Goal: Task Accomplishment & Management: Manage account settings

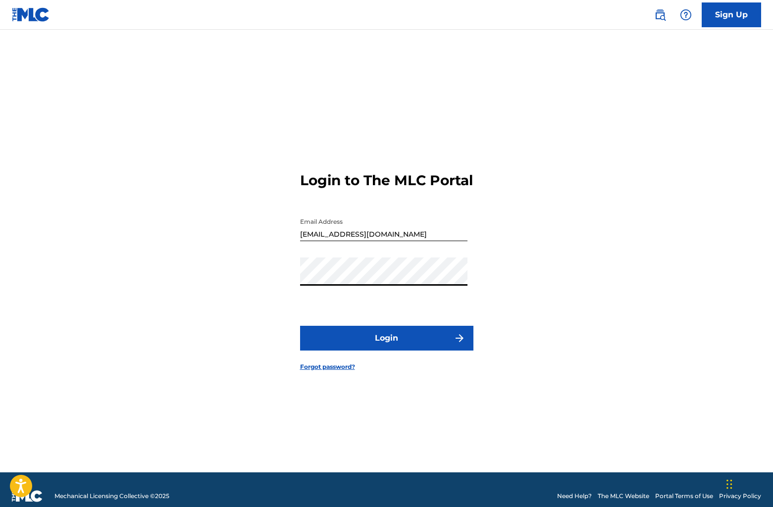
click at [393, 334] on button "Login" at bounding box center [386, 338] width 173 height 25
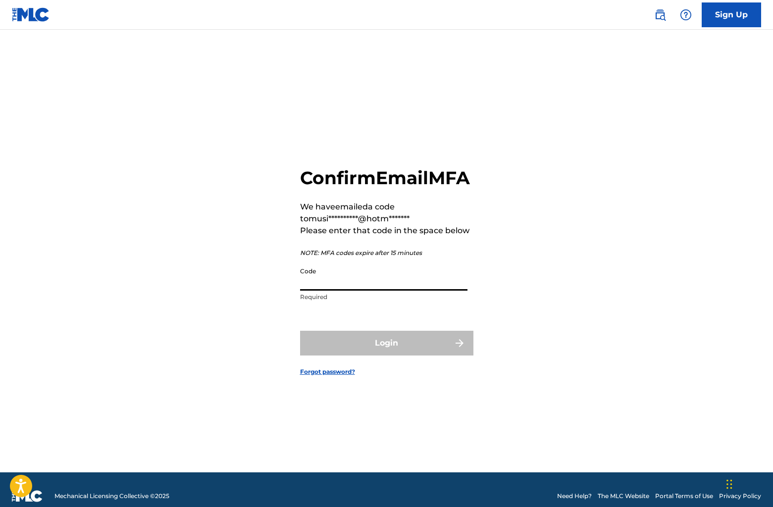
click at [340, 285] on input "Code" at bounding box center [383, 276] width 167 height 28
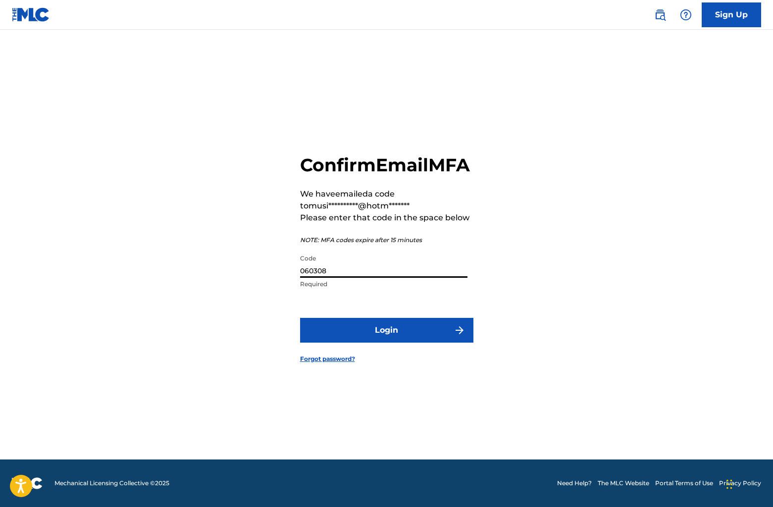
scroll to position [11, 0]
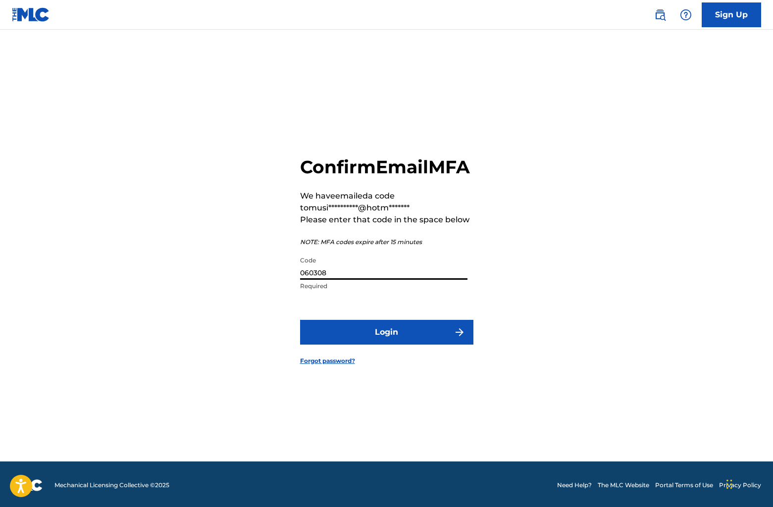
type input "060308"
click at [334, 338] on button "Login" at bounding box center [386, 332] width 173 height 25
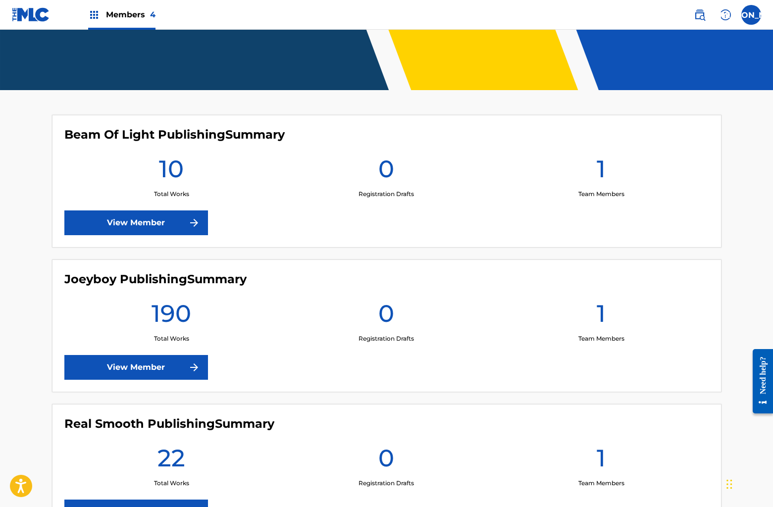
scroll to position [434, 0]
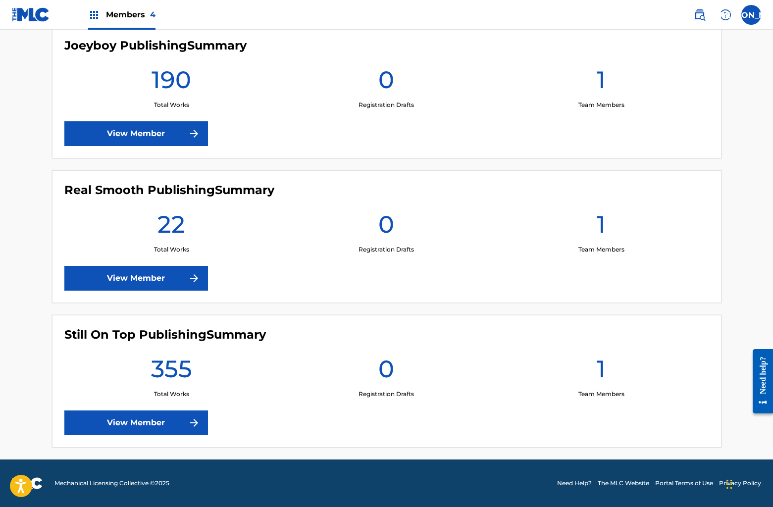
click at [147, 58] on div "Joeyboy Publishing Summary 190 Total Works 0 Registration Drafts 1 Team Members…" at bounding box center [387, 92] width 670 height 133
click at [176, 82] on h1 "190" at bounding box center [172, 83] width 40 height 36
click at [156, 119] on div "Joeyboy Publishing Summary 190 Total Works 0 Registration Drafts 1 Team Members…" at bounding box center [387, 92] width 670 height 133
click at [160, 128] on link "View Member" at bounding box center [136, 133] width 144 height 25
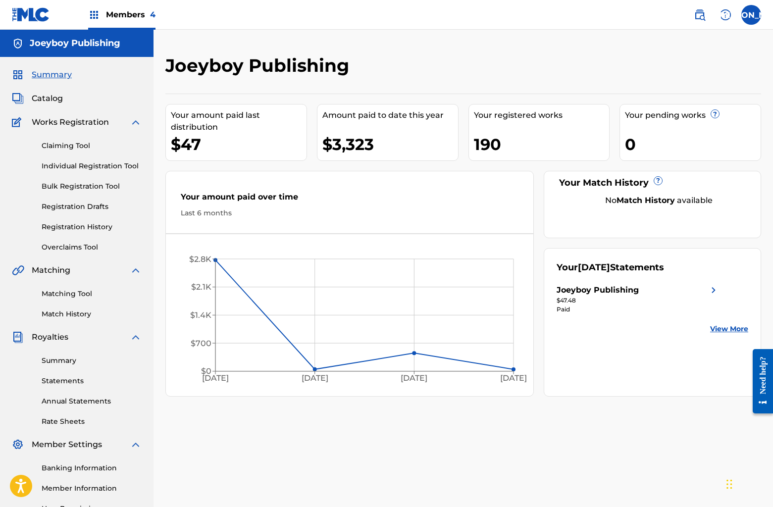
click at [116, 190] on link "Bulk Registration Tool" at bounding box center [92, 186] width 100 height 10
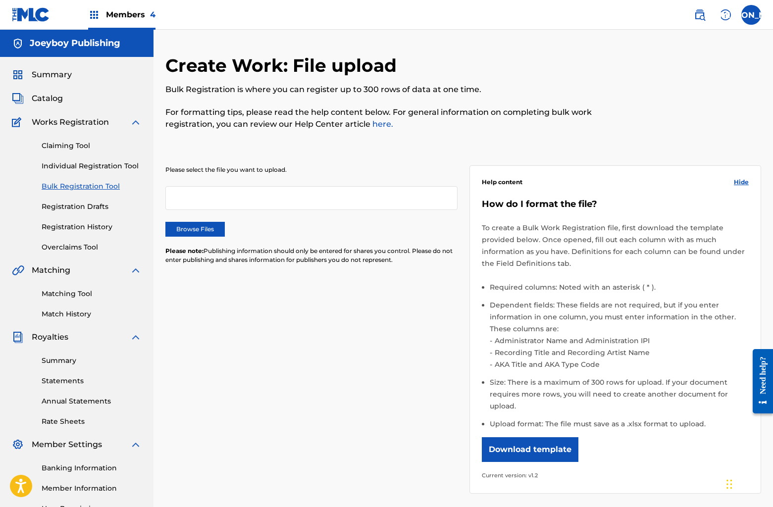
click at [226, 194] on div at bounding box center [311, 198] width 292 height 24
click at [205, 235] on label "Browse Files" at bounding box center [194, 229] width 59 height 15
click at [0, 0] on input "Browse Files" at bounding box center [0, 0] width 0 height 0
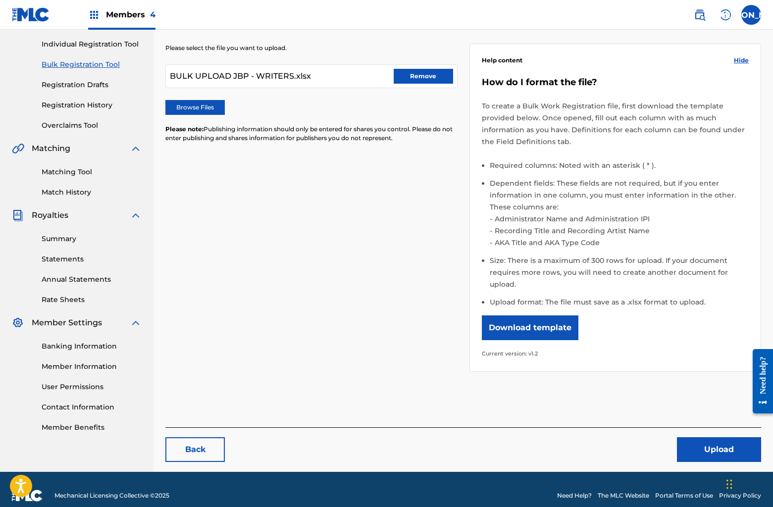
click at [711, 440] on button "Upload" at bounding box center [719, 449] width 84 height 25
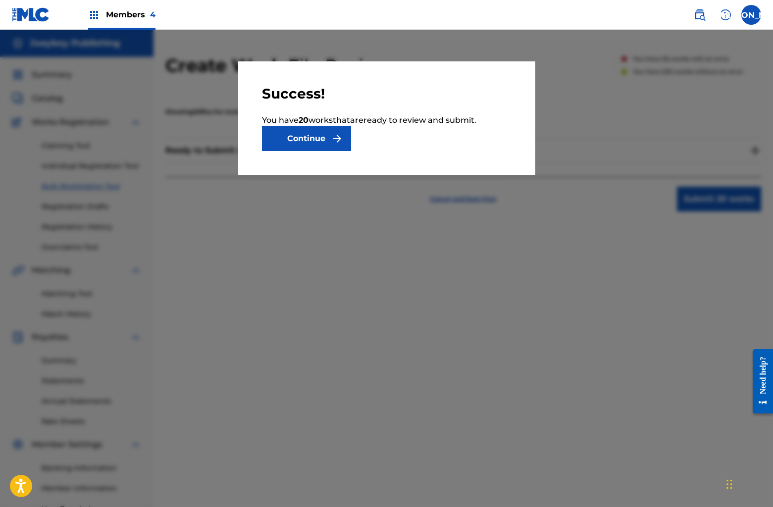
click at [298, 140] on button "Continue" at bounding box center [306, 138] width 89 height 25
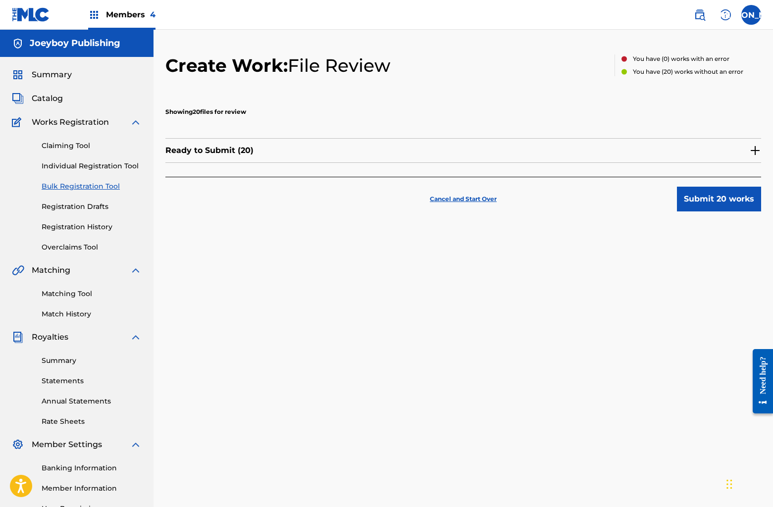
click at [705, 198] on button "Submit 20 works" at bounding box center [719, 199] width 84 height 25
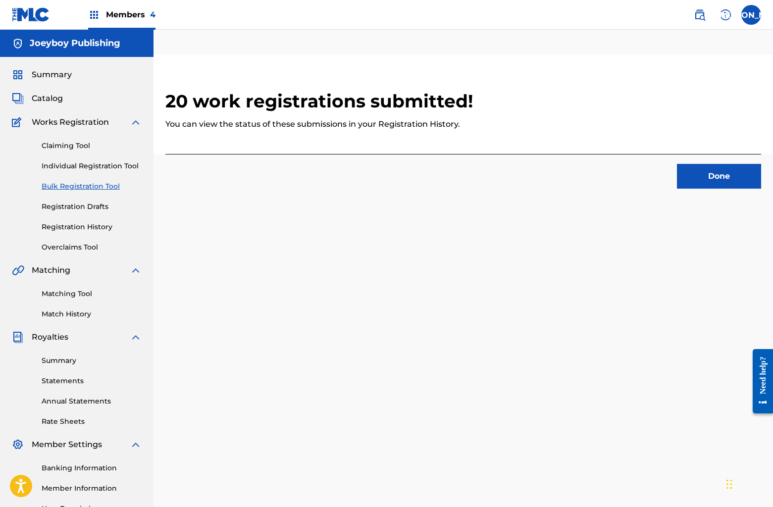
click at [721, 170] on button "Done" at bounding box center [719, 176] width 84 height 25
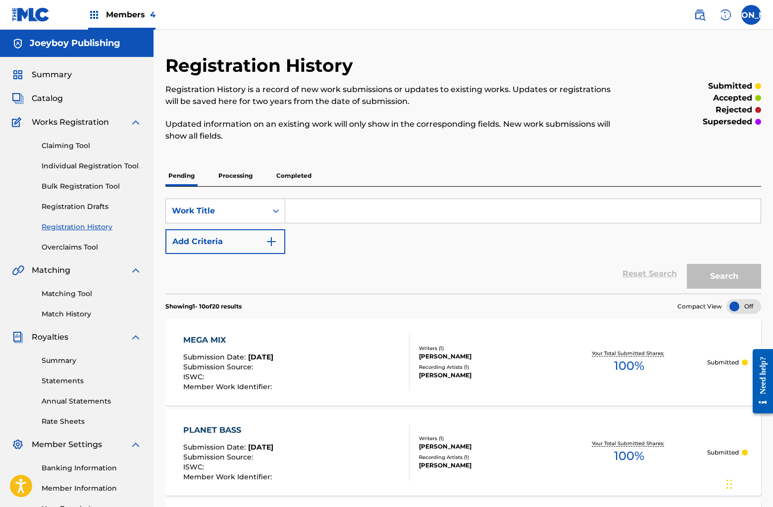
click at [95, 17] on img at bounding box center [94, 15] width 12 height 12
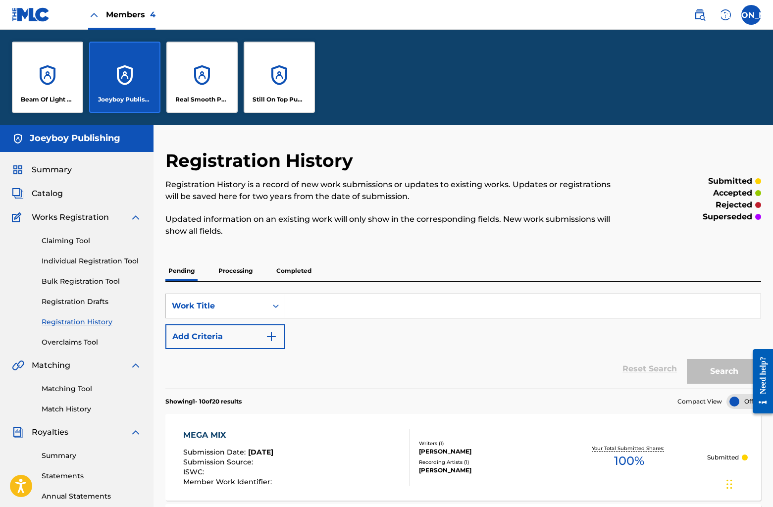
click at [233, 278] on p "Processing" at bounding box center [235, 271] width 40 height 21
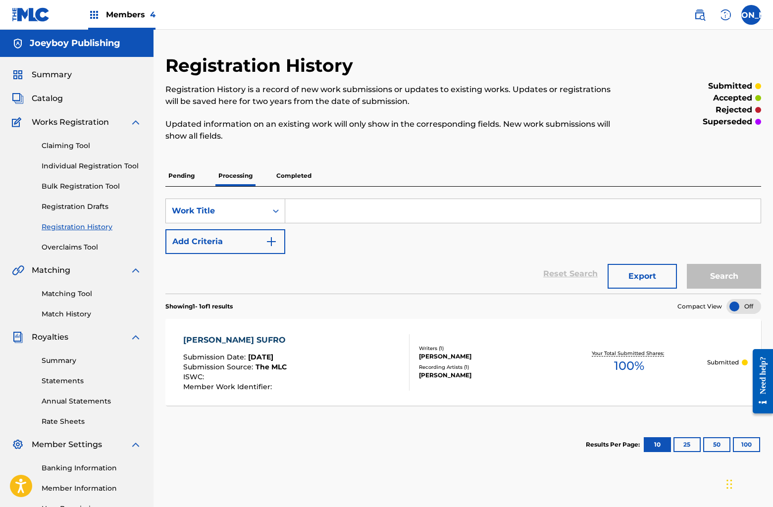
click at [289, 175] on p "Completed" at bounding box center [293, 175] width 41 height 21
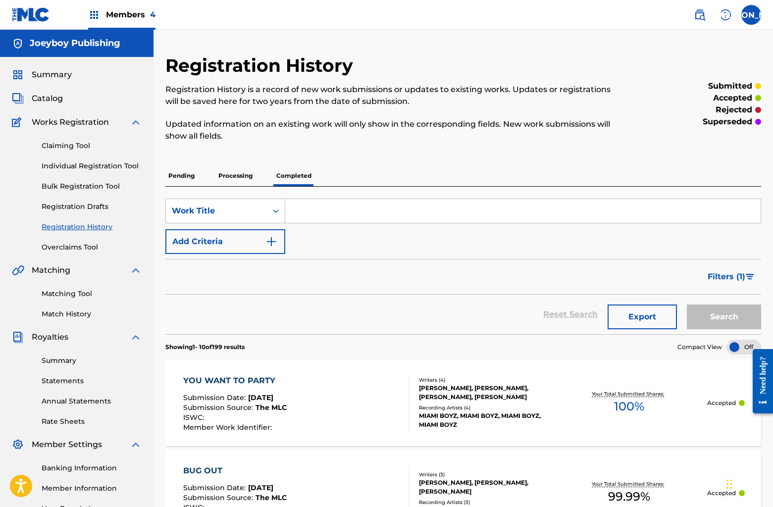
click at [704, 274] on button "Filters ( 1 )" at bounding box center [731, 276] width 59 height 25
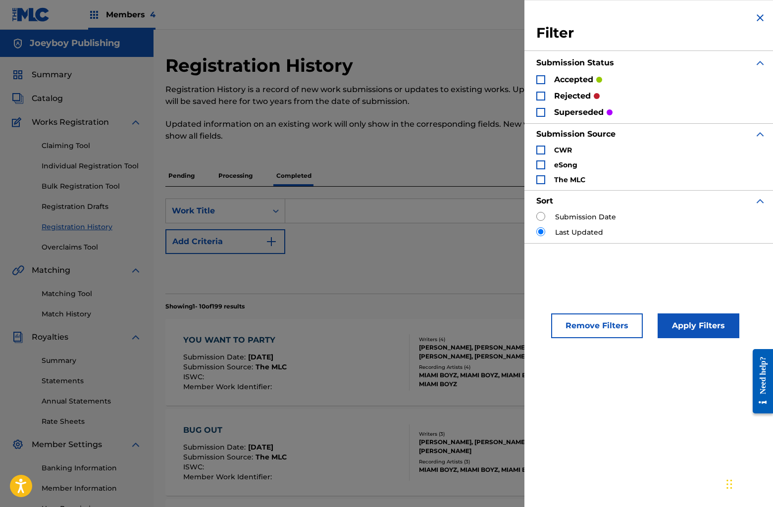
click at [544, 95] on div "Search Form" at bounding box center [540, 96] width 9 height 9
click at [701, 322] on button "Apply Filters" at bounding box center [699, 325] width 82 height 25
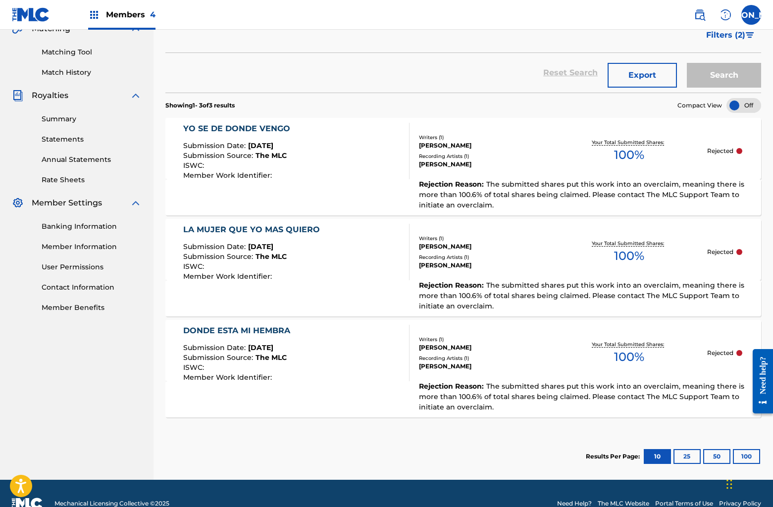
scroll to position [262, 0]
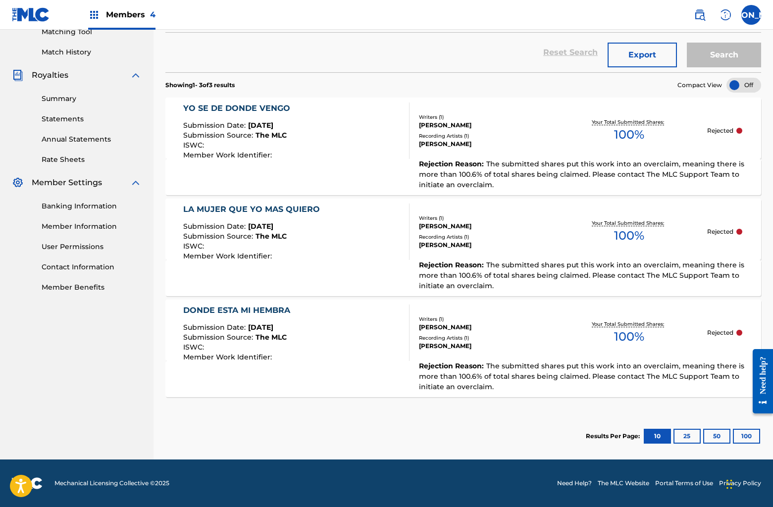
click at [674, 435] on button "25" at bounding box center [687, 436] width 27 height 15
click at [710, 440] on button "50" at bounding box center [716, 436] width 27 height 15
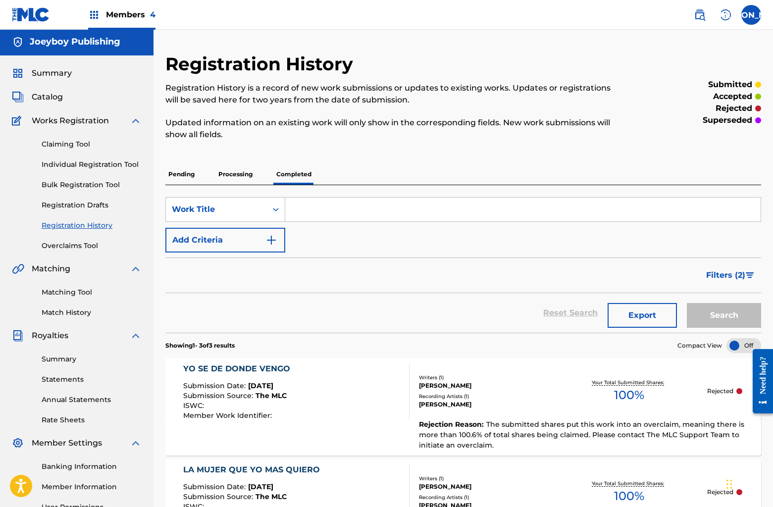
scroll to position [0, 0]
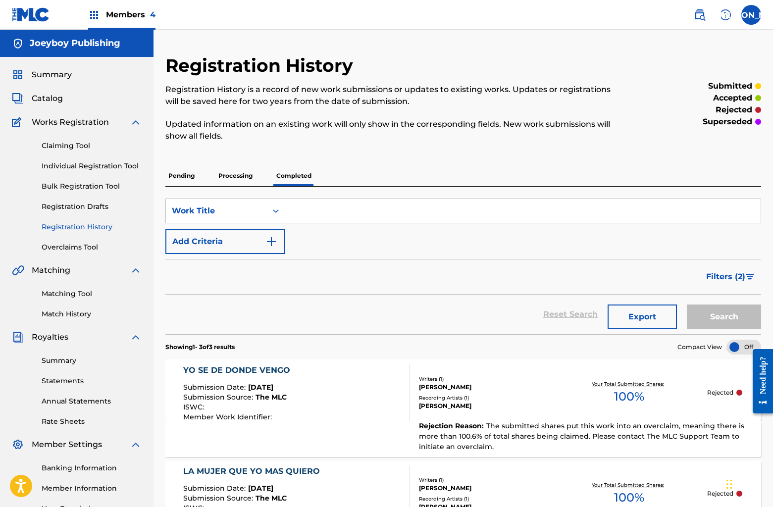
click at [68, 124] on span "Works Registration" at bounding box center [70, 122] width 77 height 12
click at [24, 90] on div "Summary Catalog Works Registration Claiming Tool Individual Registration Tool B…" at bounding box center [77, 312] width 154 height 510
click at [39, 99] on span "Catalog" at bounding box center [47, 99] width 31 height 12
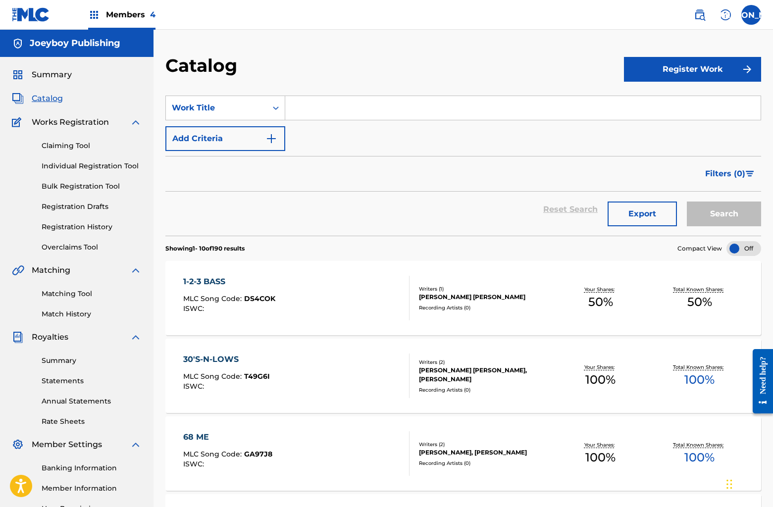
click at [302, 127] on div "SearchWithCriteriadd9a9887-6219-43c8-861e-2d91aadc4cf6 Work Title Add Criteria" at bounding box center [463, 123] width 596 height 55
click at [303, 111] on input "Search Form" at bounding box center [522, 108] width 475 height 24
type input "danger bass"
click at [687, 202] on button "Search" at bounding box center [724, 214] width 74 height 25
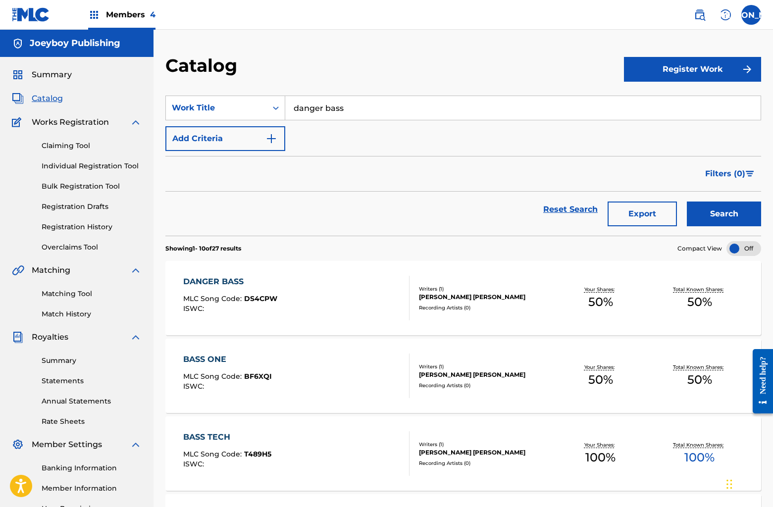
click at [350, 299] on div "DANGER BASS MLC Song Code : DS4CPW ISWC :" at bounding box center [296, 298] width 226 height 45
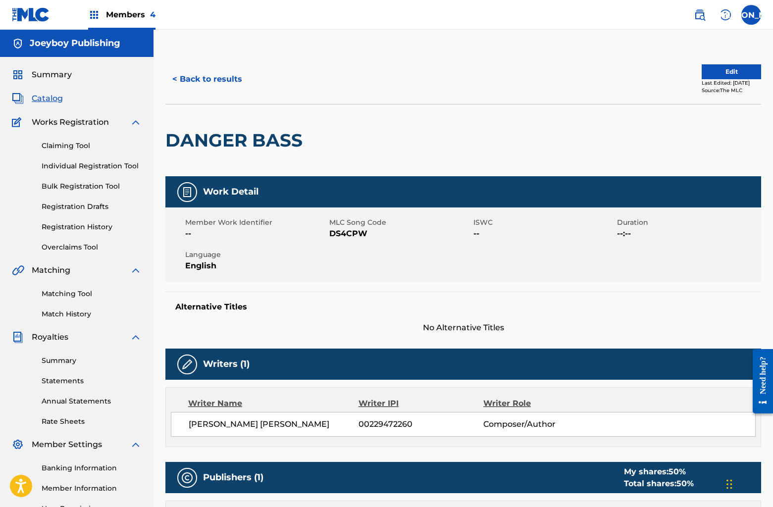
click at [704, 75] on button "Edit" at bounding box center [731, 71] width 59 height 15
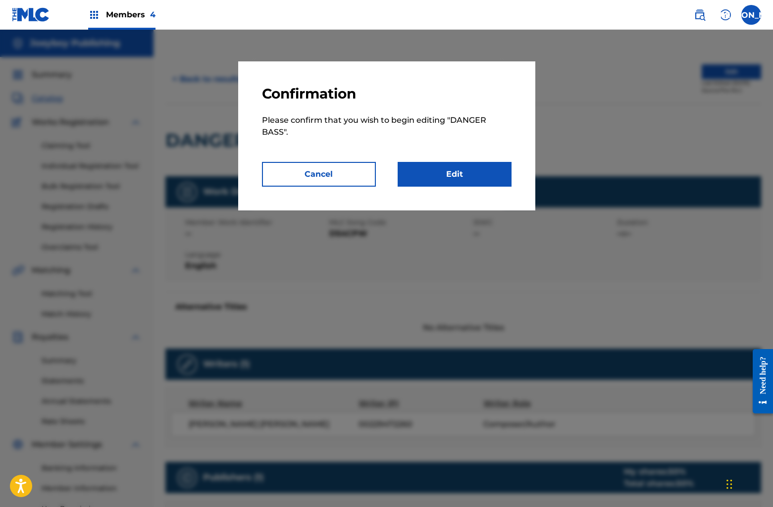
click at [501, 172] on link "Edit" at bounding box center [455, 174] width 114 height 25
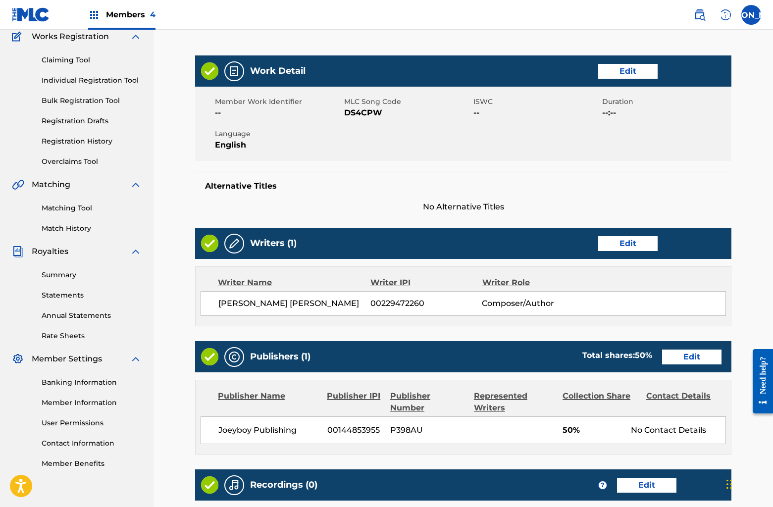
scroll to position [222, 0]
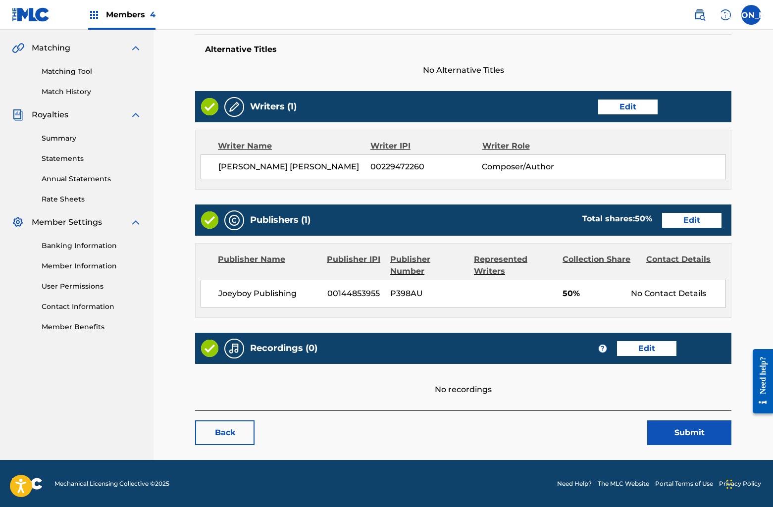
click at [672, 227] on link "Edit" at bounding box center [691, 220] width 59 height 15
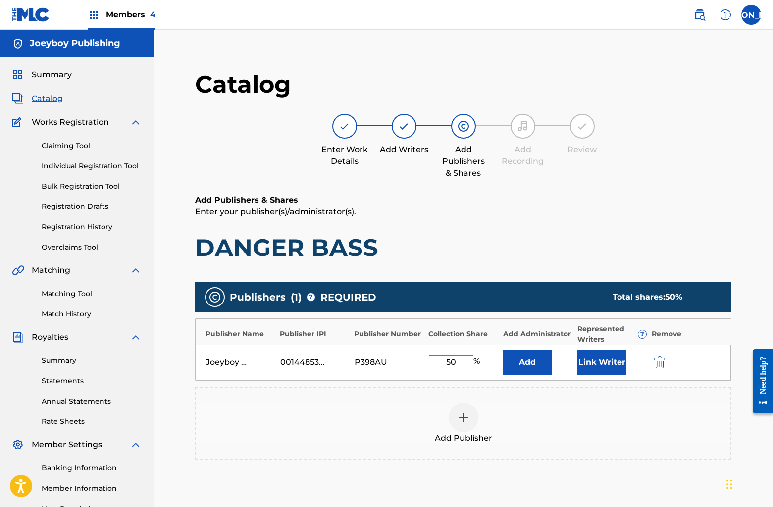
drag, startPoint x: 434, startPoint y: 364, endPoint x: 482, endPoint y: 361, distance: 48.1
click at [482, 361] on div "50 %" at bounding box center [463, 363] width 69 height 14
type input "100"
click at [589, 409] on div "Add Publisher" at bounding box center [463, 424] width 534 height 42
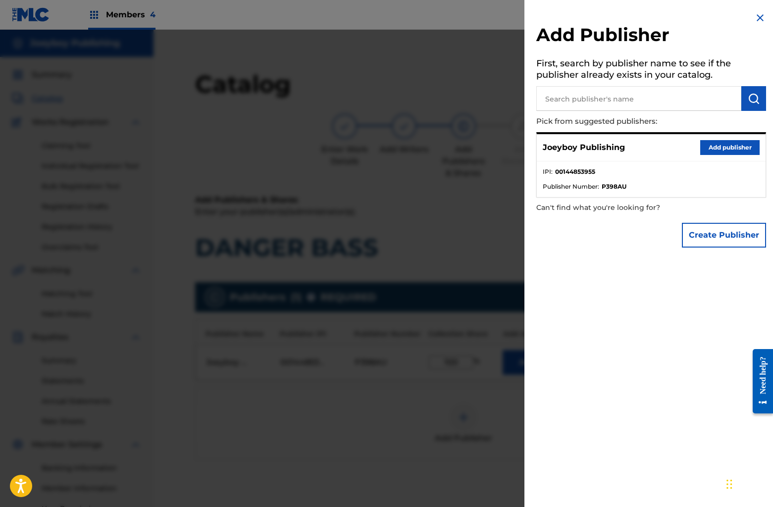
click at [718, 150] on button "Add publisher" at bounding box center [729, 147] width 59 height 15
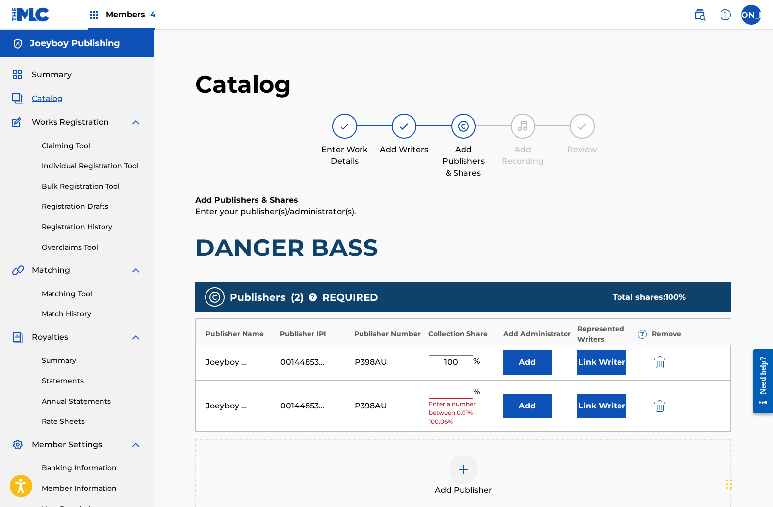
click at [660, 408] on img "submit" at bounding box center [659, 406] width 11 height 12
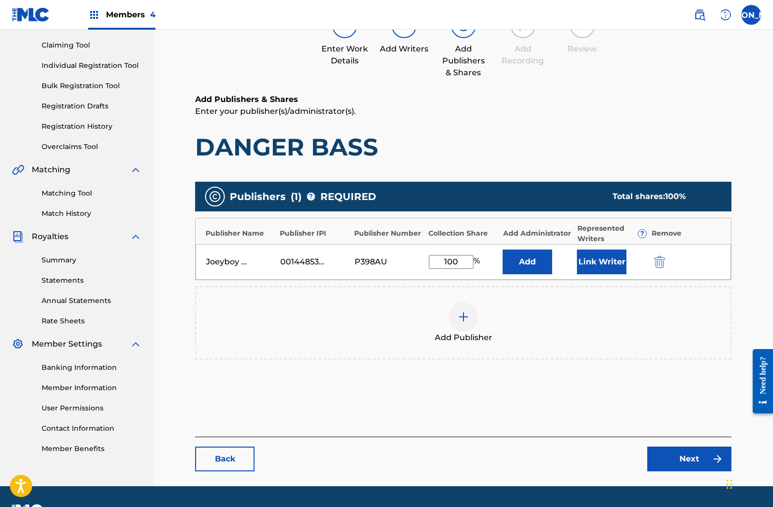
scroll to position [127, 0]
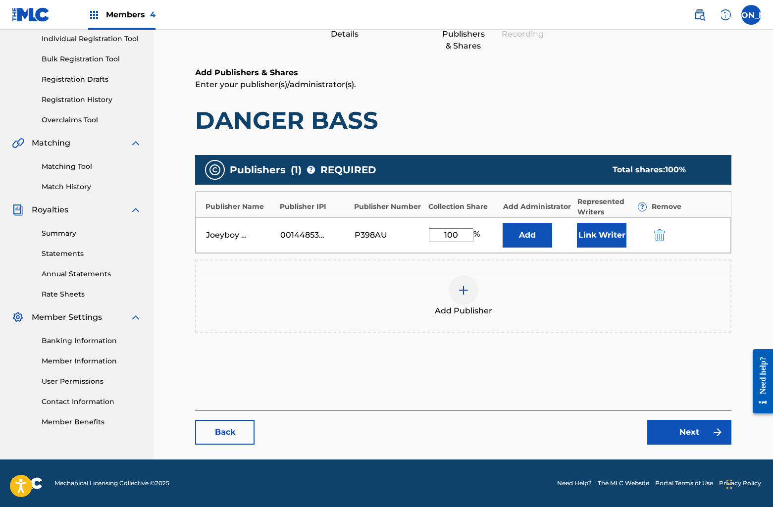
click at [683, 435] on link "Next" at bounding box center [689, 432] width 84 height 25
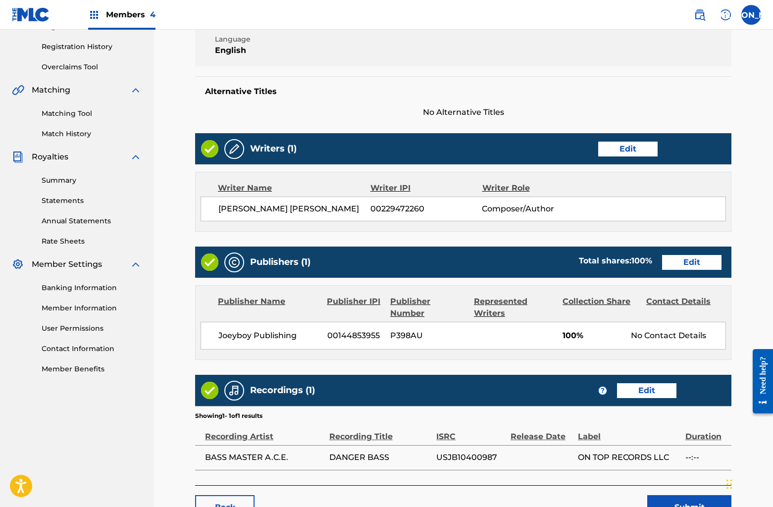
scroll to position [255, 0]
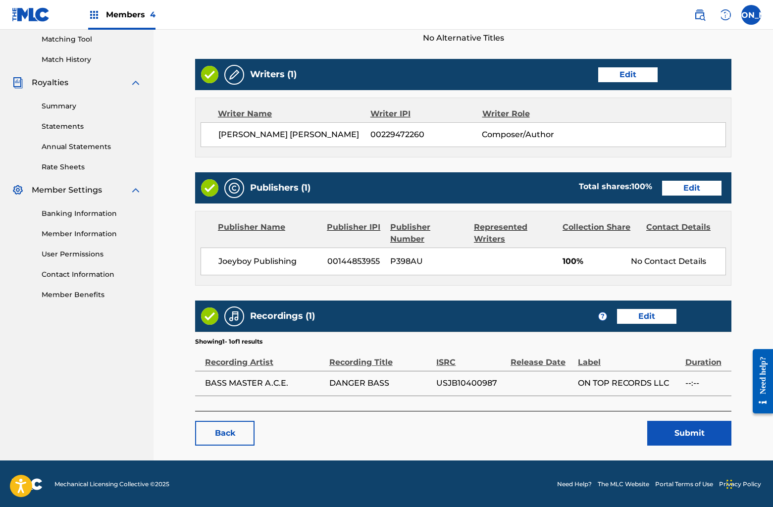
click at [677, 425] on button "Submit" at bounding box center [689, 433] width 84 height 25
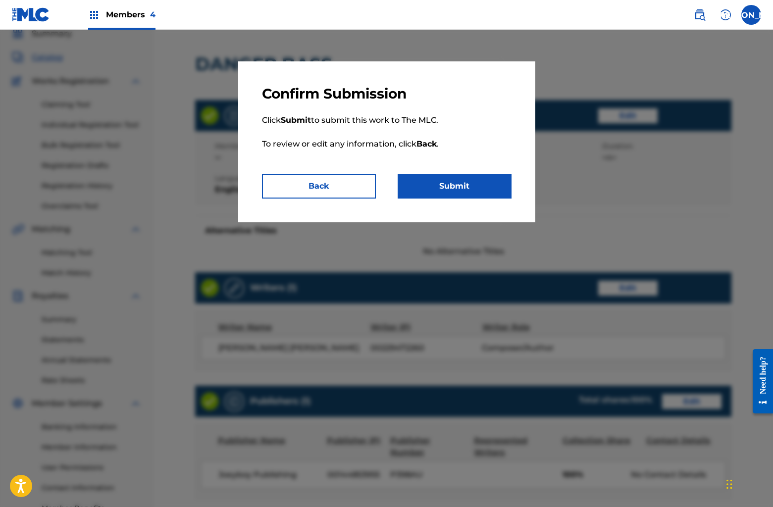
scroll to position [0, 0]
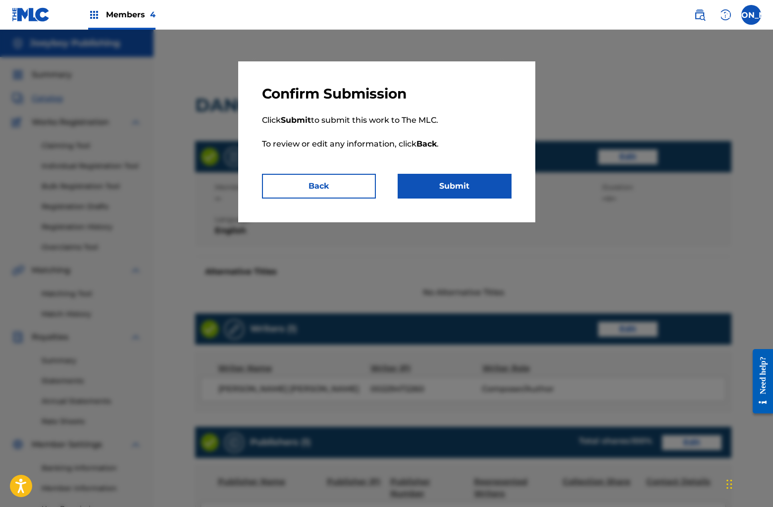
click at [475, 191] on button "Submit" at bounding box center [455, 186] width 114 height 25
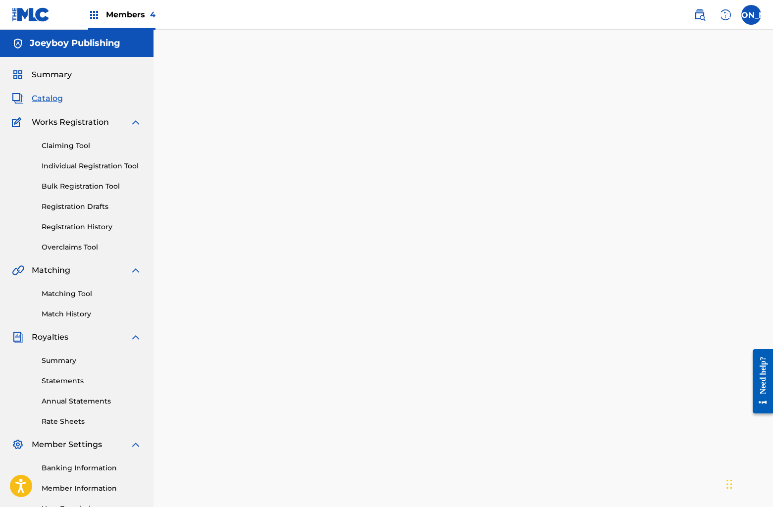
click at [51, 101] on span "Catalog" at bounding box center [47, 99] width 31 height 12
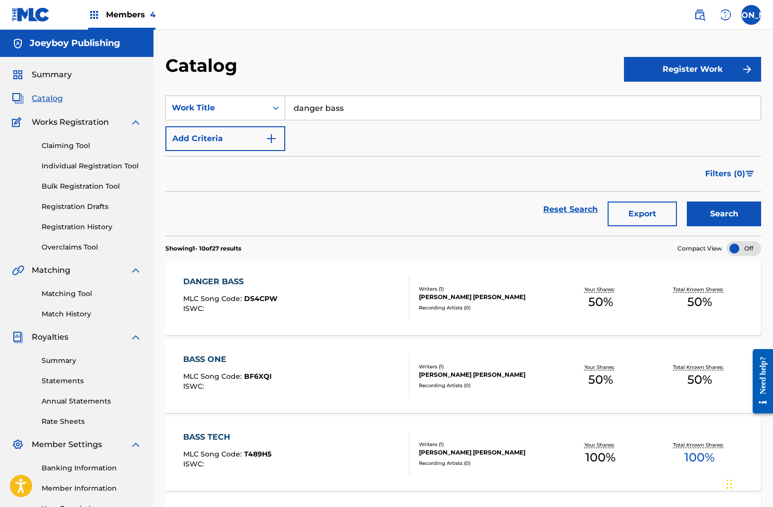
drag, startPoint x: 344, startPoint y: 104, endPoint x: 291, endPoint y: 103, distance: 53.5
click at [291, 103] on input "danger bass" at bounding box center [522, 108] width 475 height 24
click at [379, 366] on div "BASS ONE MLC Song Code : BF6XQI ISWC :" at bounding box center [296, 376] width 226 height 45
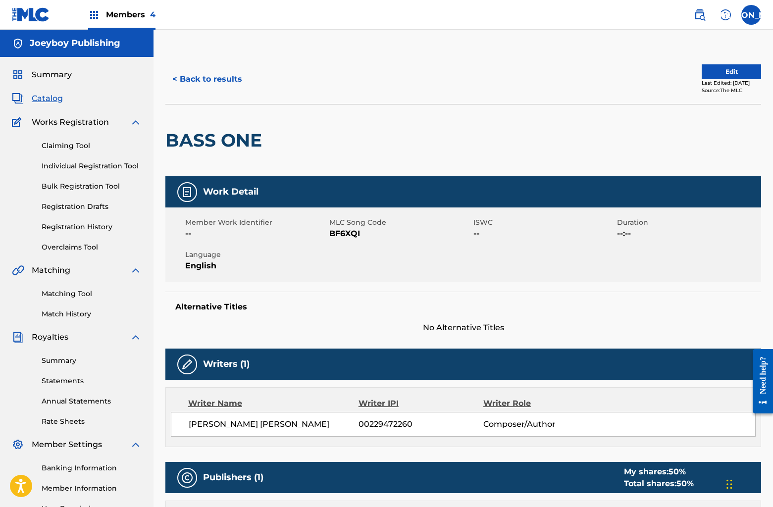
click at [702, 74] on button "Edit" at bounding box center [731, 71] width 59 height 15
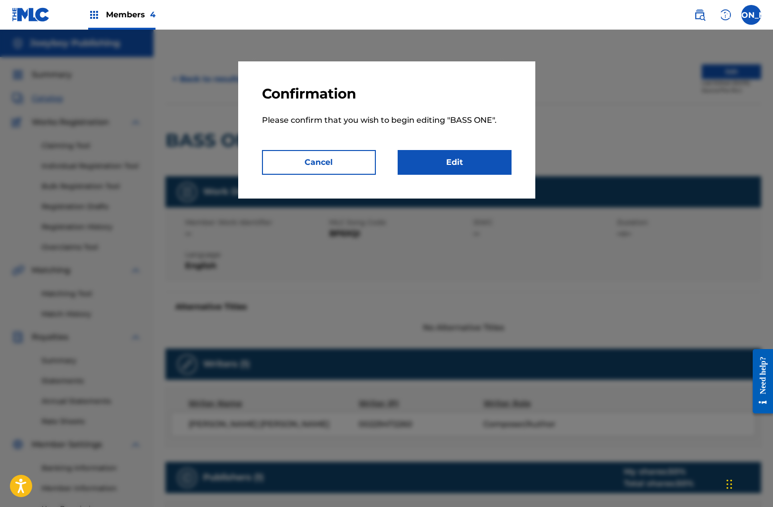
click at [445, 161] on link "Edit" at bounding box center [455, 162] width 114 height 25
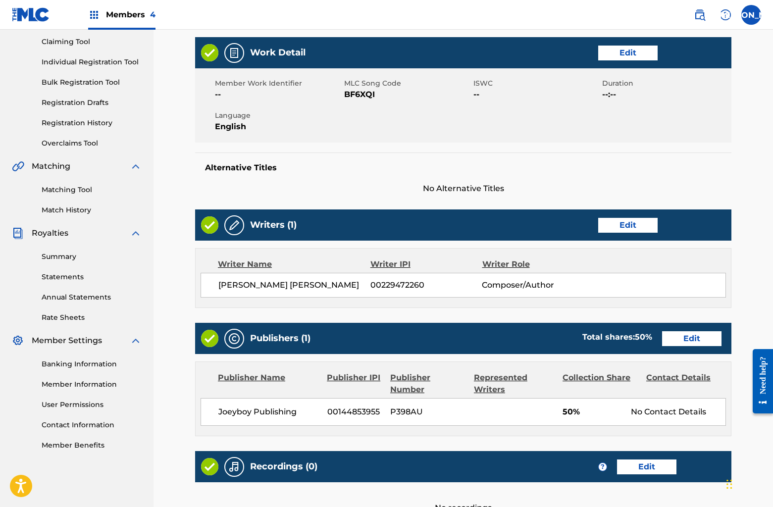
scroll to position [137, 0]
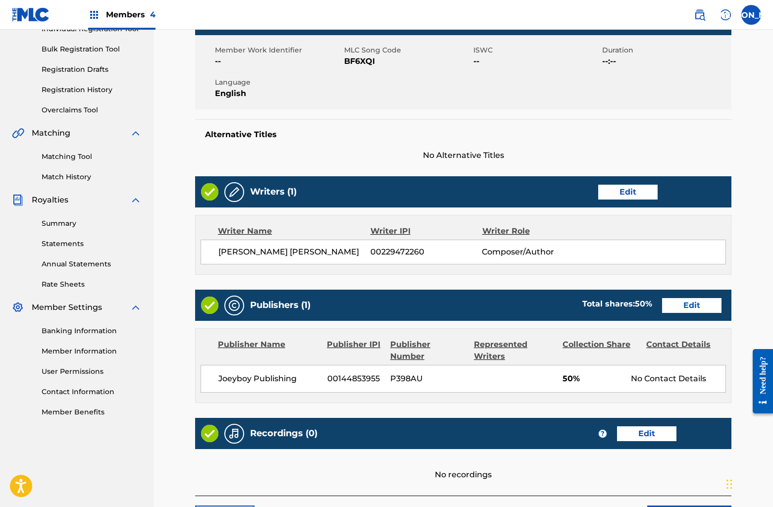
click at [686, 311] on link "Edit" at bounding box center [691, 305] width 59 height 15
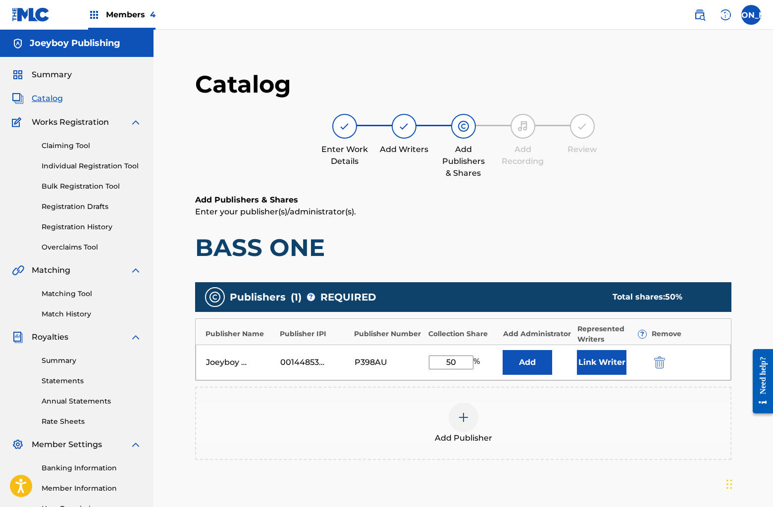
drag, startPoint x: 442, startPoint y: 362, endPoint x: 480, endPoint y: 365, distance: 38.2
click at [480, 365] on div "50 %" at bounding box center [455, 363] width 53 height 14
type input "100"
click at [661, 401] on div "Add Publisher" at bounding box center [463, 423] width 536 height 73
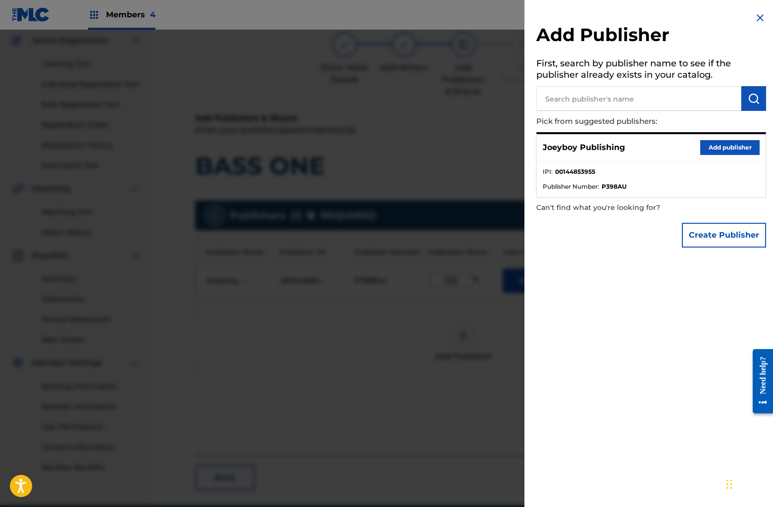
click at [762, 10] on div "Add Publisher First, search by publisher name to see if the publisher already e…" at bounding box center [651, 132] width 254 height 264
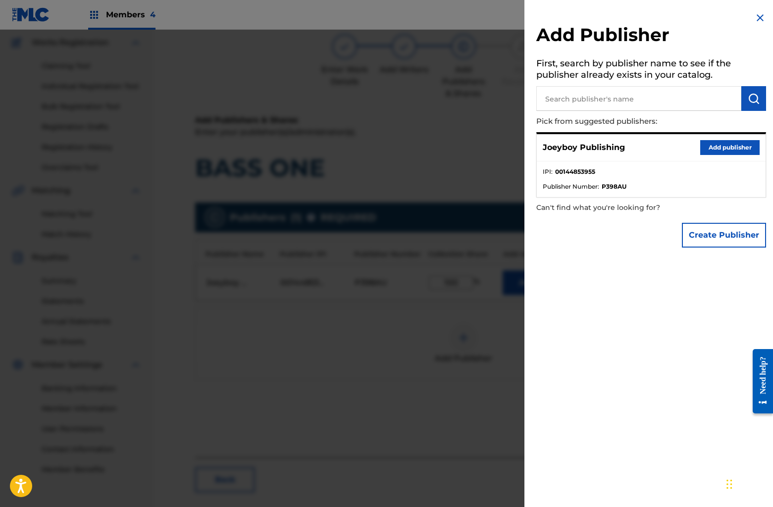
click at [757, 18] on img at bounding box center [760, 18] width 12 height 12
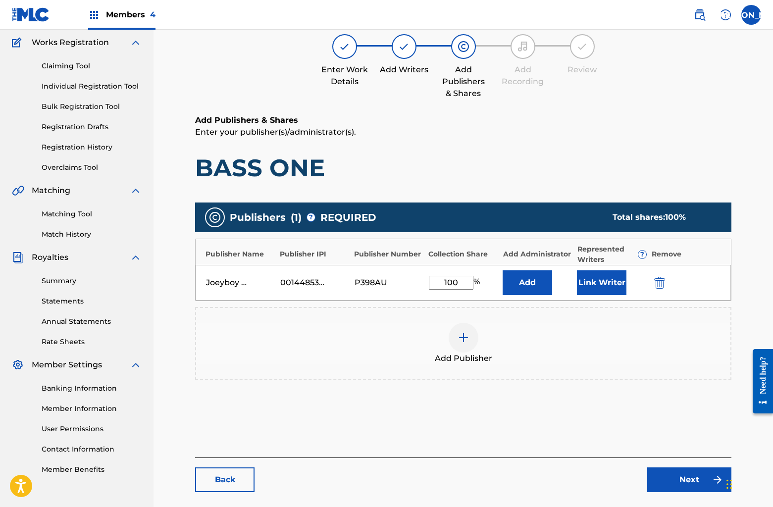
click at [683, 482] on link "Next" at bounding box center [689, 480] width 84 height 25
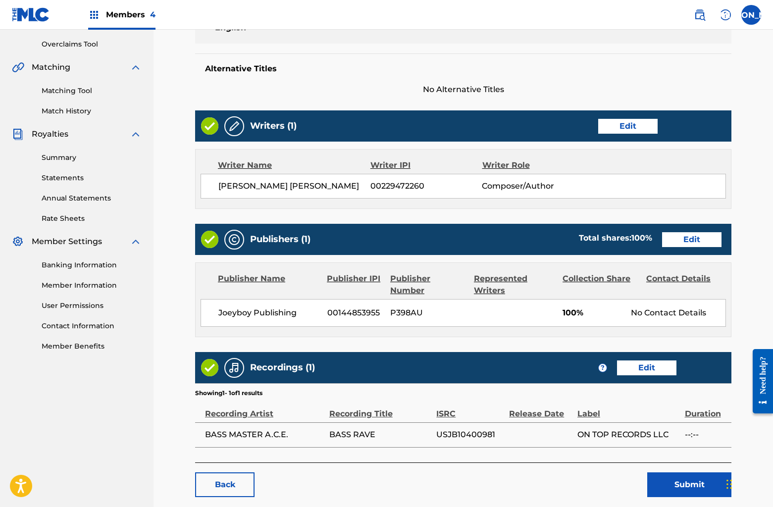
scroll to position [239, 0]
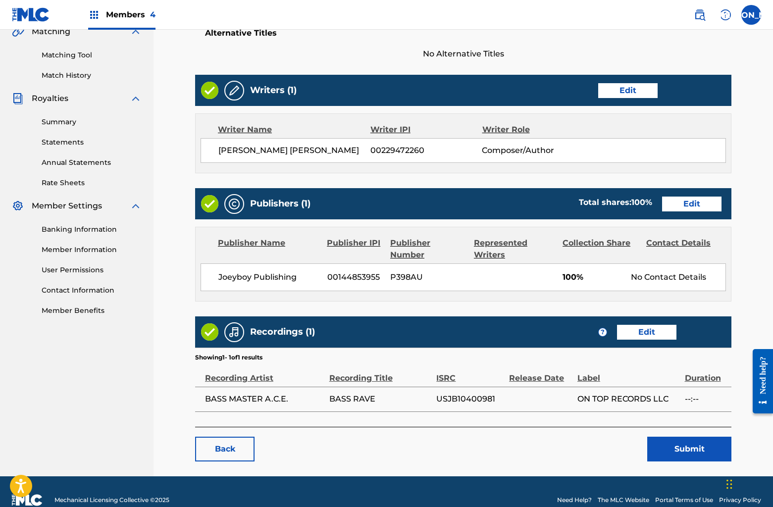
click at [681, 450] on button "Submit" at bounding box center [689, 449] width 84 height 25
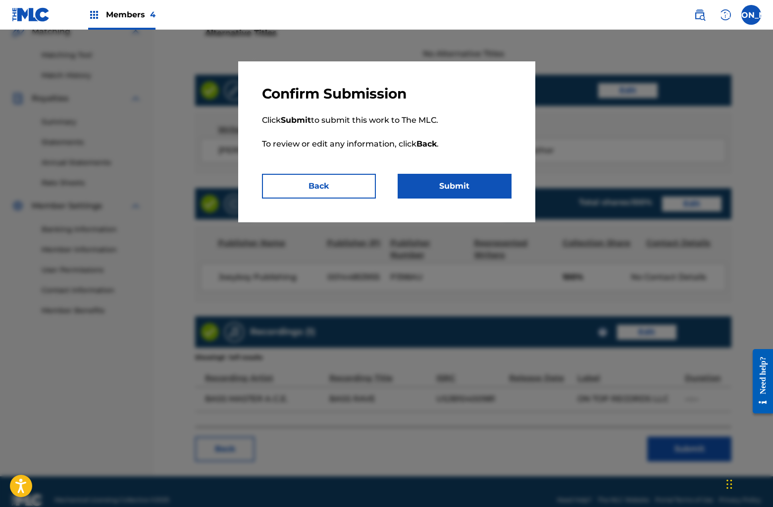
click at [449, 177] on button "Submit" at bounding box center [455, 186] width 114 height 25
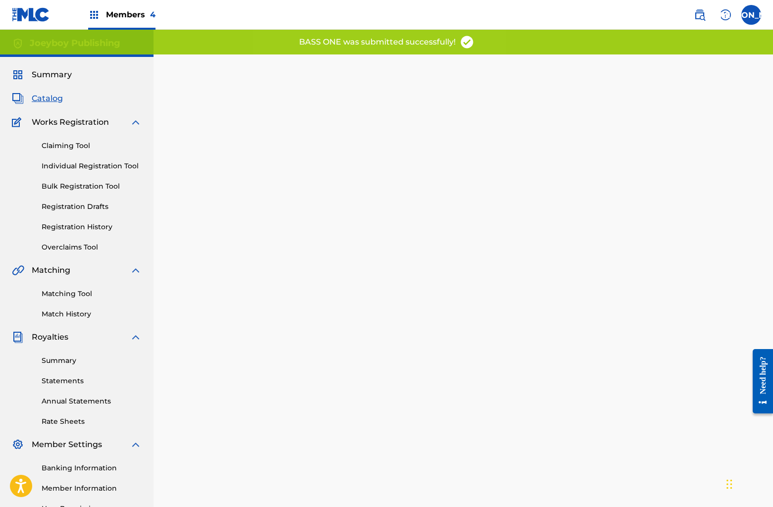
click at [50, 99] on span "Catalog" at bounding box center [47, 99] width 31 height 12
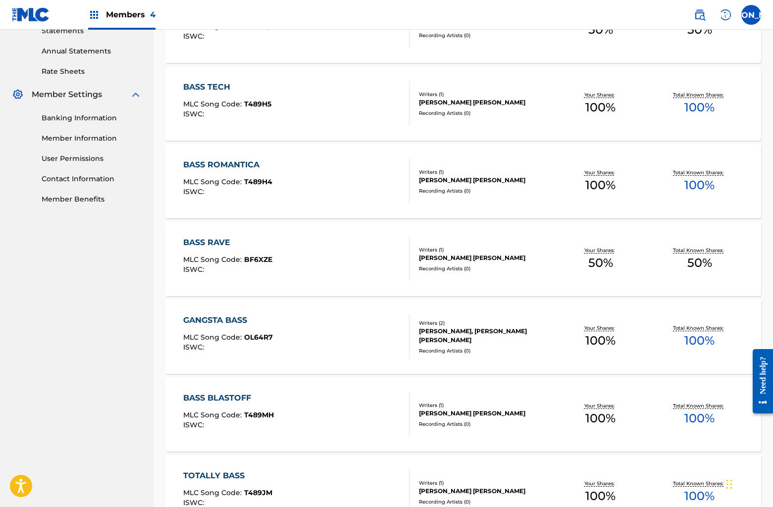
scroll to position [356, 0]
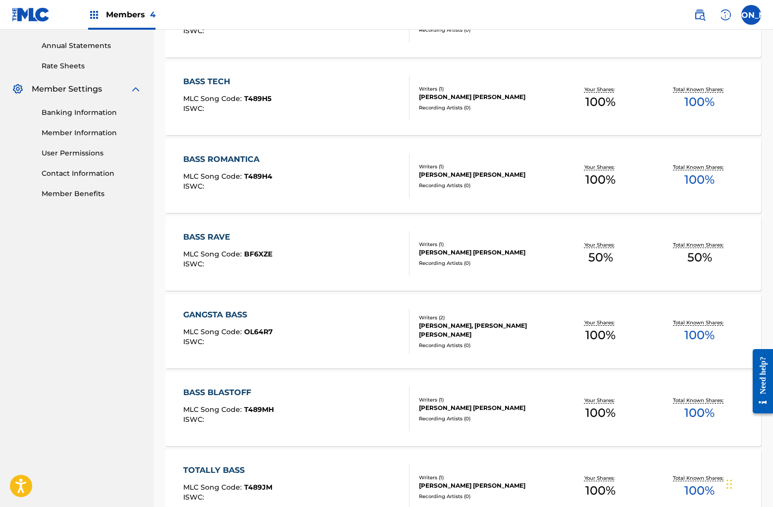
click at [350, 250] on div "BASS RAVE MLC Song Code : BF6XZE ISWC :" at bounding box center [296, 253] width 226 height 45
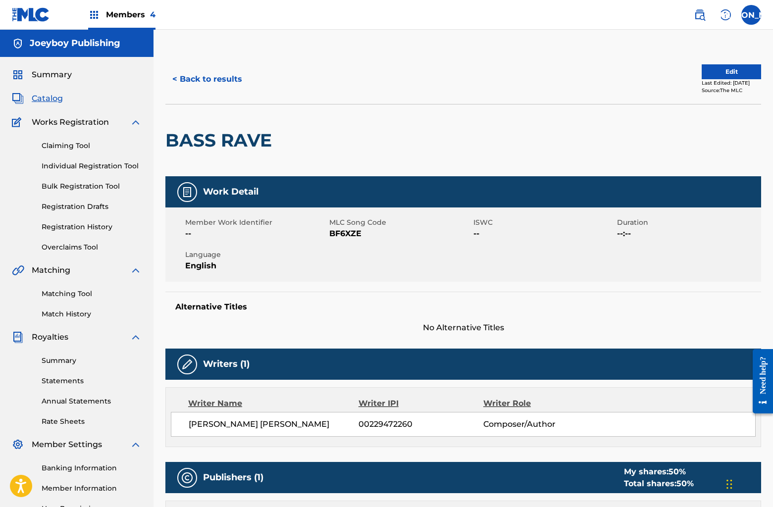
click at [716, 65] on button "Edit" at bounding box center [731, 71] width 59 height 15
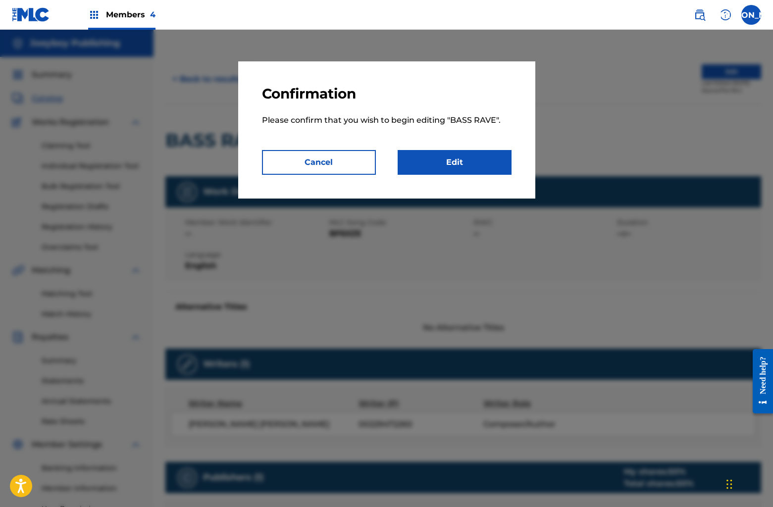
click at [501, 157] on link "Edit" at bounding box center [455, 162] width 114 height 25
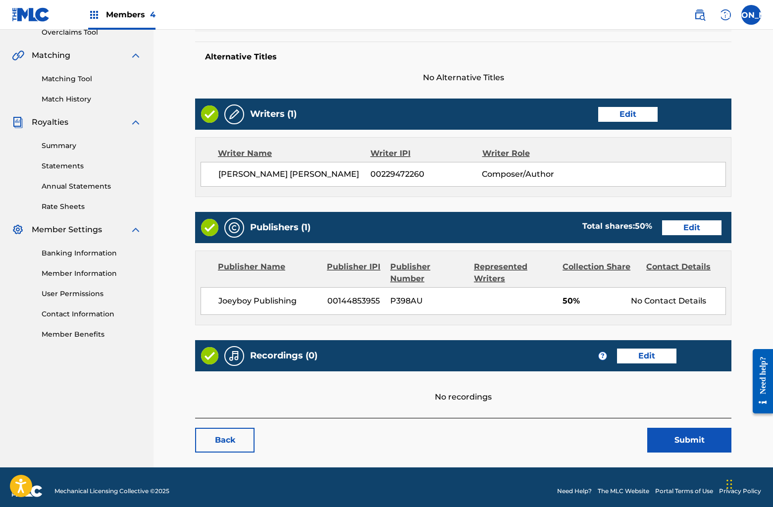
scroll to position [222, 0]
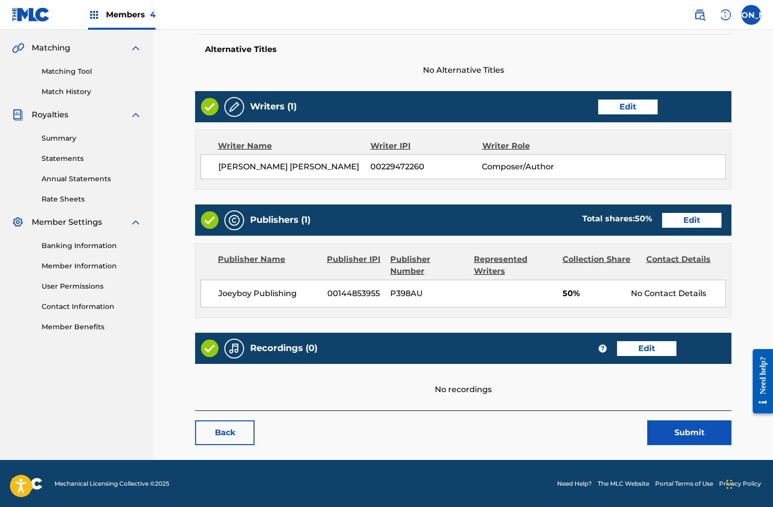
click at [687, 219] on link "Edit" at bounding box center [691, 220] width 59 height 15
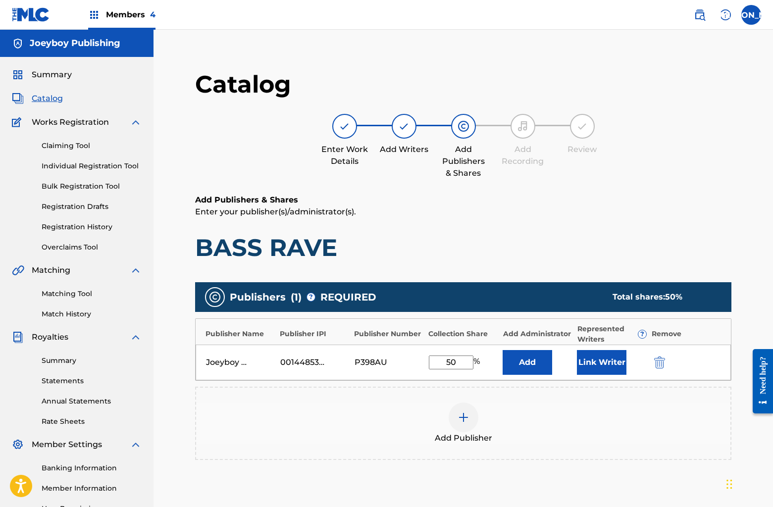
drag, startPoint x: 443, startPoint y: 362, endPoint x: 475, endPoint y: 362, distance: 31.7
click at [475, 362] on div "50 %" at bounding box center [455, 363] width 53 height 14
type input "100"
click at [682, 479] on div "Publishers ( 1 ) ? REQUIRED Total shares: 100 % Publisher Name Publisher IPI Pu…" at bounding box center [463, 385] width 536 height 216
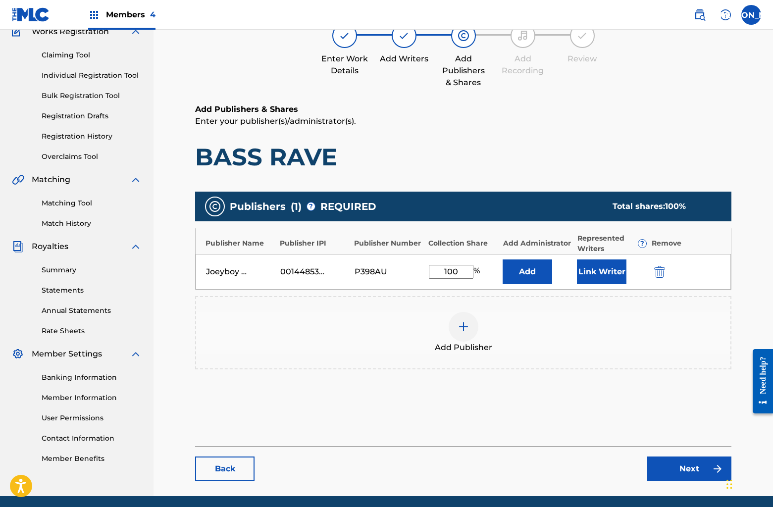
scroll to position [127, 0]
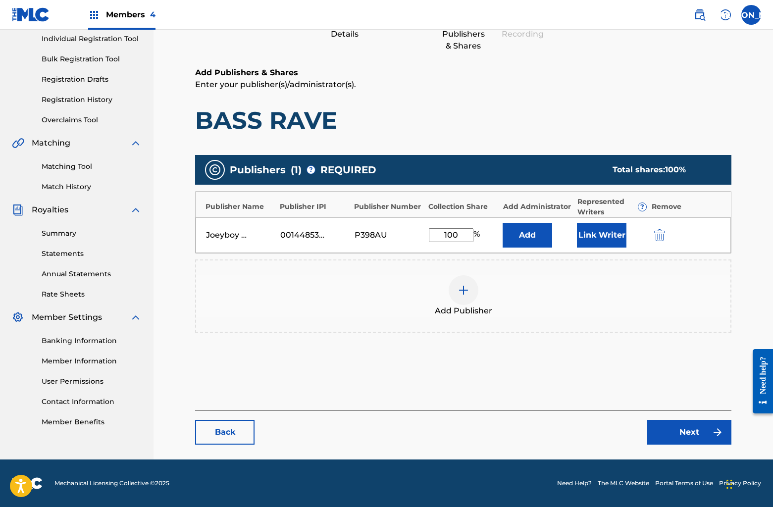
click at [686, 438] on link "Next" at bounding box center [689, 432] width 84 height 25
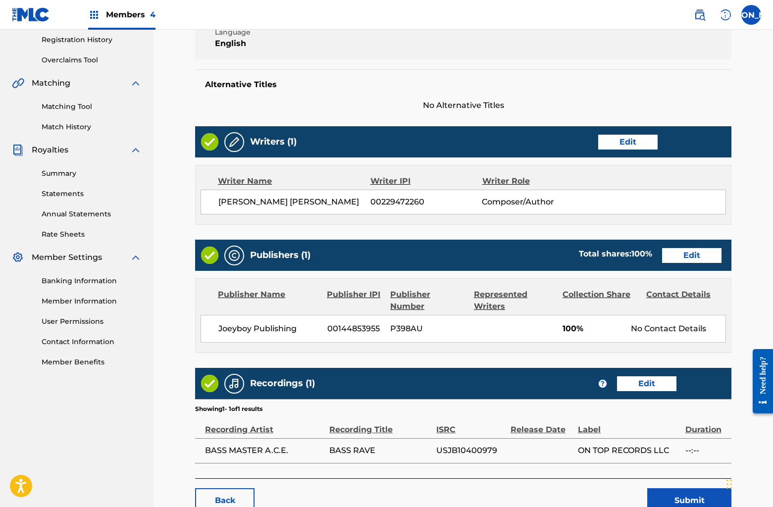
scroll to position [220, 0]
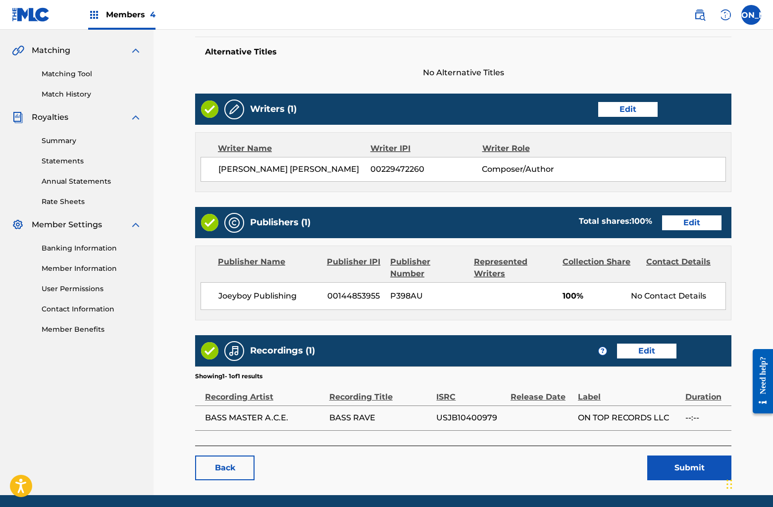
click at [675, 467] on button "Submit" at bounding box center [689, 468] width 84 height 25
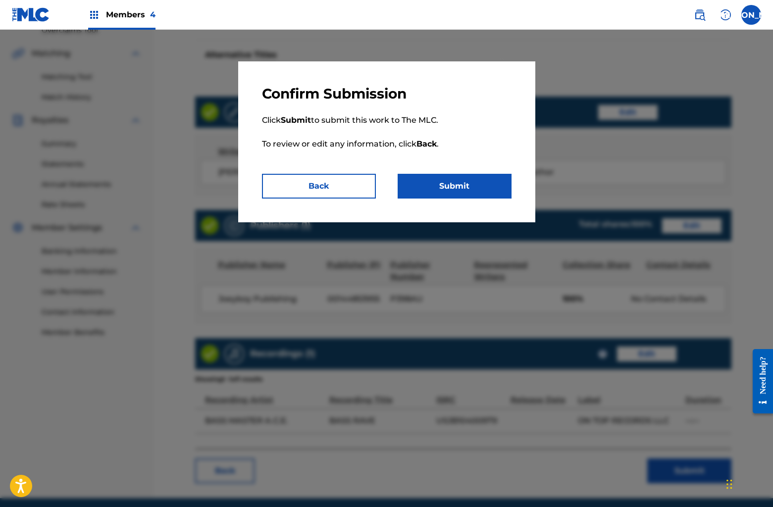
click at [453, 185] on button "Submit" at bounding box center [455, 186] width 114 height 25
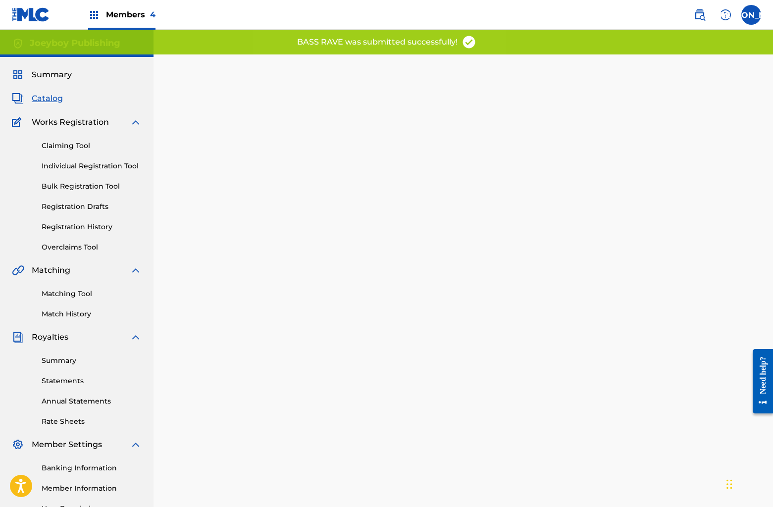
click at [45, 100] on span "Catalog" at bounding box center [47, 99] width 31 height 12
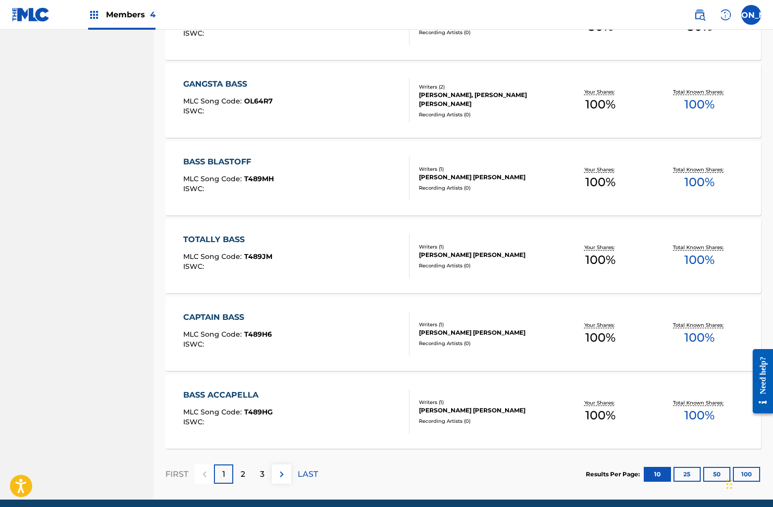
scroll to position [626, 0]
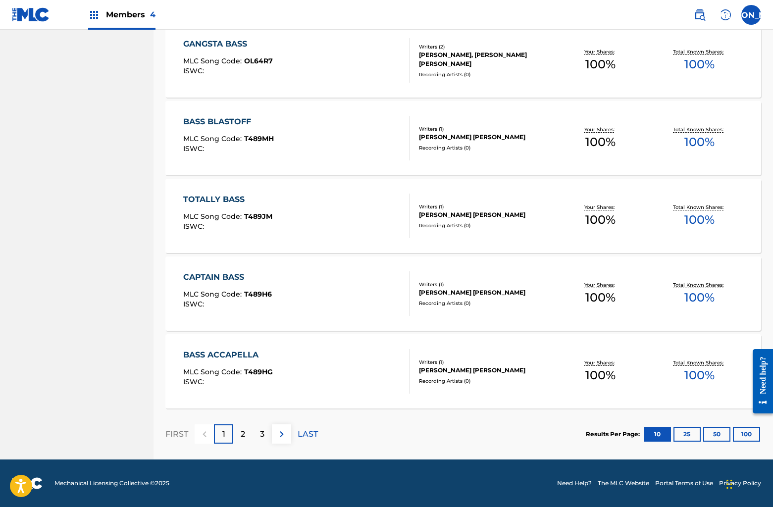
click at [684, 432] on button "25" at bounding box center [687, 434] width 27 height 15
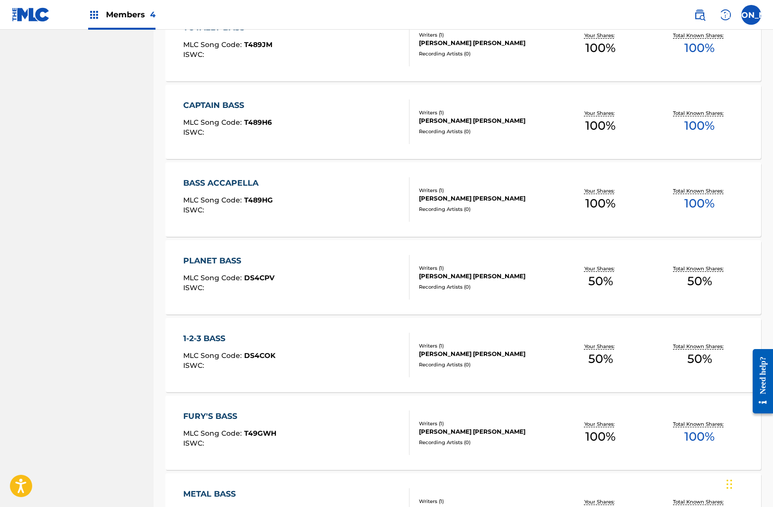
scroll to position [799, 0]
click at [372, 284] on div "PLANET BASS MLC Song Code : DS4CPV ISWC :" at bounding box center [296, 276] width 226 height 45
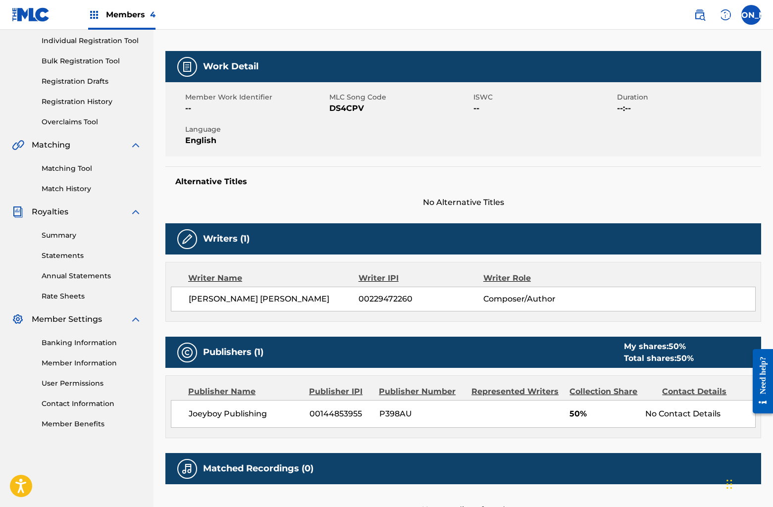
click at [450, 278] on div "Writers (1) Writer Name Writer IPI Writer Role [PERSON_NAME] [PERSON_NAME] 0022…" at bounding box center [463, 272] width 596 height 99
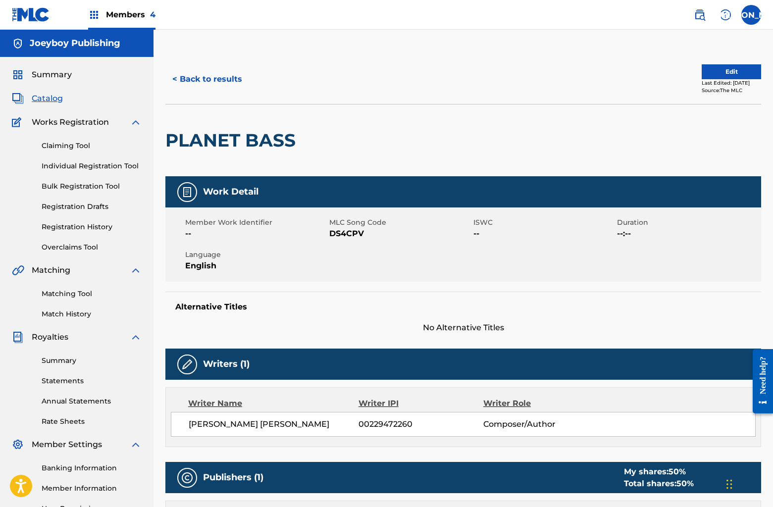
click at [719, 76] on button "Edit" at bounding box center [731, 71] width 59 height 15
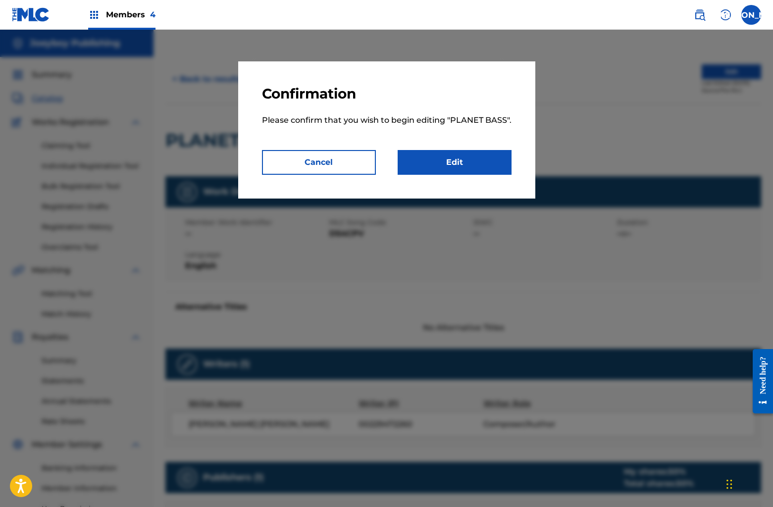
click at [532, 158] on div "Confirmation Please confirm that you wish to begin editing " PLANET BASS ". Can…" at bounding box center [386, 129] width 297 height 137
click at [500, 158] on link "Edit" at bounding box center [455, 162] width 114 height 25
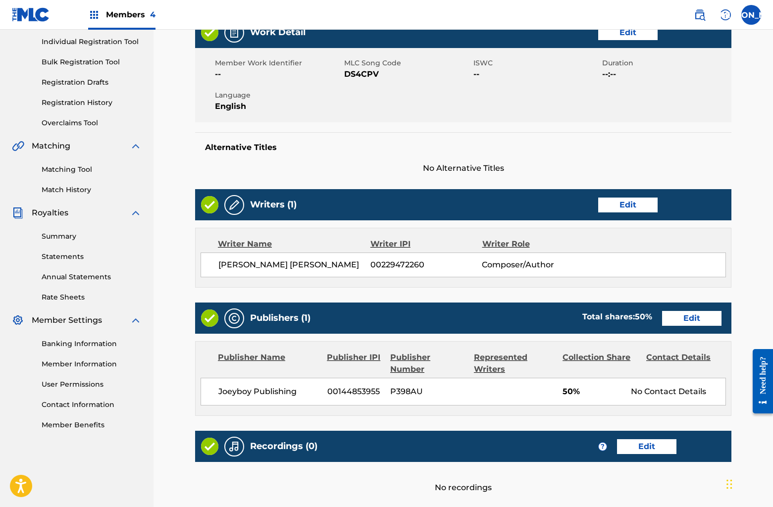
scroll to position [222, 0]
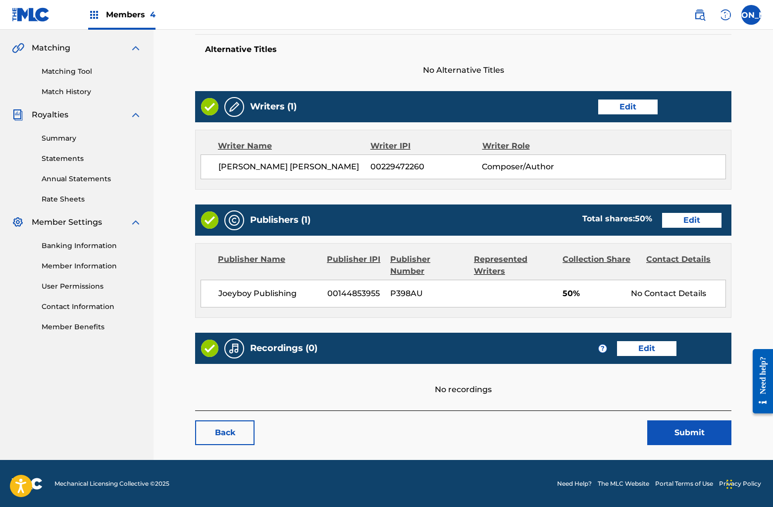
click at [699, 221] on link "Edit" at bounding box center [691, 220] width 59 height 15
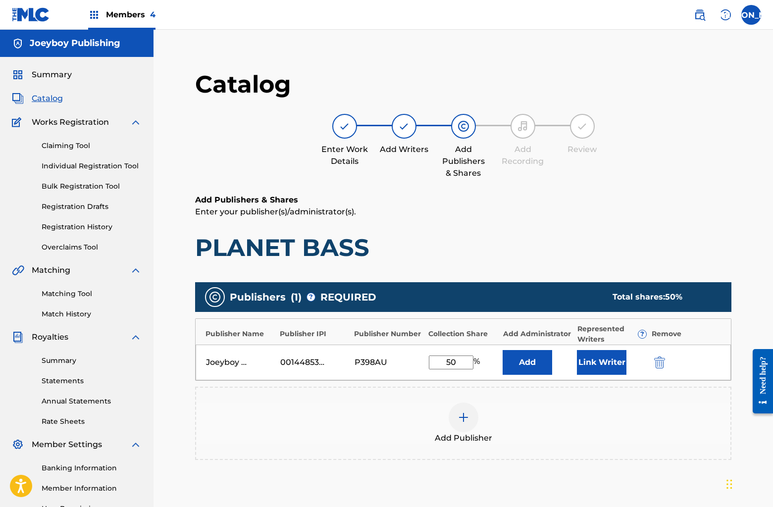
drag, startPoint x: 445, startPoint y: 365, endPoint x: 475, endPoint y: 364, distance: 30.2
click at [475, 364] on div "50 %" at bounding box center [455, 363] width 53 height 14
type input "100"
click at [667, 471] on div "Publishers ( 1 ) ? REQUIRED Total shares: 100 % Publisher Name Publisher IPI Pu…" at bounding box center [463, 385] width 536 height 216
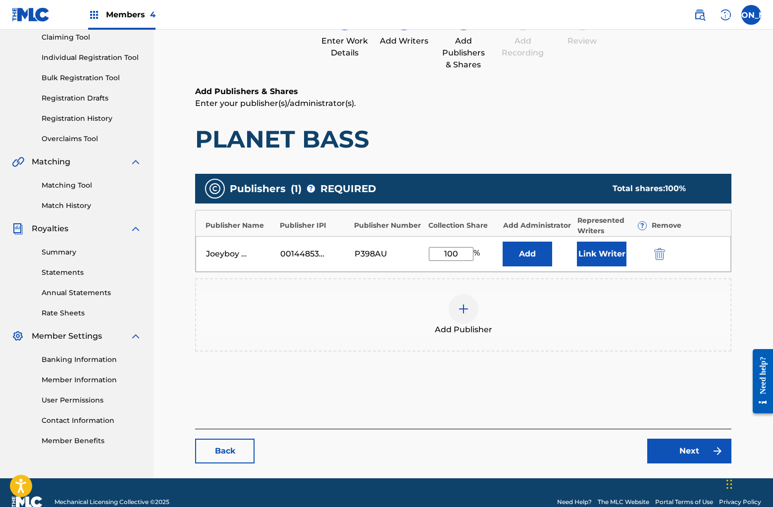
scroll to position [107, 0]
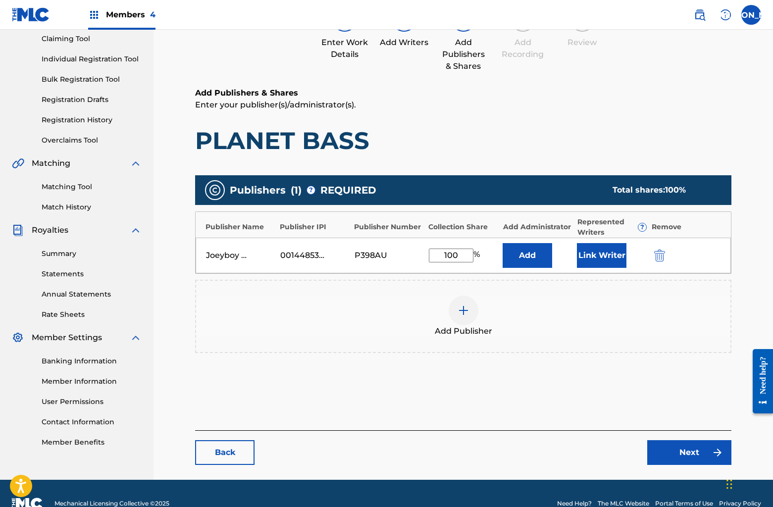
click at [676, 461] on link "Next" at bounding box center [689, 452] width 84 height 25
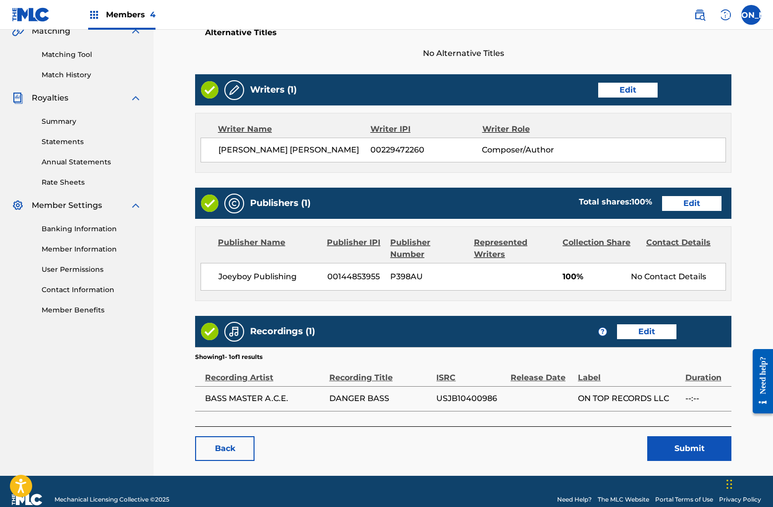
scroll to position [255, 0]
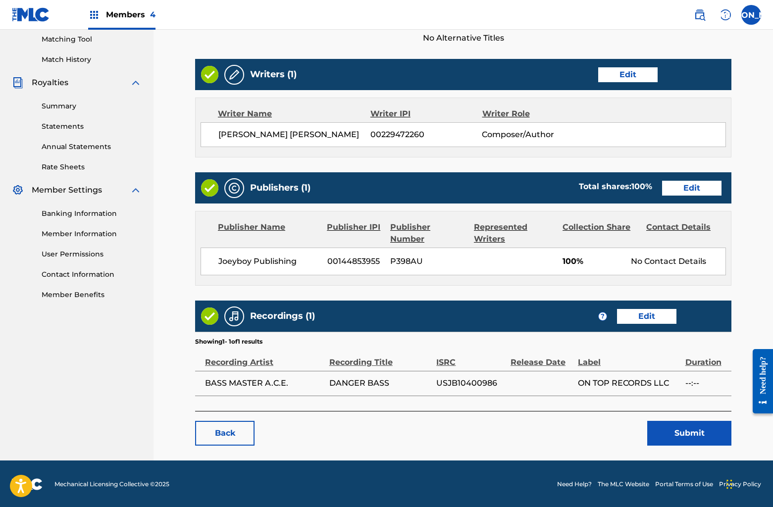
click at [674, 441] on button "Submit" at bounding box center [689, 433] width 84 height 25
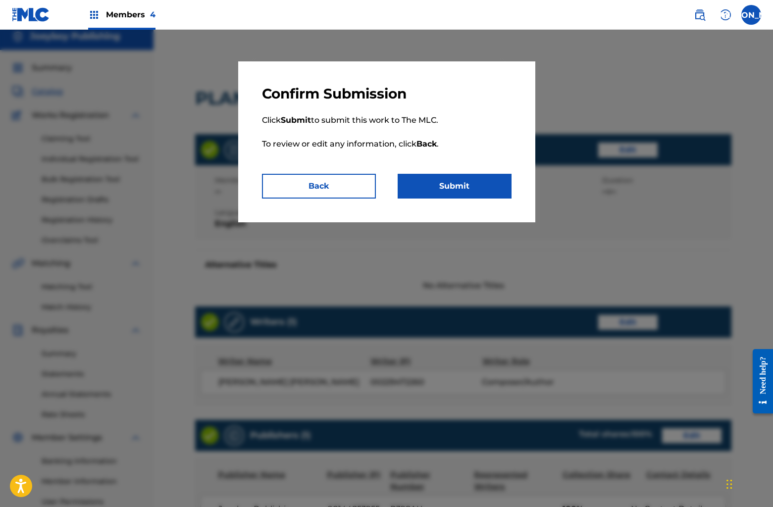
scroll to position [6, 0]
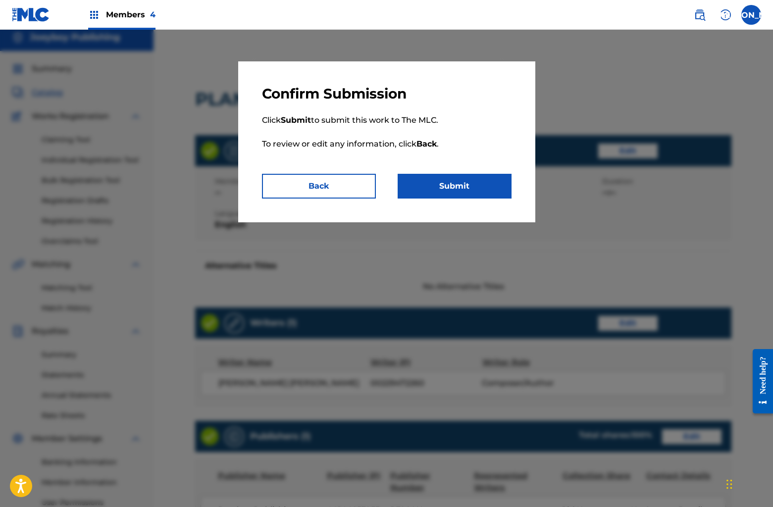
click at [450, 186] on button "Submit" at bounding box center [455, 186] width 114 height 25
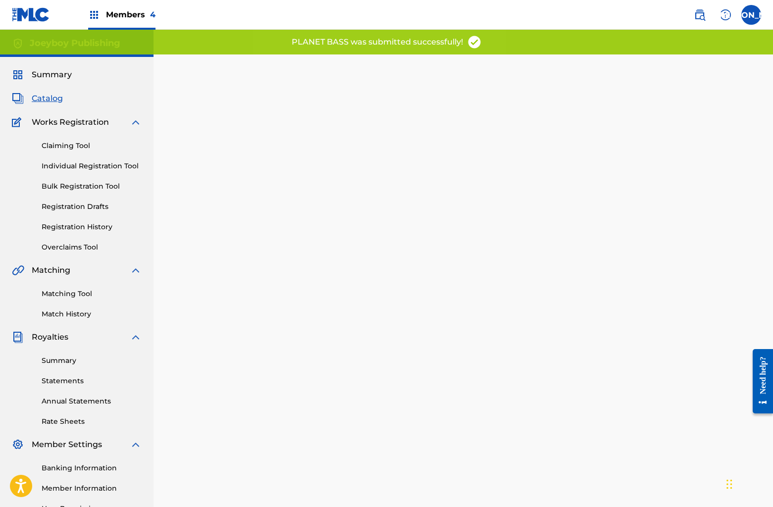
click at [48, 92] on div "Summary Catalog Works Registration Claiming Tool Individual Registration Tool B…" at bounding box center [77, 312] width 154 height 510
click at [54, 95] on span "Catalog" at bounding box center [47, 99] width 31 height 12
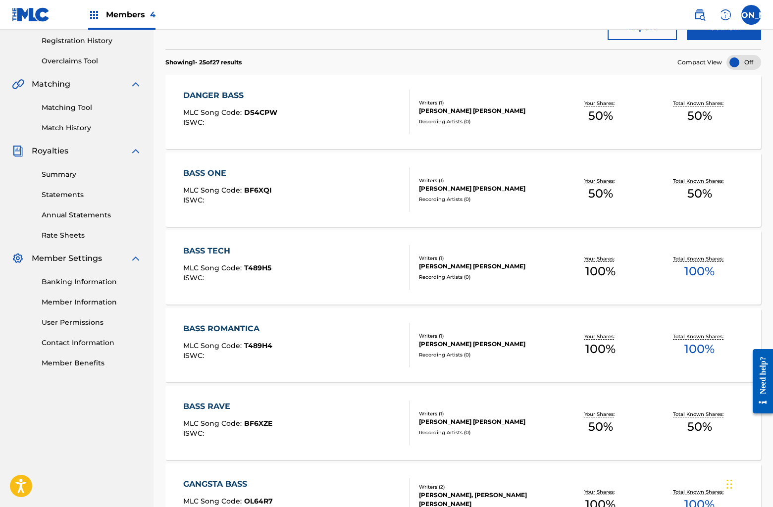
scroll to position [271, 0]
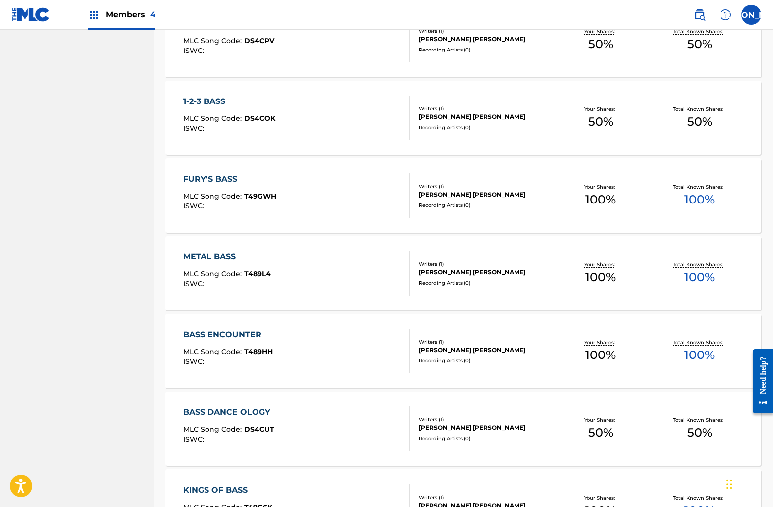
click at [264, 124] on div "1-2-3 BASS MLC Song Code : DS4COK ISWC :" at bounding box center [229, 118] width 92 height 45
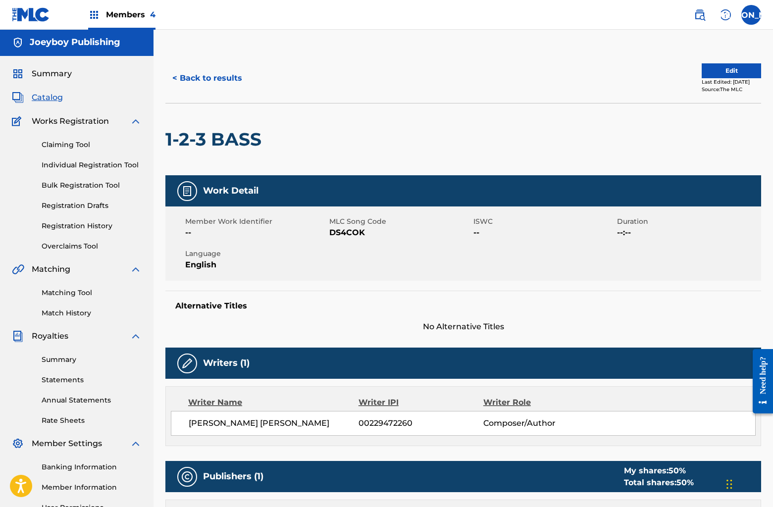
scroll to position [0, 0]
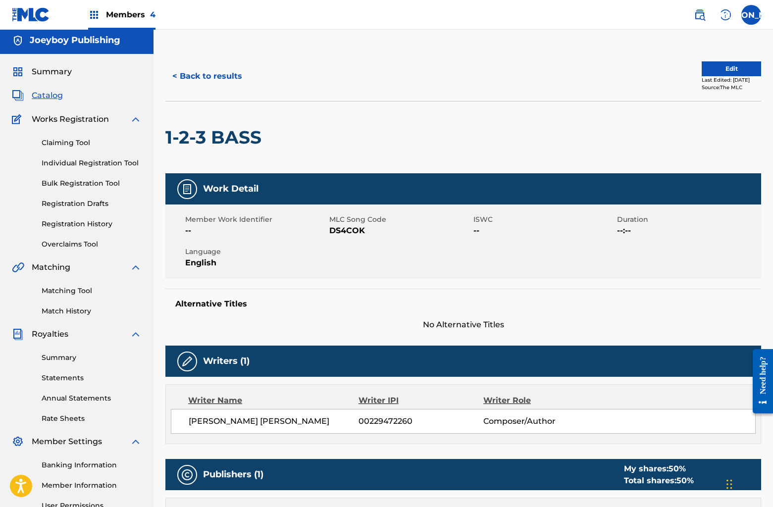
click at [703, 68] on button "Edit" at bounding box center [731, 68] width 59 height 15
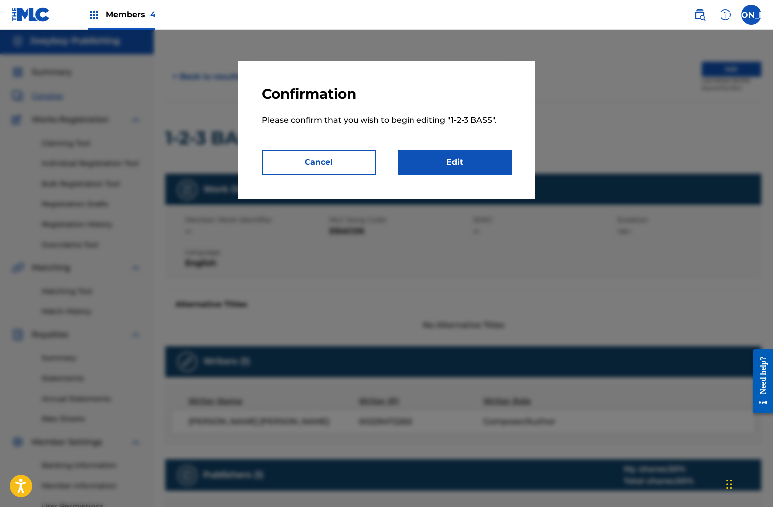
click at [437, 166] on link "Edit" at bounding box center [455, 162] width 114 height 25
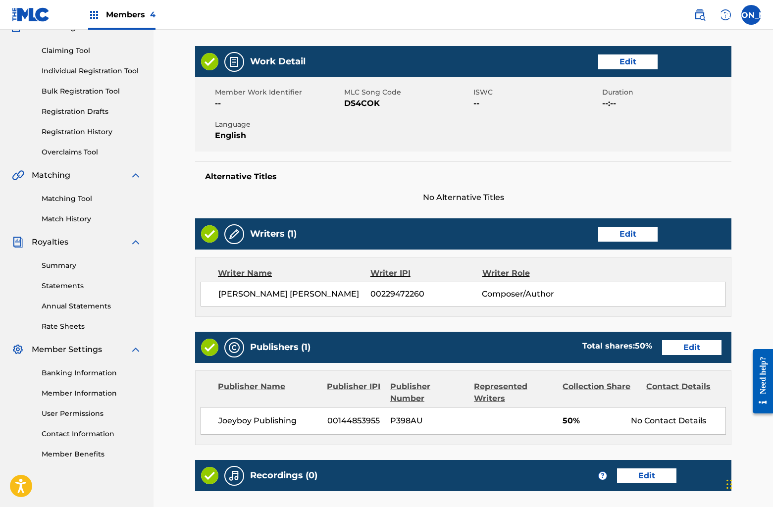
scroll to position [222, 0]
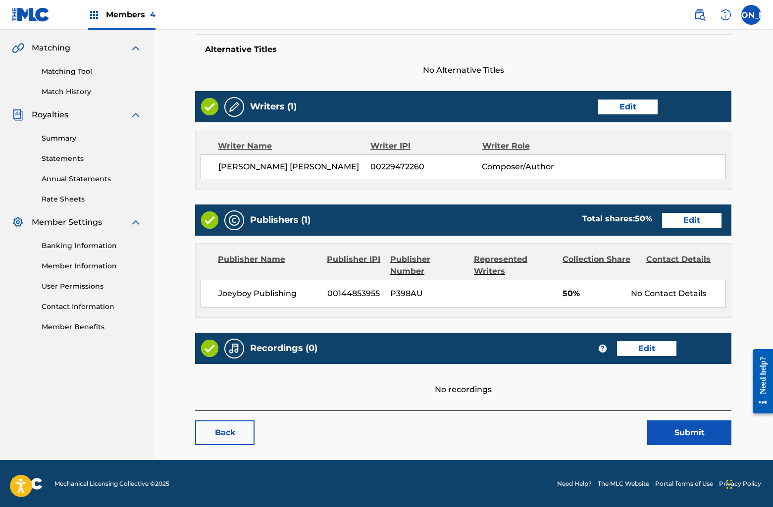
click at [701, 218] on link "Edit" at bounding box center [691, 220] width 59 height 15
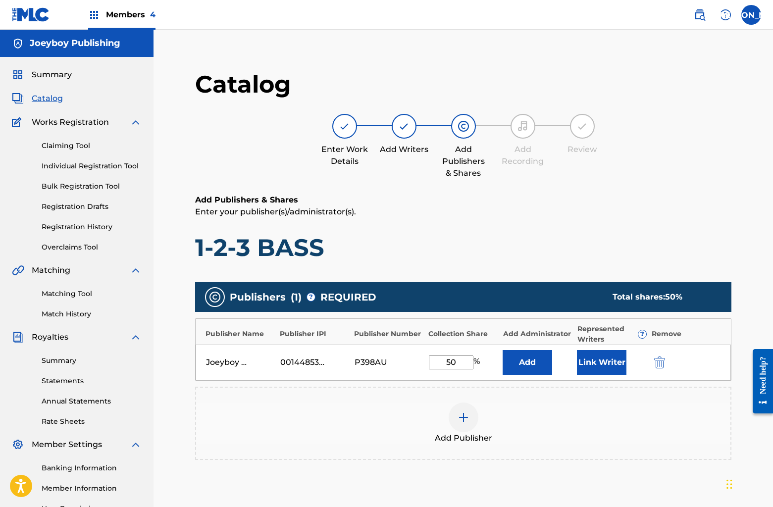
drag, startPoint x: 441, startPoint y: 359, endPoint x: 488, endPoint y: 362, distance: 47.7
click at [488, 362] on div "50 %" at bounding box center [463, 363] width 69 height 14
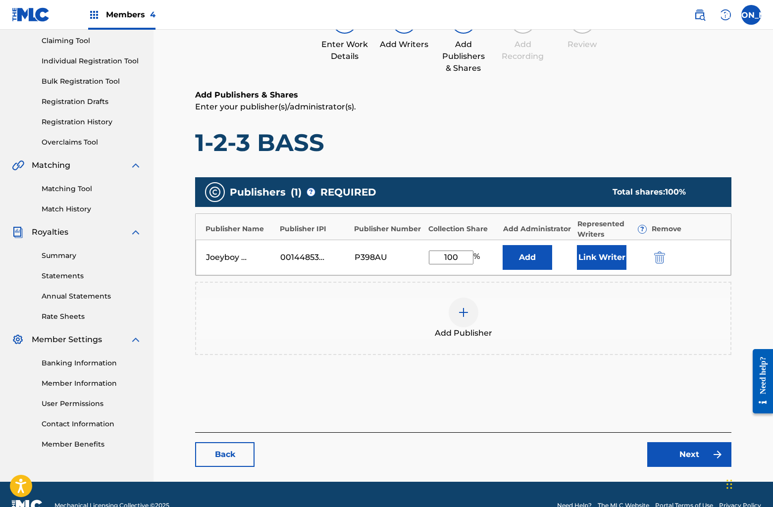
scroll to position [127, 0]
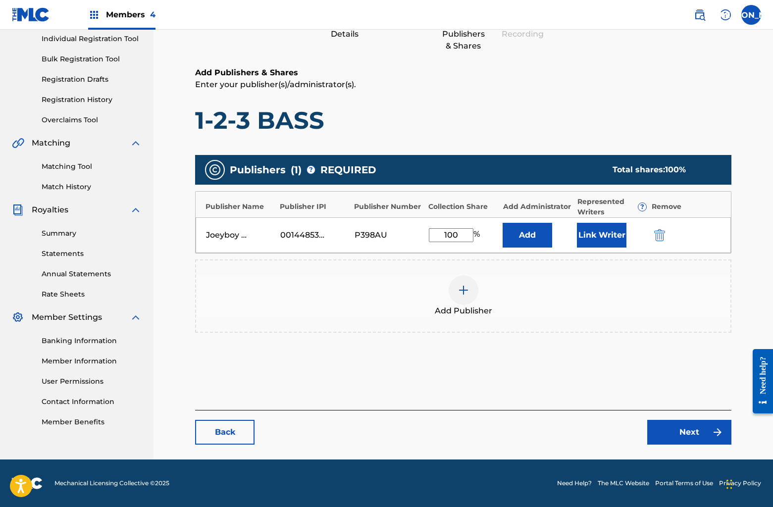
type input "100"
click at [666, 432] on link "Next" at bounding box center [689, 432] width 84 height 25
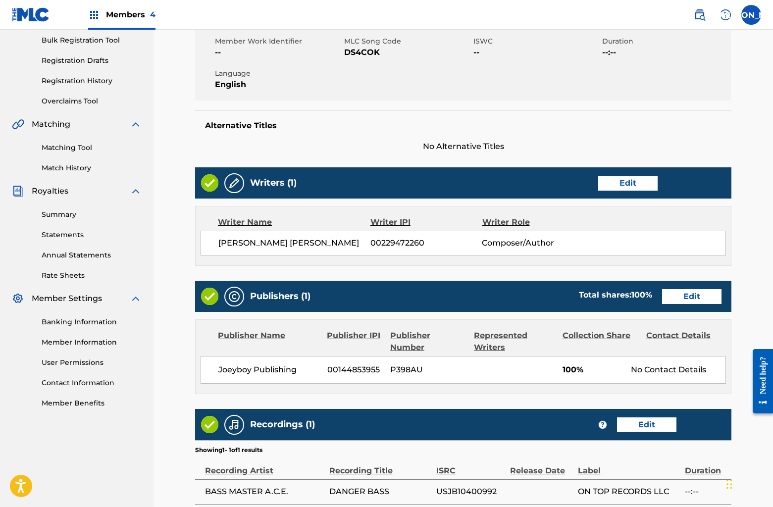
scroll to position [255, 0]
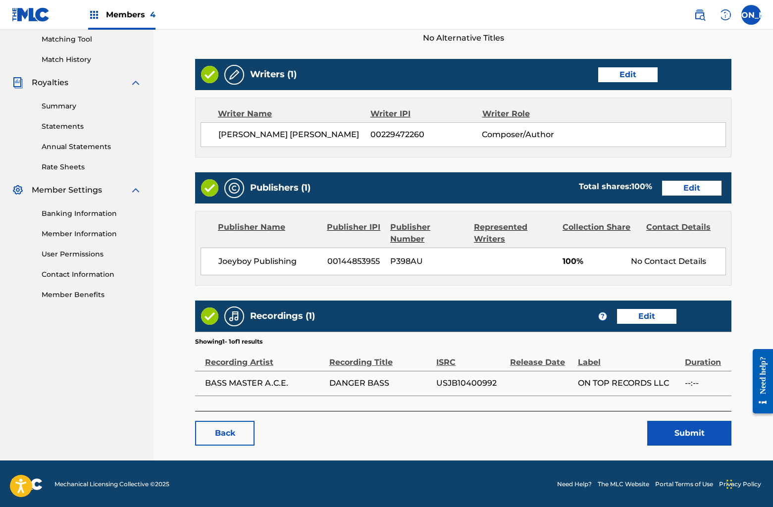
click at [670, 428] on button "Submit" at bounding box center [689, 433] width 84 height 25
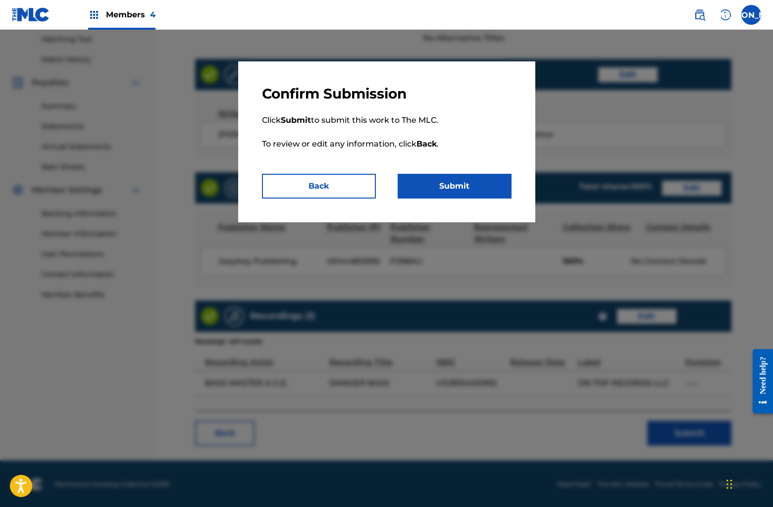
click at [441, 186] on button "Submit" at bounding box center [455, 186] width 114 height 25
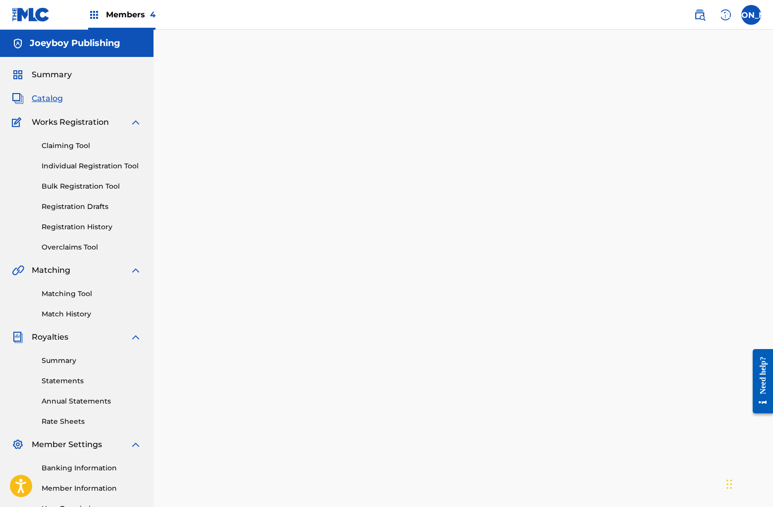
click at [34, 100] on span "Catalog" at bounding box center [47, 99] width 31 height 12
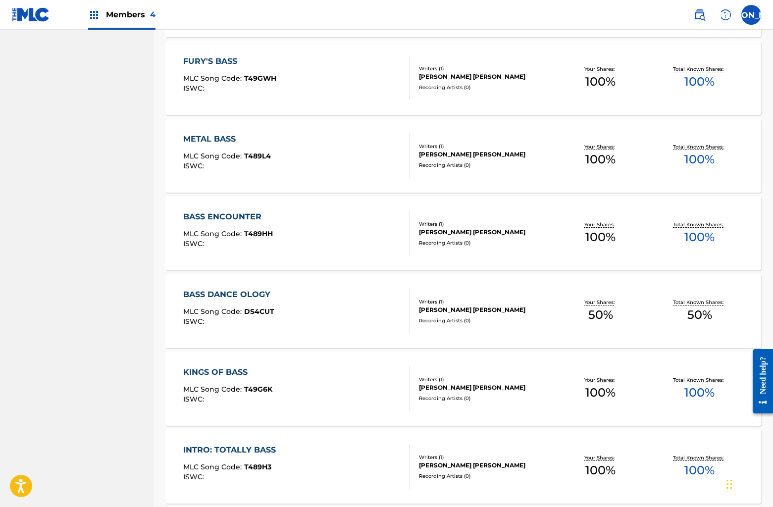
scroll to position [1186, 0]
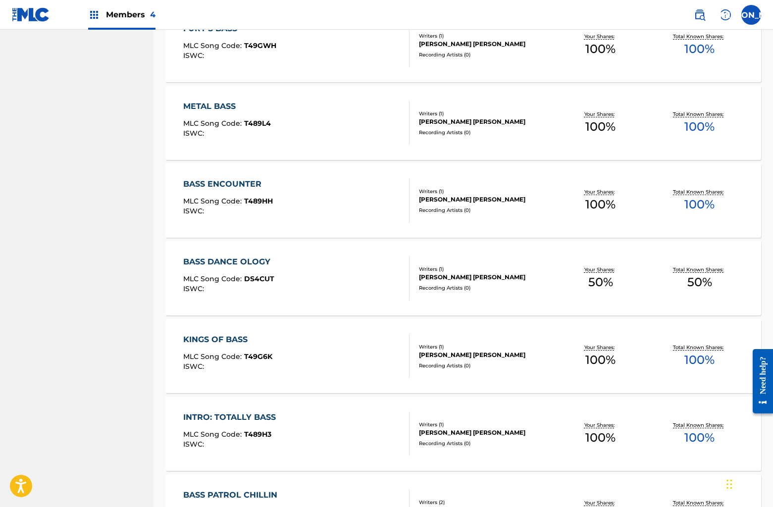
click at [281, 267] on div "BASS DANCE OLOGY MLC Song Code : DS4CUT ISWC :" at bounding box center [296, 278] width 226 height 45
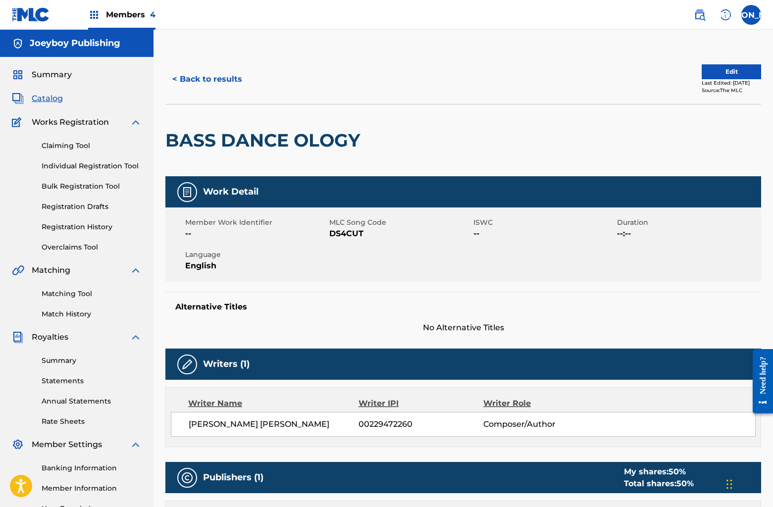
click at [715, 74] on button "Edit" at bounding box center [731, 71] width 59 height 15
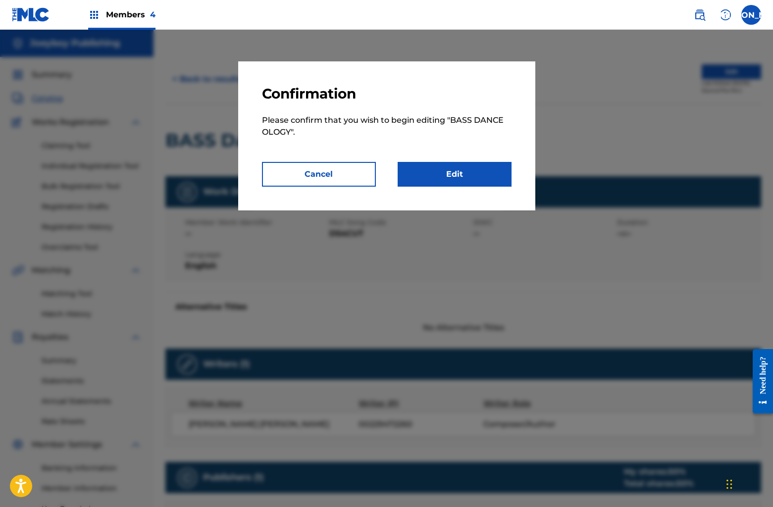
click at [432, 178] on link "Edit" at bounding box center [455, 174] width 114 height 25
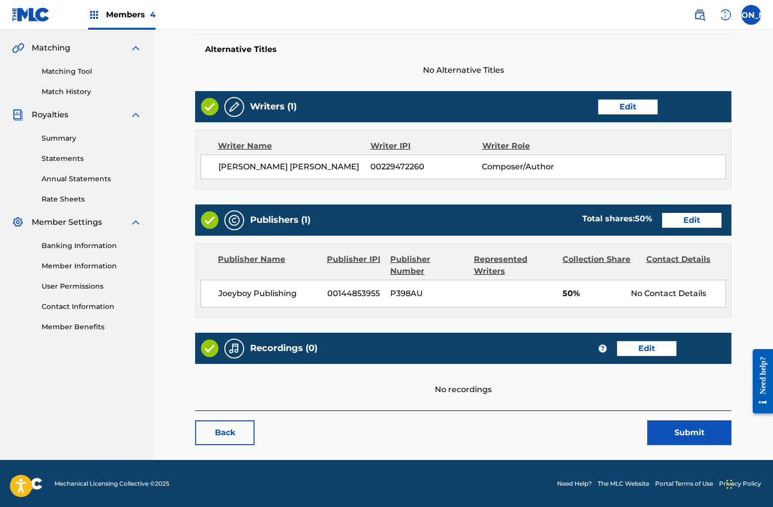
scroll to position [222, 0]
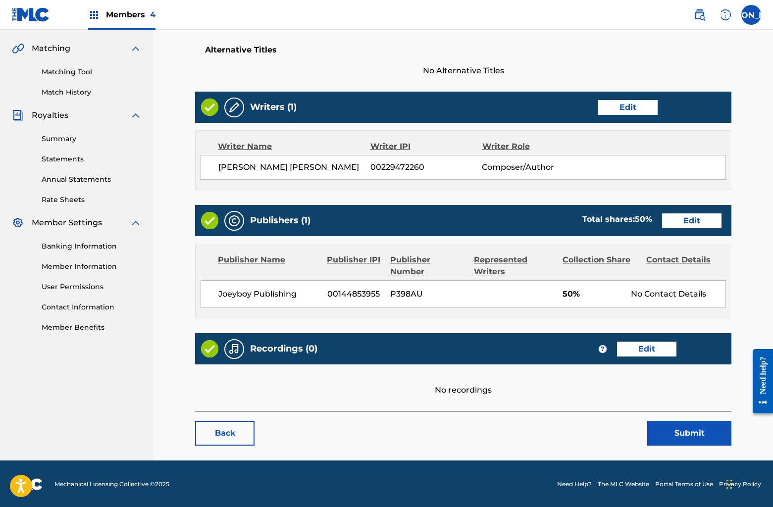
click at [698, 221] on link "Edit" at bounding box center [691, 220] width 59 height 15
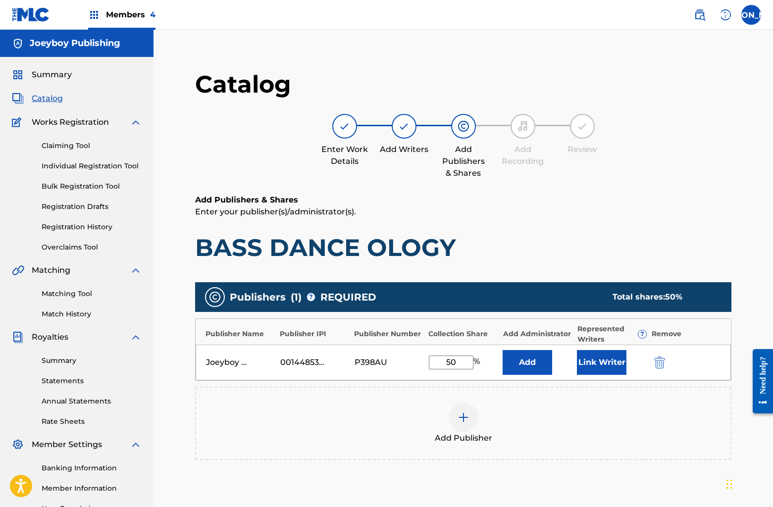
drag, startPoint x: 450, startPoint y: 365, endPoint x: 472, endPoint y: 365, distance: 21.8
click at [472, 365] on input "50" at bounding box center [451, 363] width 45 height 14
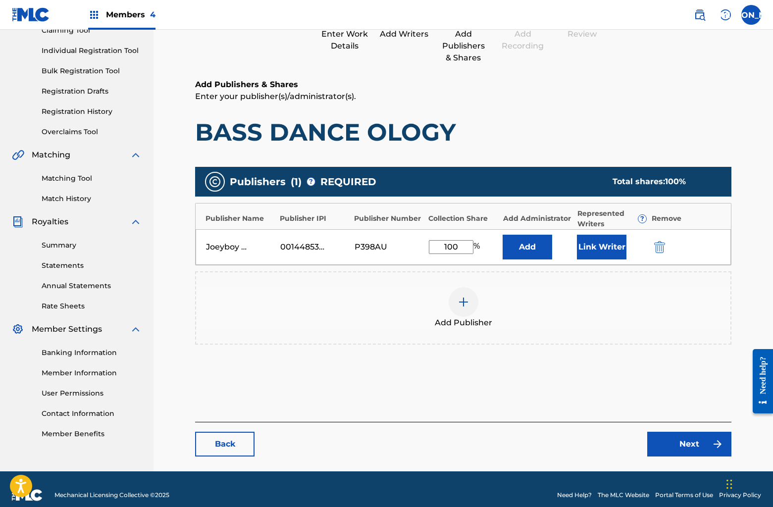
scroll to position [127, 0]
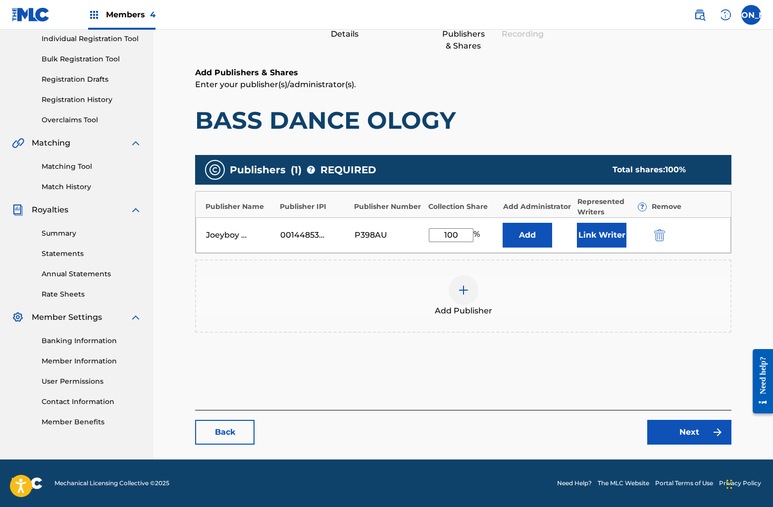
type input "100"
drag, startPoint x: 644, startPoint y: 443, endPoint x: 661, endPoint y: 435, distance: 18.6
click at [644, 443] on div "Next" at bounding box center [683, 432] width 96 height 25
click at [666, 434] on link "Next" at bounding box center [689, 432] width 84 height 25
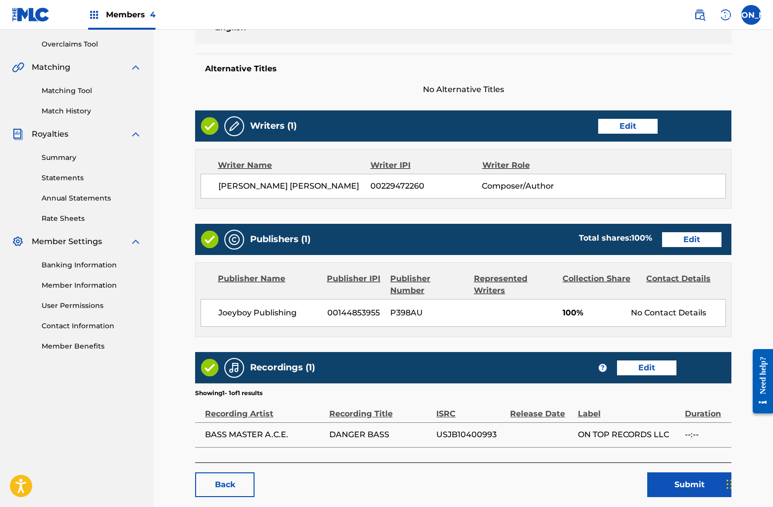
scroll to position [234, 0]
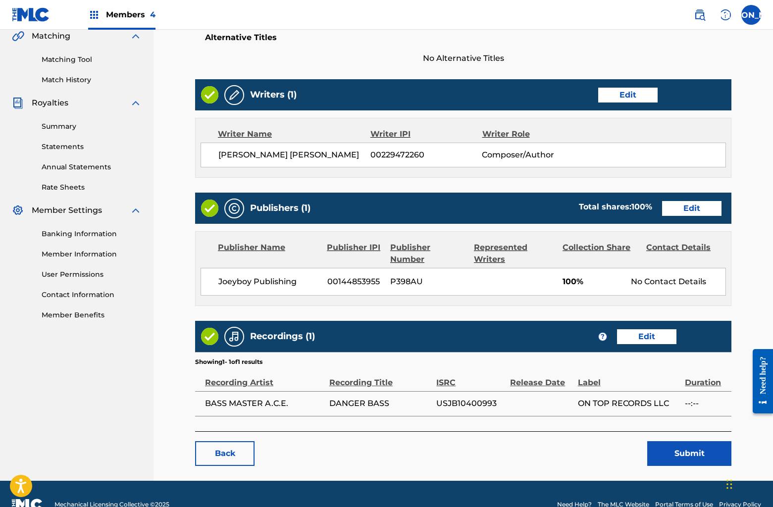
click at [656, 449] on button "Submit" at bounding box center [689, 453] width 84 height 25
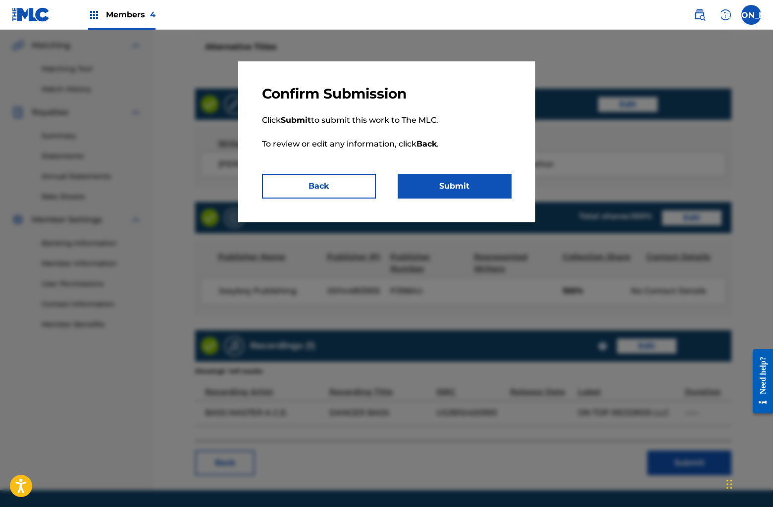
scroll to position [224, 0]
click at [420, 188] on button "Submit" at bounding box center [455, 186] width 114 height 25
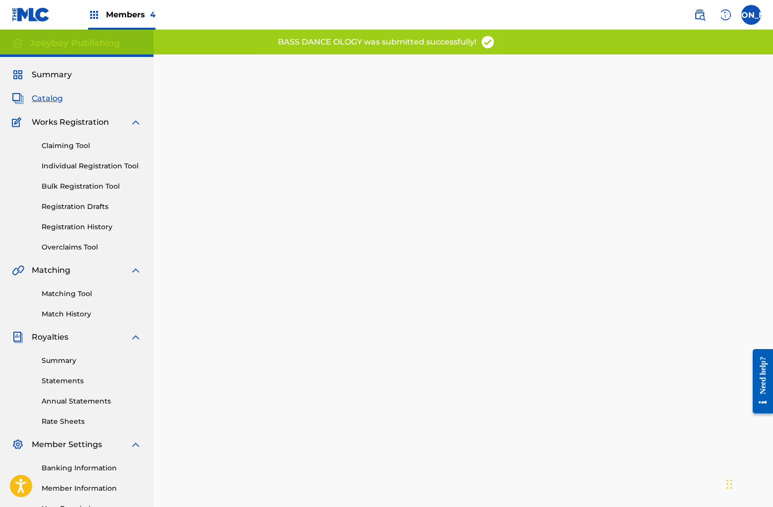
click at [52, 99] on span "Catalog" at bounding box center [47, 99] width 31 height 12
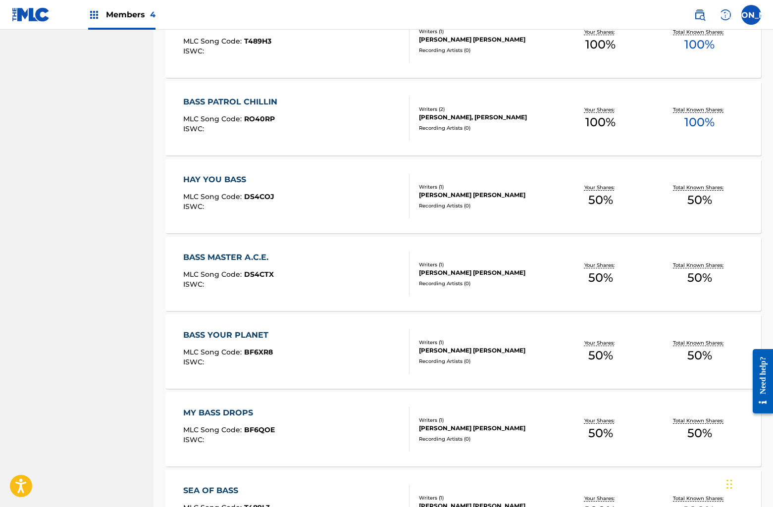
scroll to position [1596, 0]
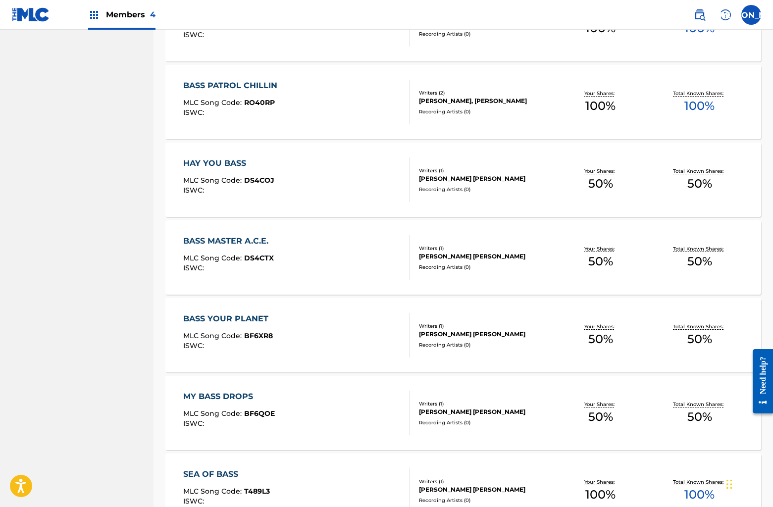
click at [294, 197] on div "HAY YOU BASS MLC Song Code : DS4COJ ISWC :" at bounding box center [296, 179] width 226 height 45
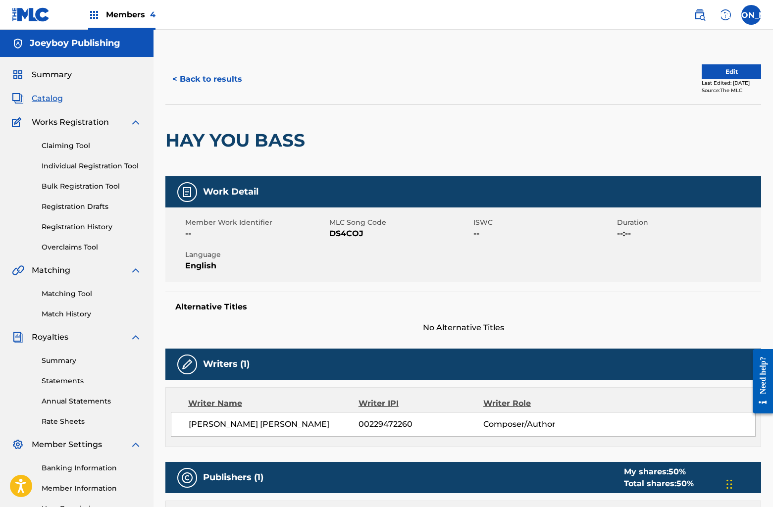
click at [709, 73] on button "Edit" at bounding box center [731, 71] width 59 height 15
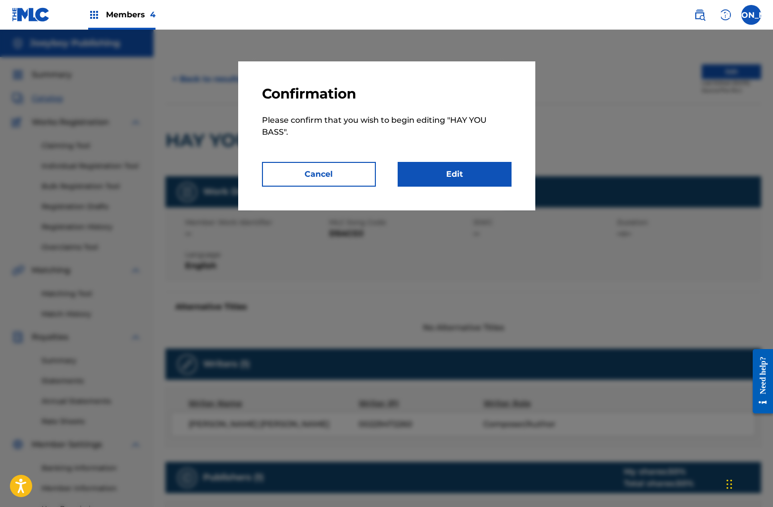
click at [456, 190] on div "Confirmation Please confirm that you wish to begin editing " HAY YOU BASS ". Ca…" at bounding box center [386, 135] width 297 height 149
click at [455, 179] on link "Edit" at bounding box center [455, 174] width 114 height 25
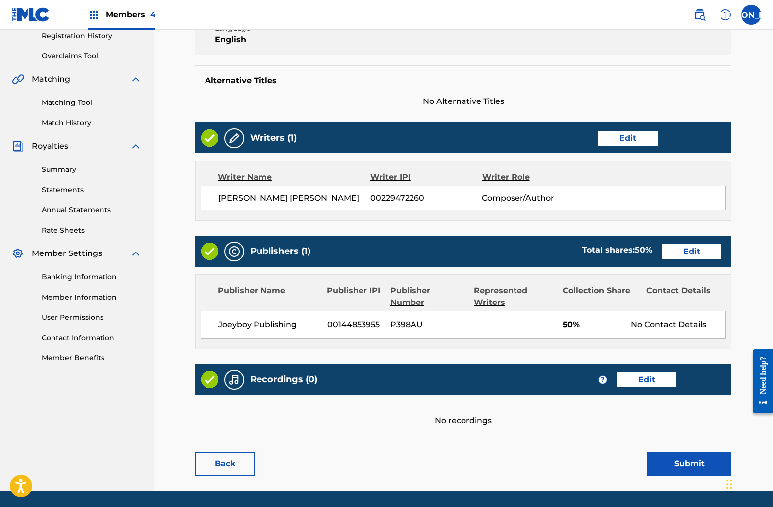
scroll to position [202, 0]
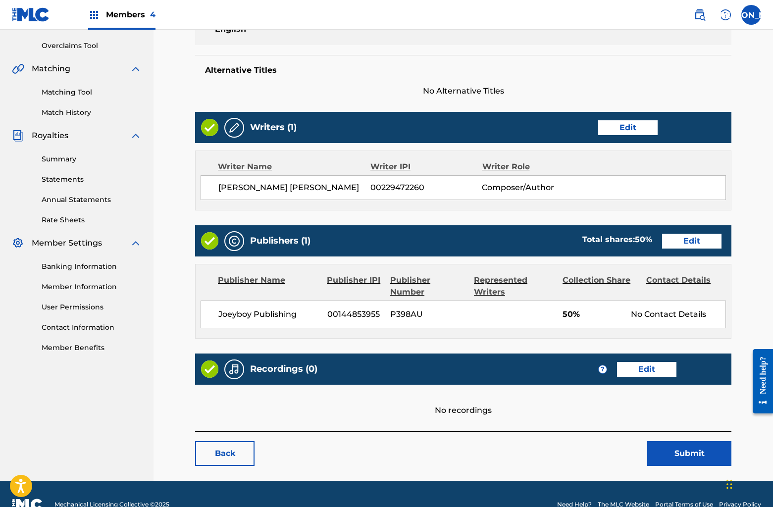
click at [696, 243] on link "Edit" at bounding box center [691, 241] width 59 height 15
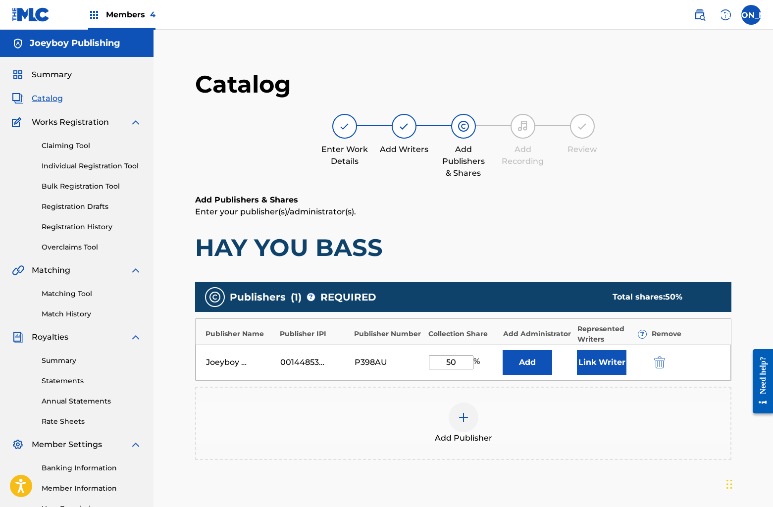
drag, startPoint x: 434, startPoint y: 362, endPoint x: 489, endPoint y: 364, distance: 55.0
click at [489, 364] on div "50 %" at bounding box center [463, 363] width 69 height 14
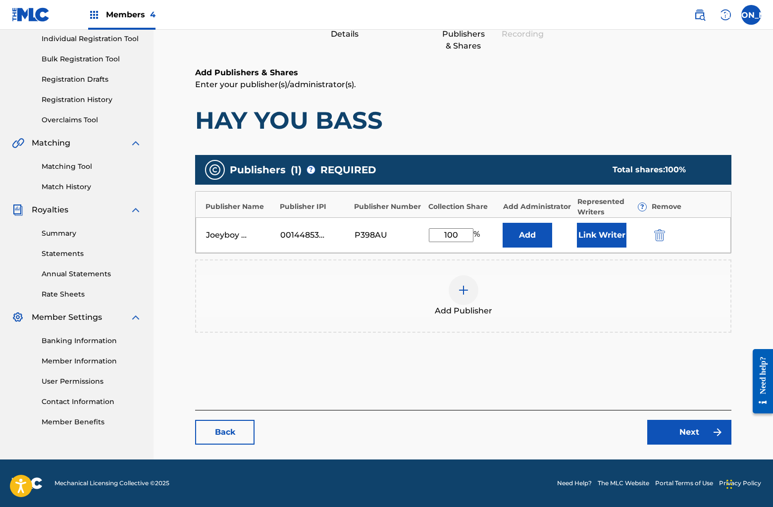
type input "100"
click at [673, 423] on link "Next" at bounding box center [689, 432] width 84 height 25
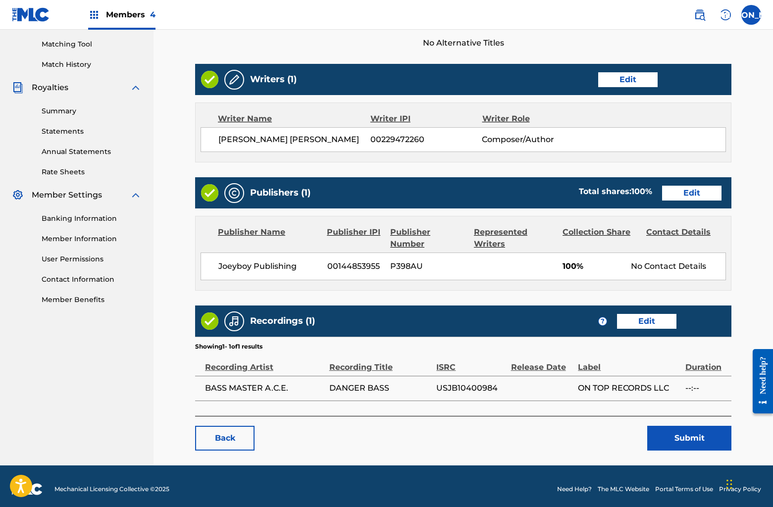
scroll to position [249, 0]
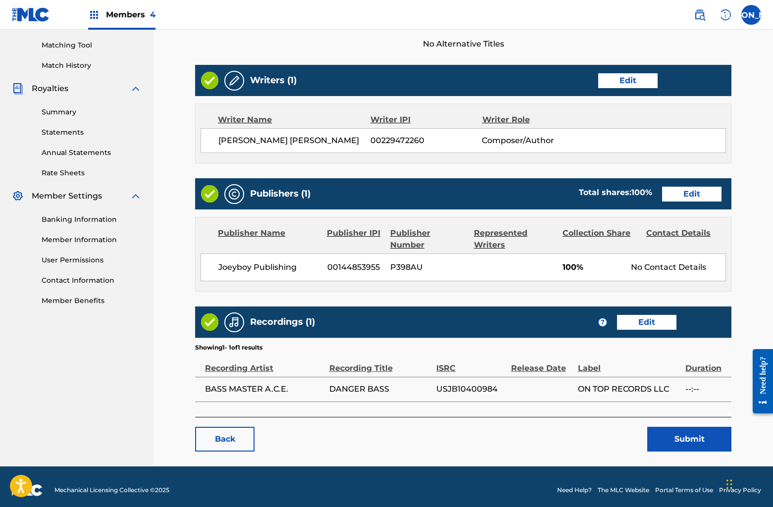
click at [669, 443] on button "Submit" at bounding box center [689, 439] width 84 height 25
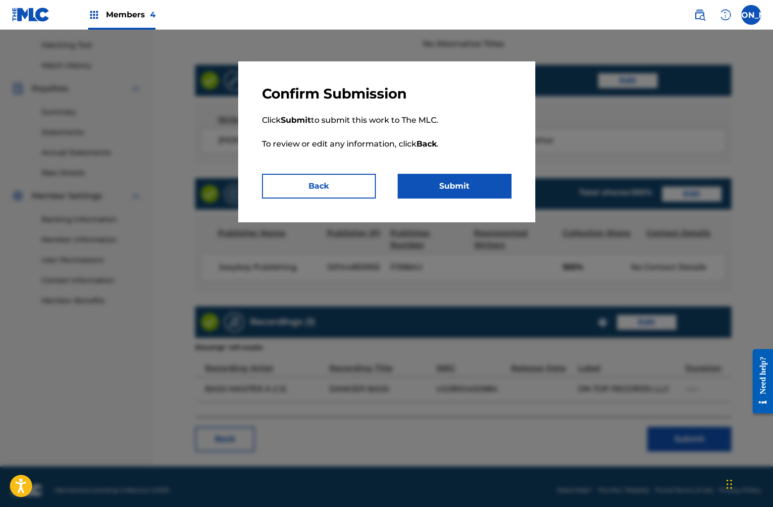
drag, startPoint x: 403, startPoint y: 169, endPoint x: 408, endPoint y: 175, distance: 7.8
click at [403, 169] on p "Click Submit to submit this work to The MLC. To review or edit any information,…" at bounding box center [387, 138] width 250 height 71
click at [414, 183] on button "Submit" at bounding box center [455, 186] width 114 height 25
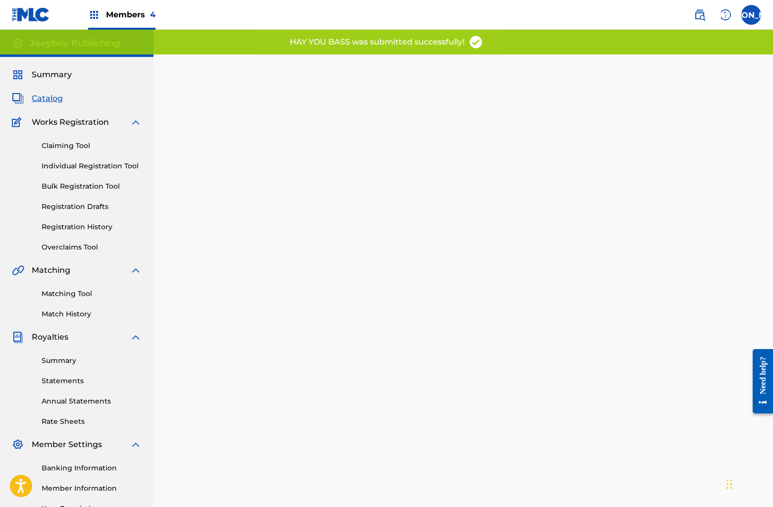
click at [48, 97] on span "Catalog" at bounding box center [47, 99] width 31 height 12
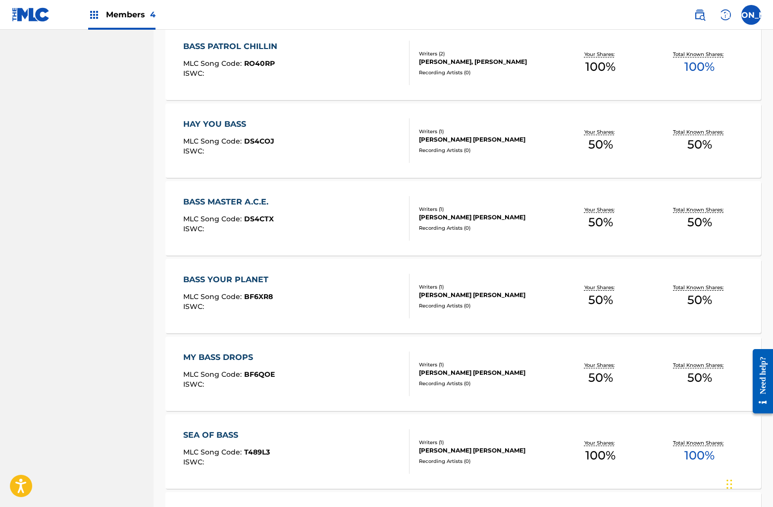
scroll to position [1629, 0]
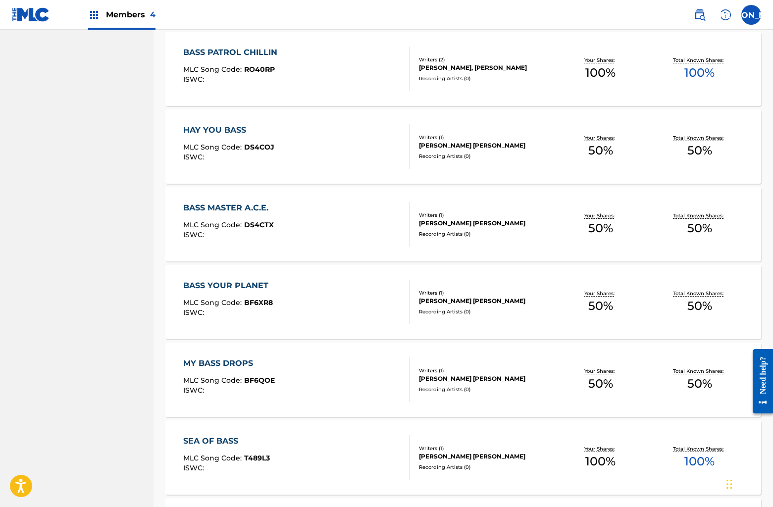
click at [325, 198] on div "BASS MASTER A.C.E. MLC Song Code : DS4CTX ISWC : Writers ( 1 ) [PERSON_NAME] [P…" at bounding box center [463, 224] width 596 height 74
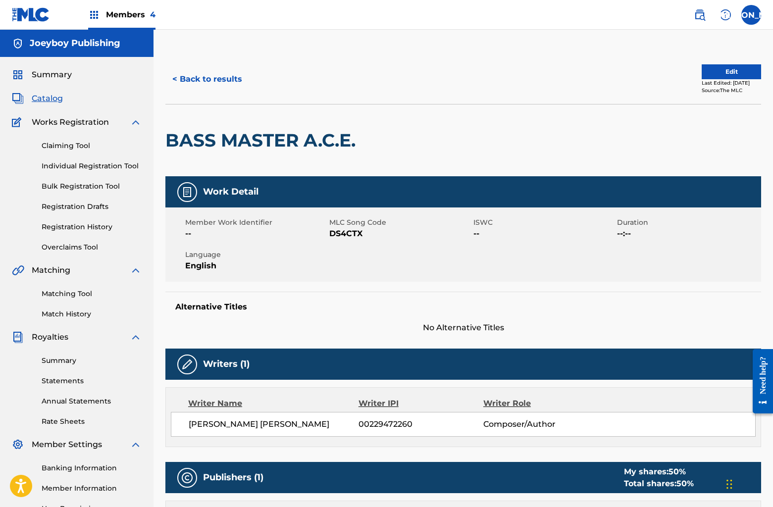
click at [728, 71] on button "Edit" at bounding box center [731, 71] width 59 height 15
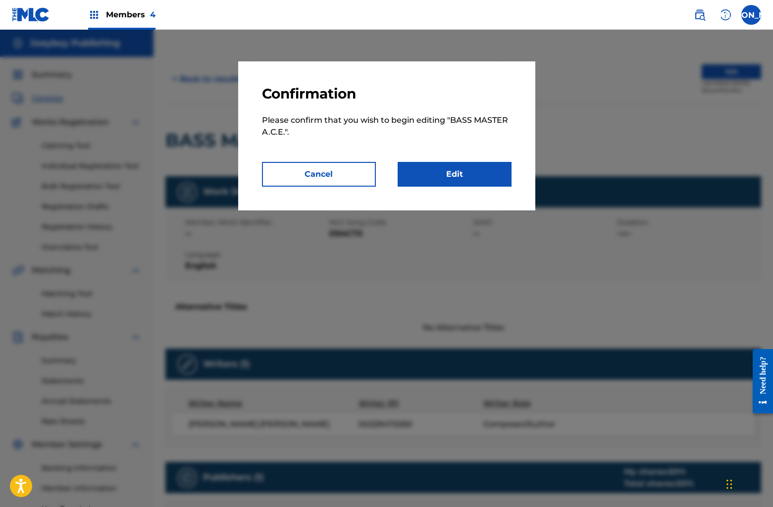
click at [717, 70] on div at bounding box center [386, 283] width 773 height 507
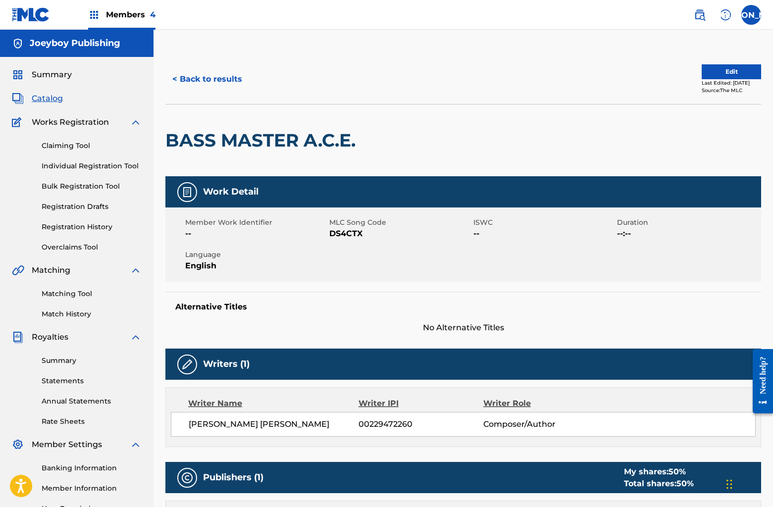
click at [712, 73] on button "Edit" at bounding box center [731, 71] width 59 height 15
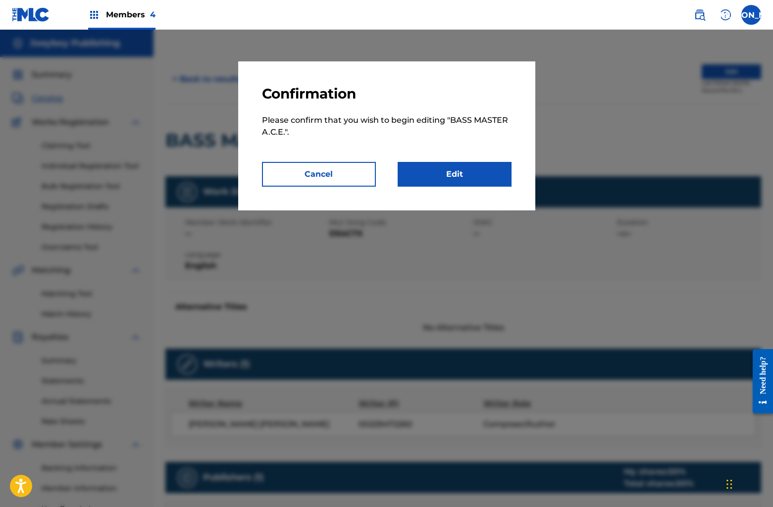
click at [496, 166] on link "Edit" at bounding box center [455, 174] width 114 height 25
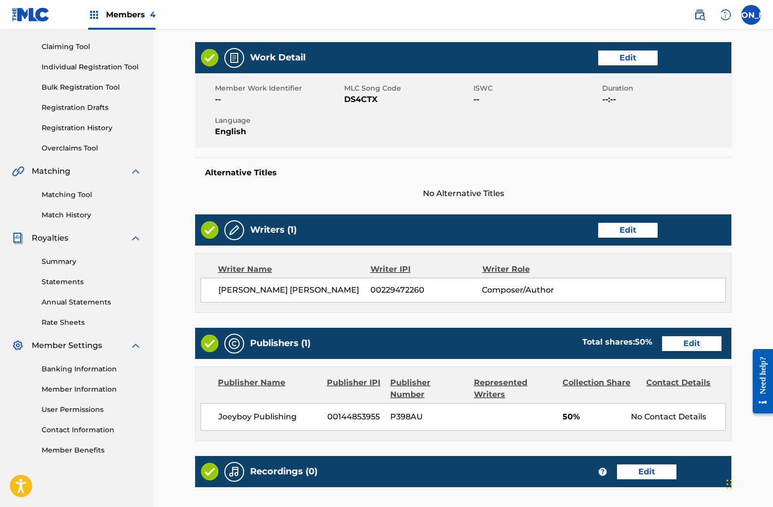
scroll to position [222, 0]
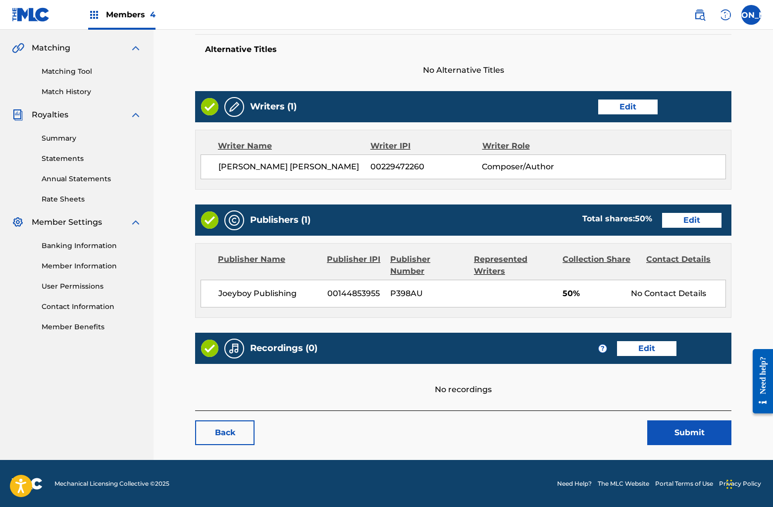
click at [677, 223] on link "Edit" at bounding box center [691, 220] width 59 height 15
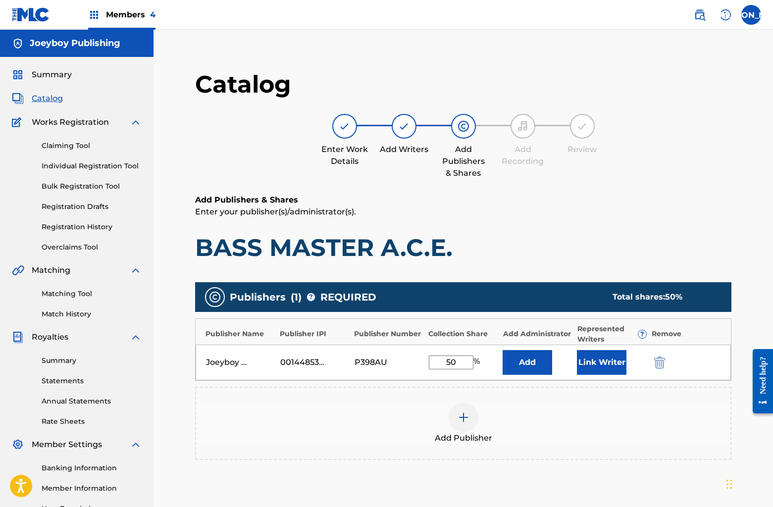
drag, startPoint x: 442, startPoint y: 362, endPoint x: 489, endPoint y: 360, distance: 46.6
click at [489, 360] on div "50 %" at bounding box center [463, 363] width 69 height 14
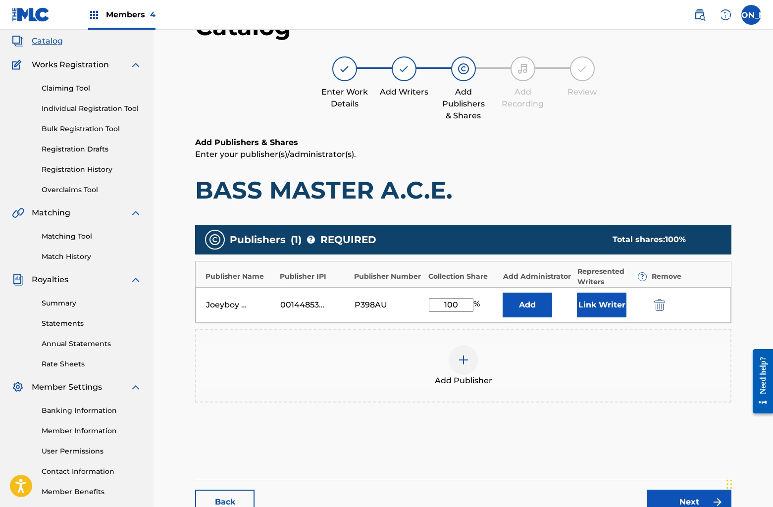
scroll to position [127, 0]
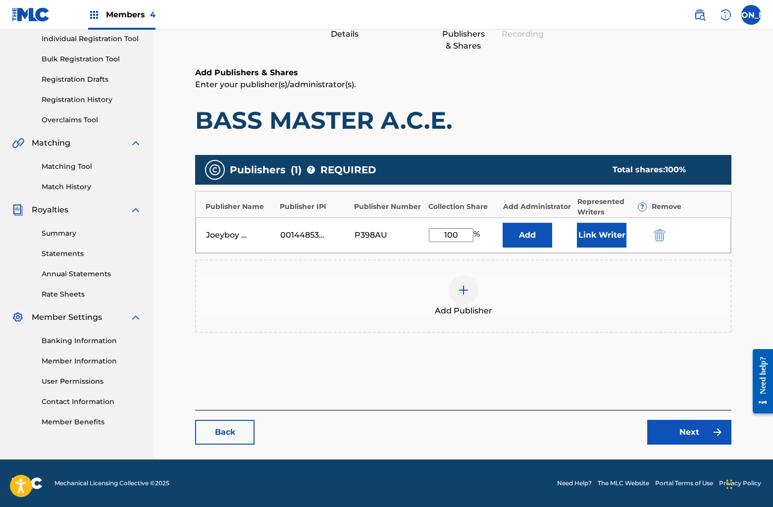
type input "100"
click at [655, 425] on link "Next" at bounding box center [689, 432] width 84 height 25
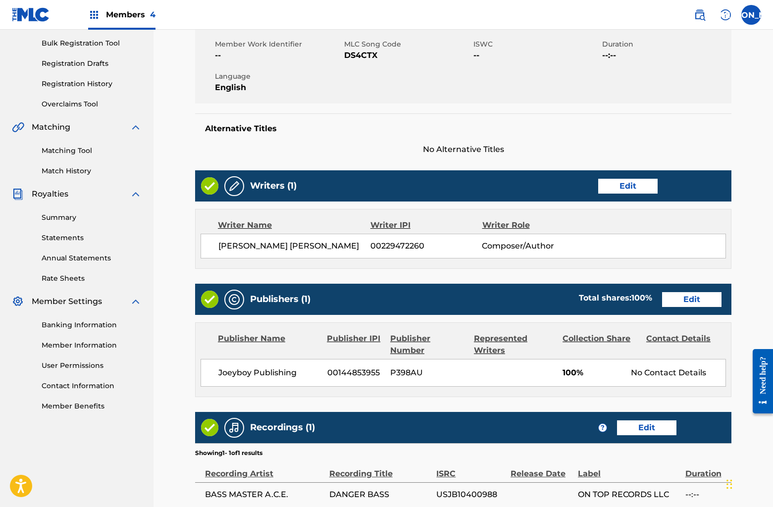
scroll to position [255, 0]
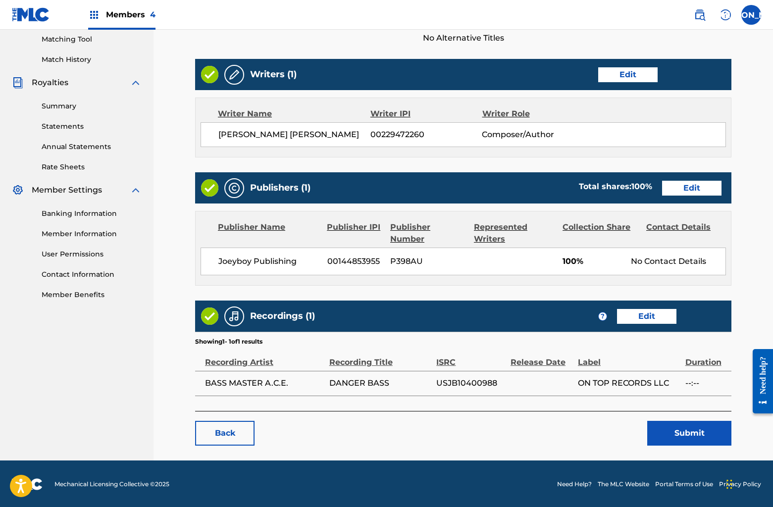
click at [686, 434] on button "Submit" at bounding box center [689, 433] width 84 height 25
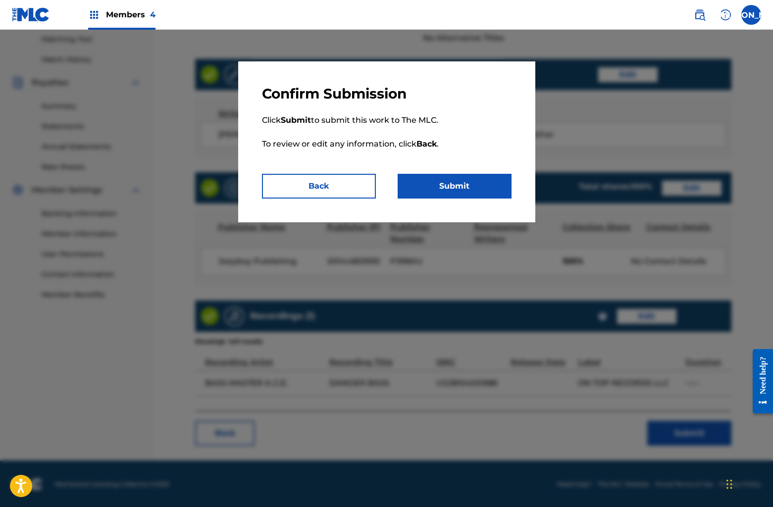
drag, startPoint x: 475, startPoint y: 190, endPoint x: 506, endPoint y: 203, distance: 32.6
click at [475, 190] on button "Submit" at bounding box center [455, 186] width 114 height 25
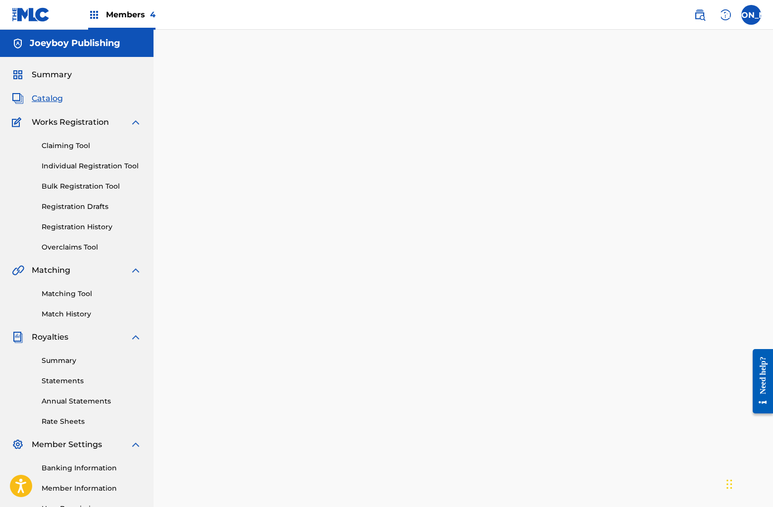
click at [36, 98] on span "Catalog" at bounding box center [47, 99] width 31 height 12
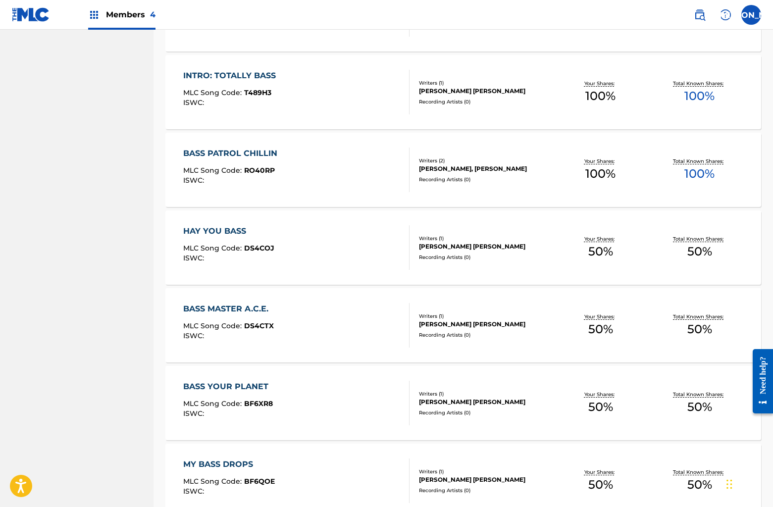
scroll to position [1532, 0]
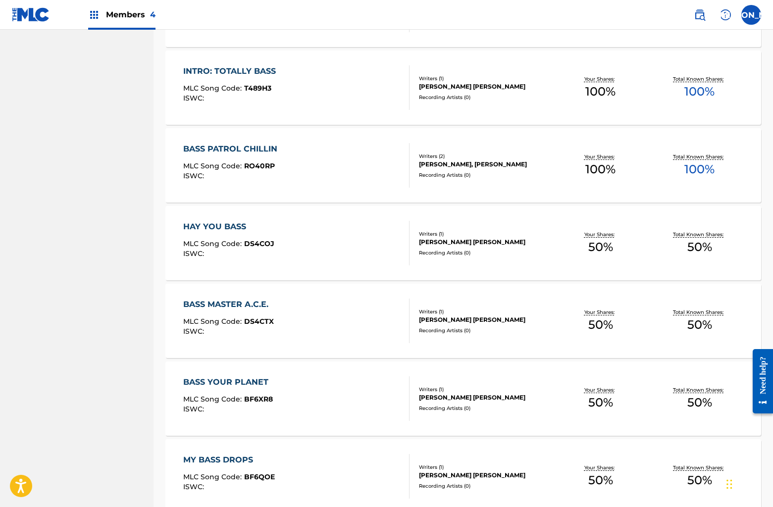
click at [304, 387] on div "BASS YOUR PLANET MLC Song Code : BF6XR8 ISWC :" at bounding box center [296, 398] width 226 height 45
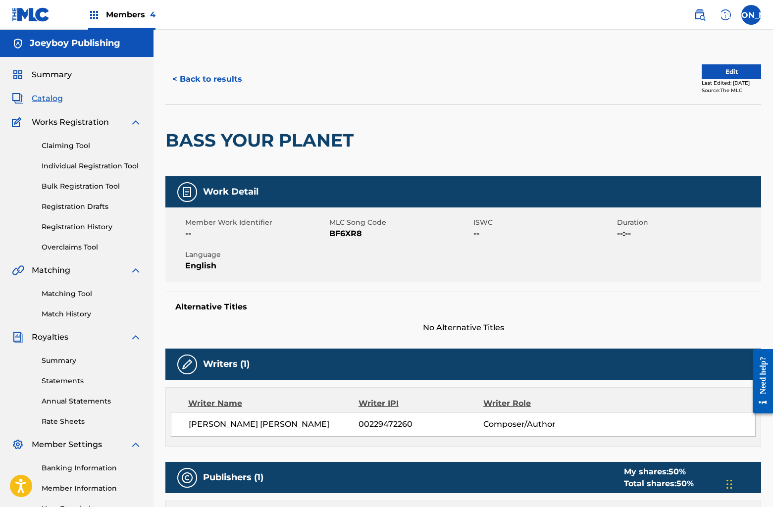
click at [719, 64] on button "Edit" at bounding box center [731, 71] width 59 height 15
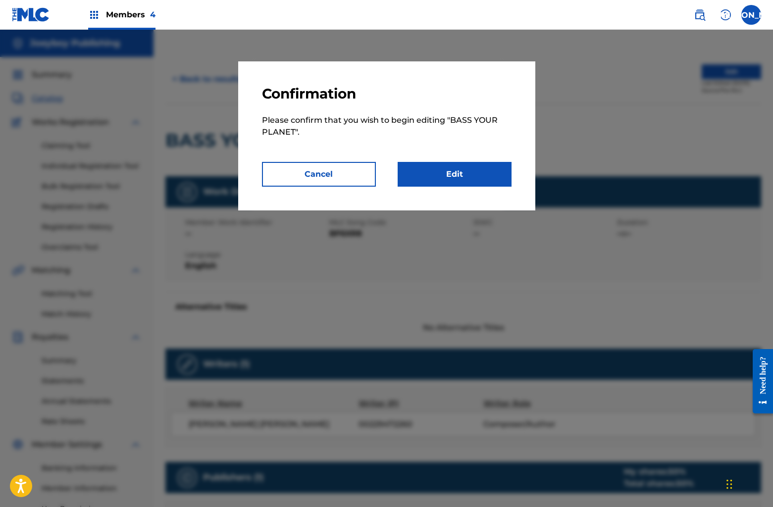
click at [467, 165] on link "Edit" at bounding box center [455, 174] width 114 height 25
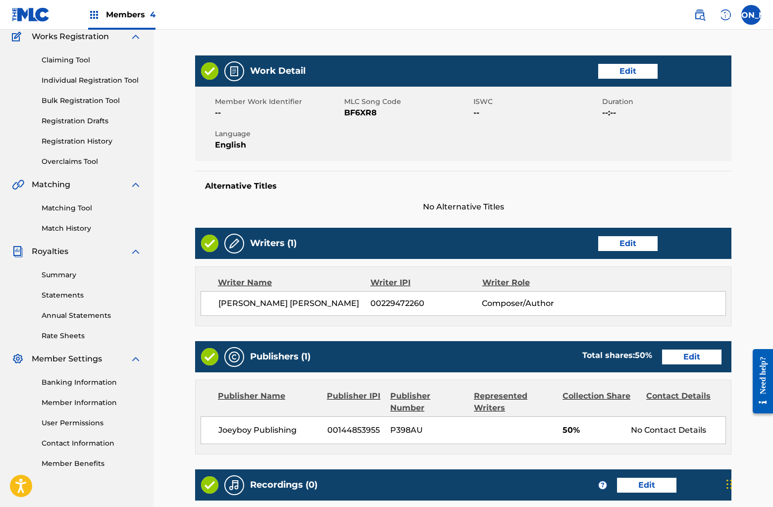
scroll to position [215, 0]
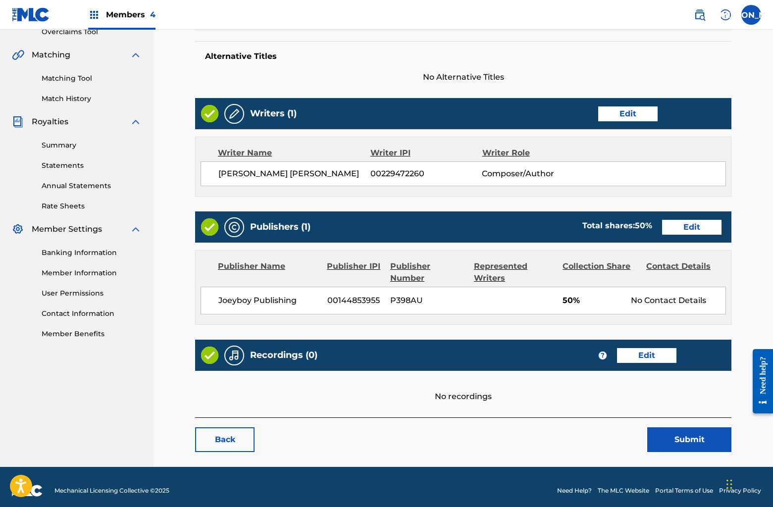
click at [695, 216] on div "Publishers (1) Total shares: 50 % Edit" at bounding box center [463, 226] width 536 height 31
click at [695, 227] on link "Edit" at bounding box center [691, 227] width 59 height 15
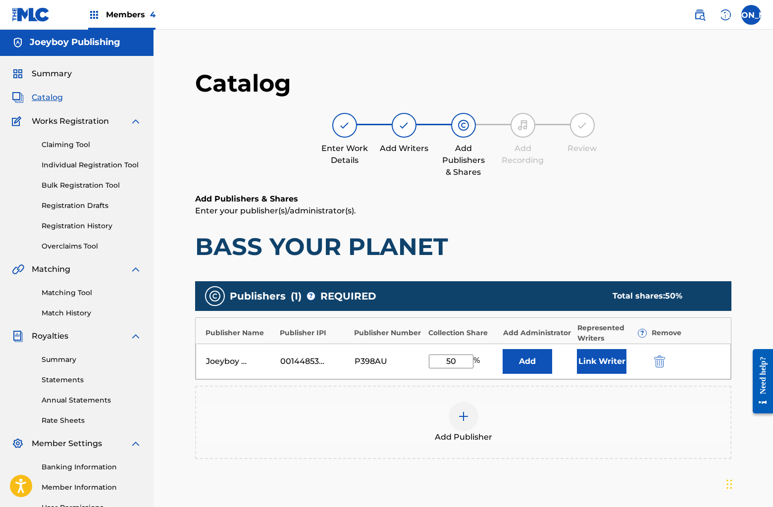
drag, startPoint x: 435, startPoint y: 366, endPoint x: 473, endPoint y: 365, distance: 37.7
click at [473, 365] on div "50 %" at bounding box center [455, 362] width 53 height 14
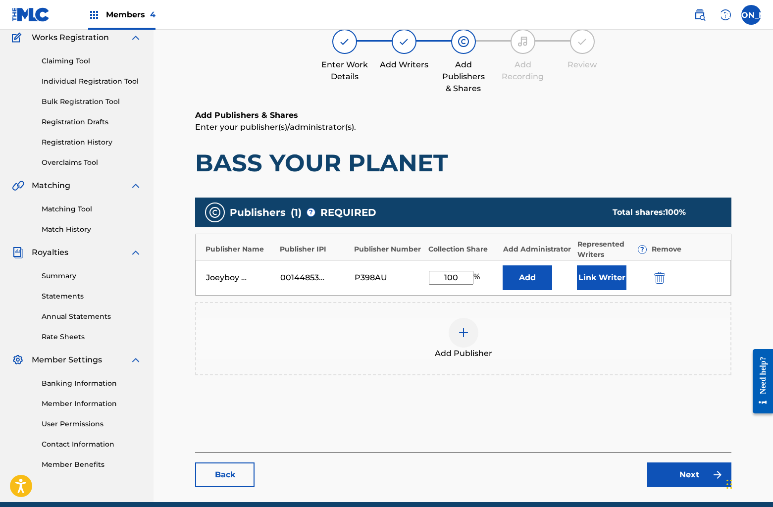
scroll to position [120, 0]
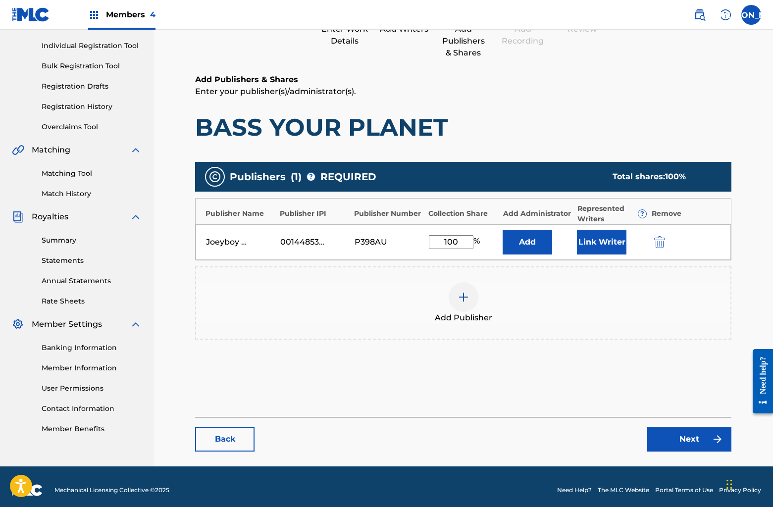
type input "100"
click at [659, 432] on link "Next" at bounding box center [689, 439] width 84 height 25
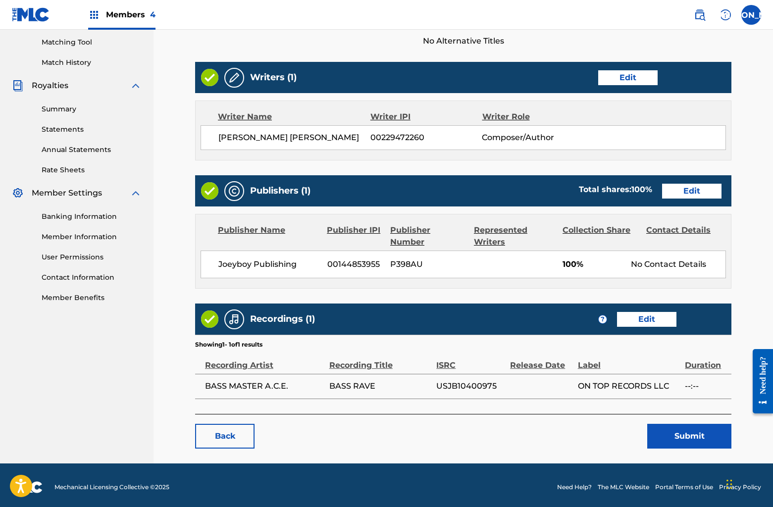
scroll to position [255, 0]
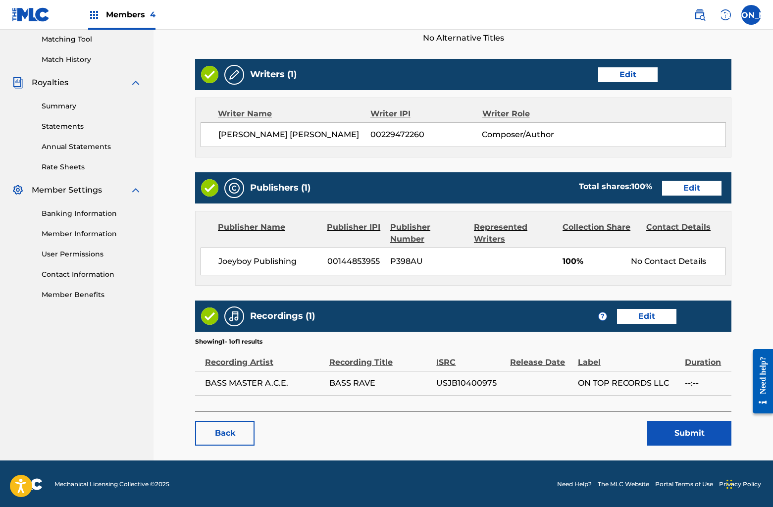
click at [659, 428] on button "Submit" at bounding box center [689, 433] width 84 height 25
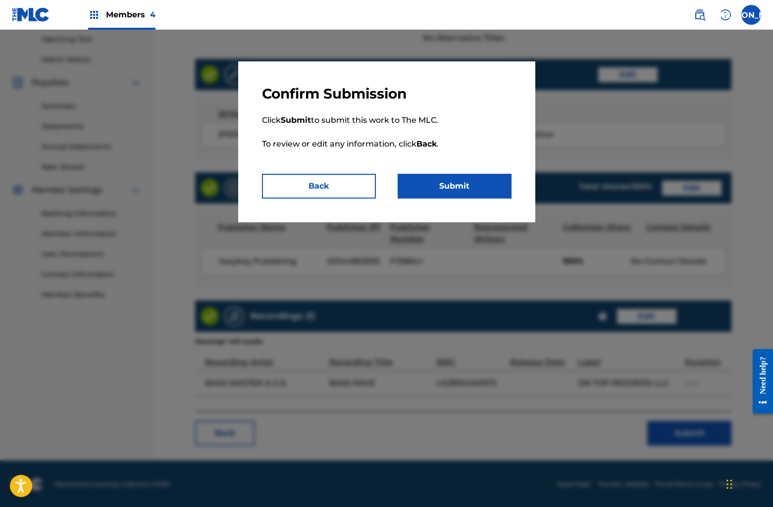
click at [463, 190] on button "Submit" at bounding box center [455, 186] width 114 height 25
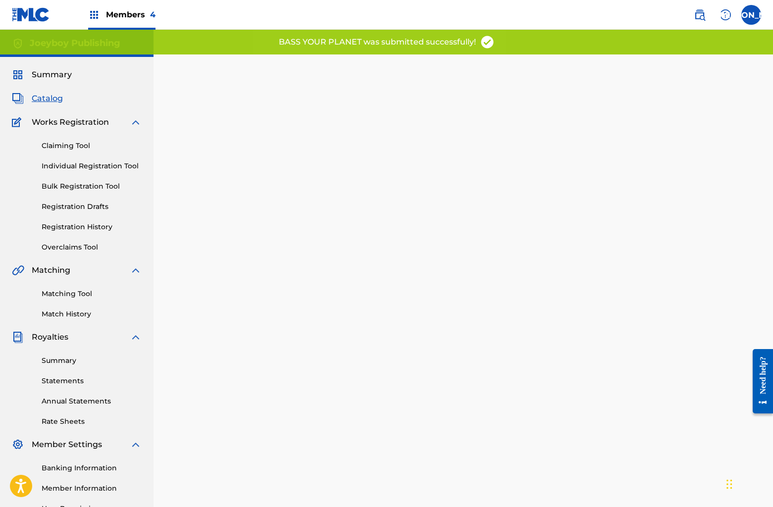
click at [62, 100] on span "Catalog" at bounding box center [47, 99] width 31 height 12
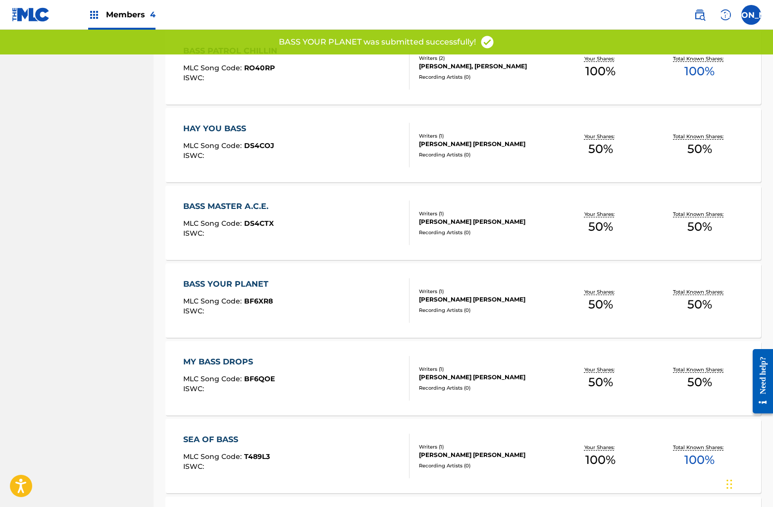
scroll to position [1793, 0]
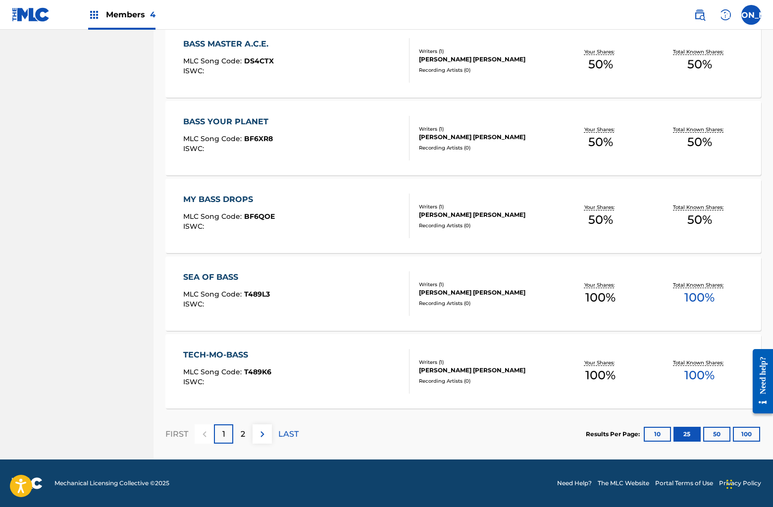
click at [352, 205] on div "MY BASS DROPS MLC Song Code : BF6QOE ISWC :" at bounding box center [296, 216] width 226 height 45
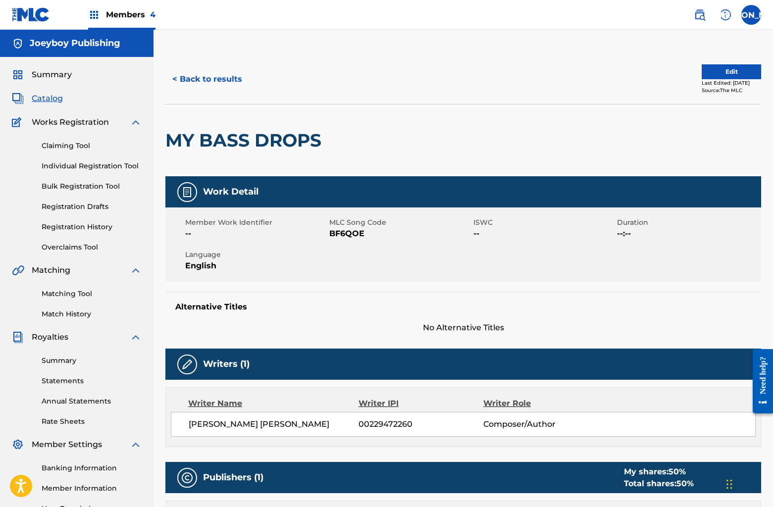
click at [725, 75] on button "Edit" at bounding box center [731, 71] width 59 height 15
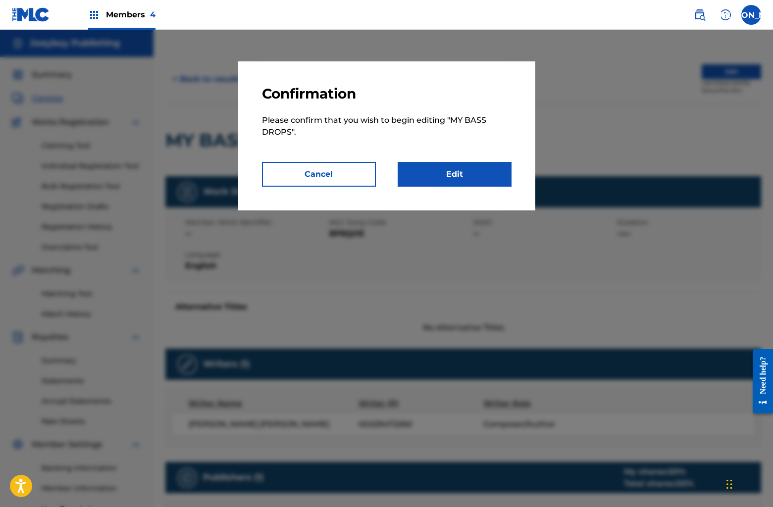
click at [470, 163] on link "Edit" at bounding box center [455, 174] width 114 height 25
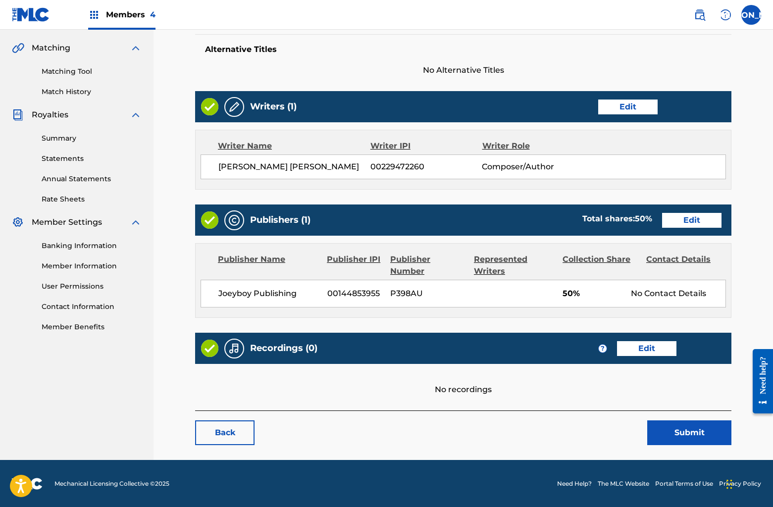
scroll to position [221, 0]
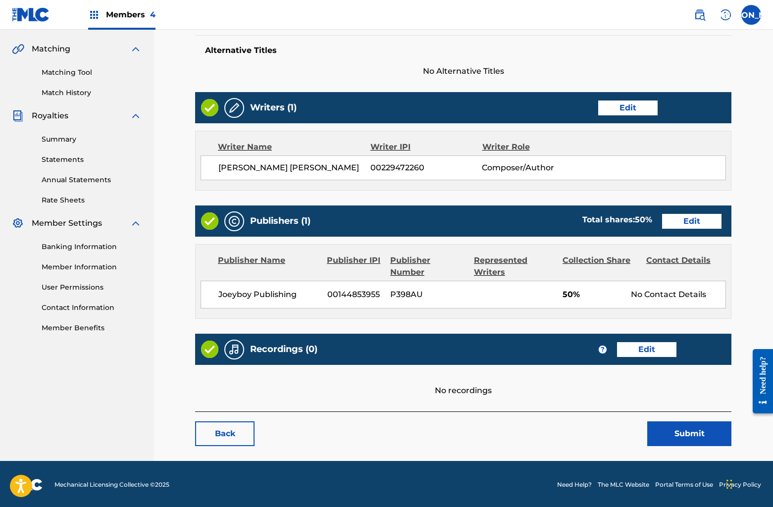
click at [663, 227] on link "Edit" at bounding box center [691, 221] width 59 height 15
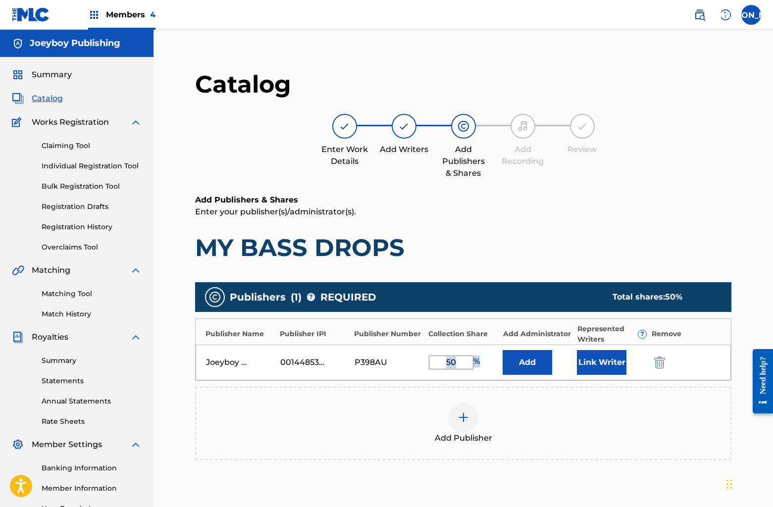
drag, startPoint x: 442, startPoint y: 354, endPoint x: 475, endPoint y: 359, distance: 33.6
click at [478, 359] on div "Joeyboy Publishing 00144853955 P398AU 50 % Add Link Writer" at bounding box center [463, 363] width 535 height 36
drag, startPoint x: 430, startPoint y: 363, endPoint x: 442, endPoint y: 362, distance: 11.4
click at [430, 363] on input "50" at bounding box center [451, 363] width 45 height 14
drag, startPoint x: 446, startPoint y: 362, endPoint x: 464, endPoint y: 364, distance: 17.9
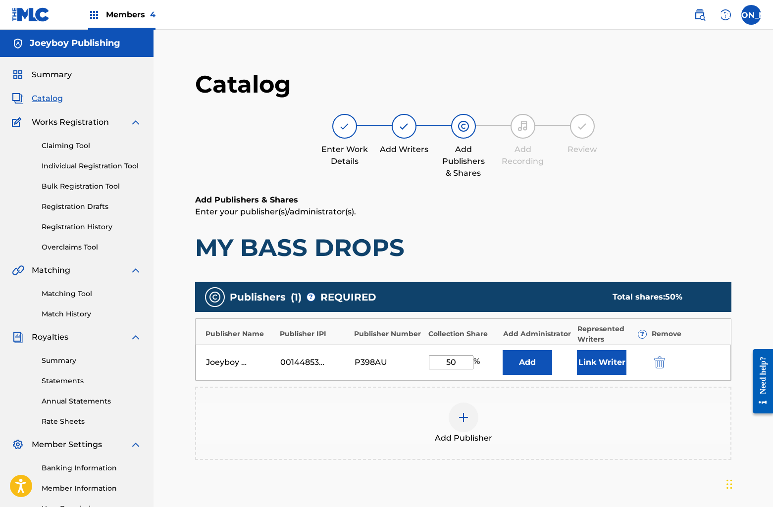
click at [464, 364] on input "50" at bounding box center [451, 363] width 45 height 14
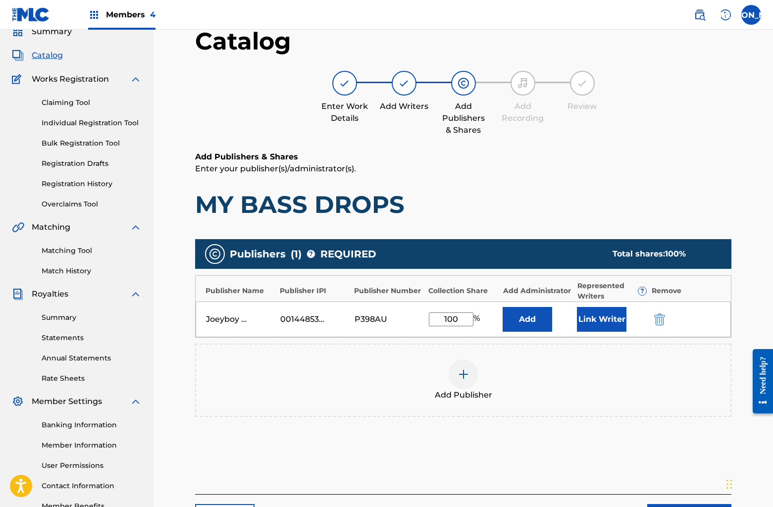
scroll to position [127, 0]
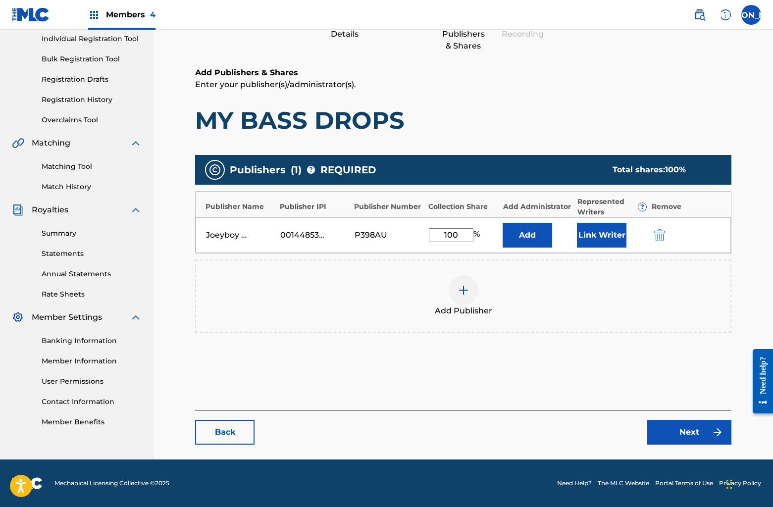
type input "100"
click at [700, 427] on link "Next" at bounding box center [689, 432] width 84 height 25
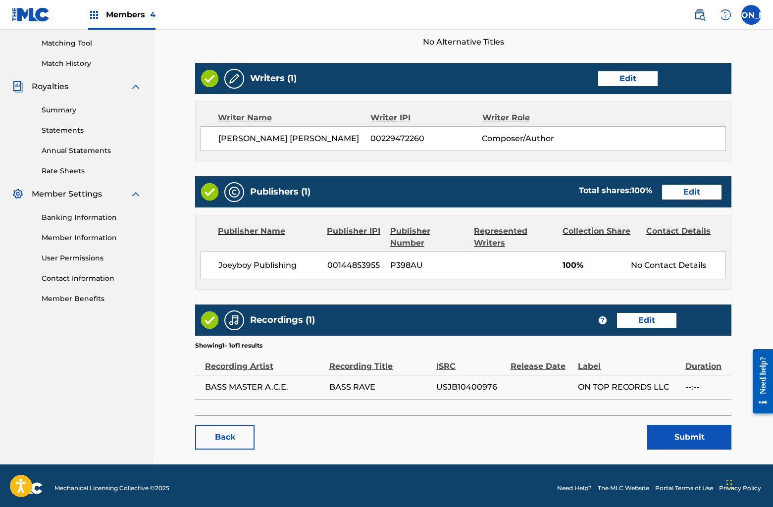
scroll to position [255, 0]
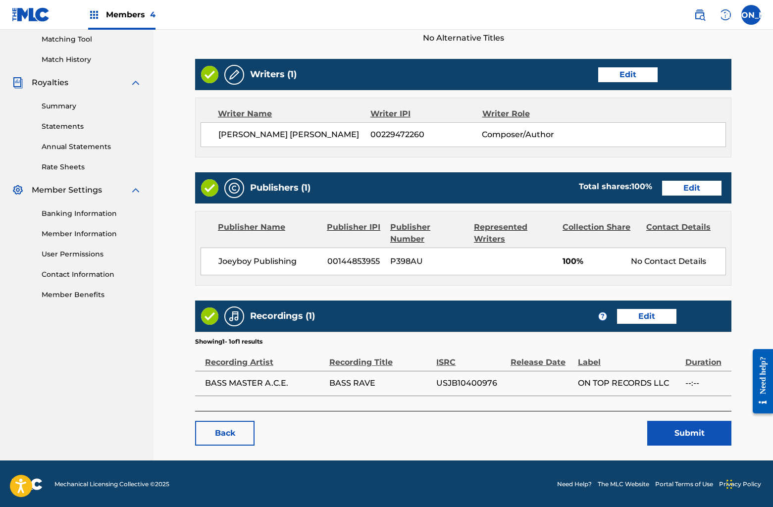
click at [695, 431] on button "Submit" at bounding box center [689, 433] width 84 height 25
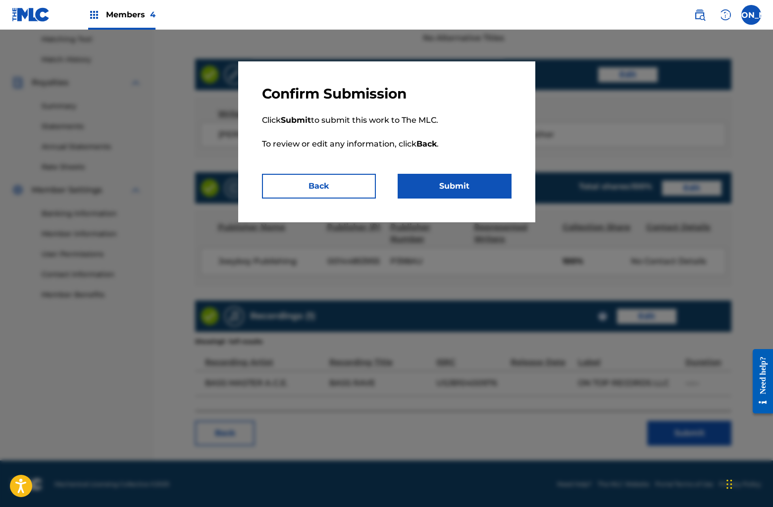
click at [479, 193] on button "Submit" at bounding box center [455, 186] width 114 height 25
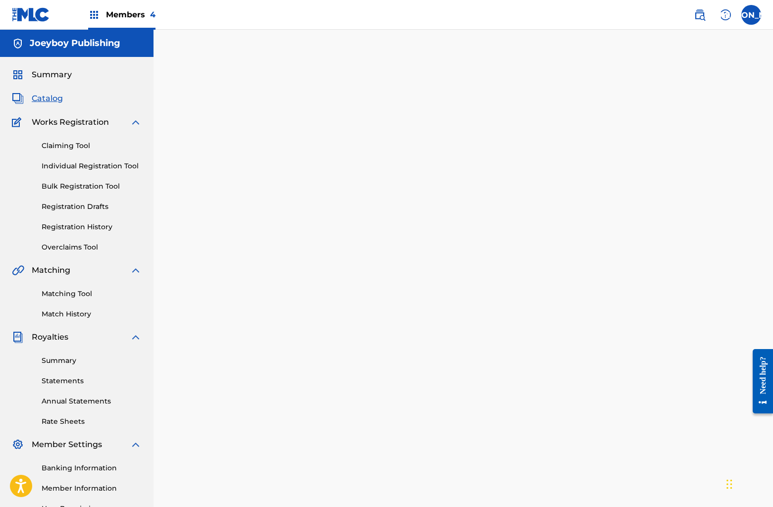
scroll to position [4, 0]
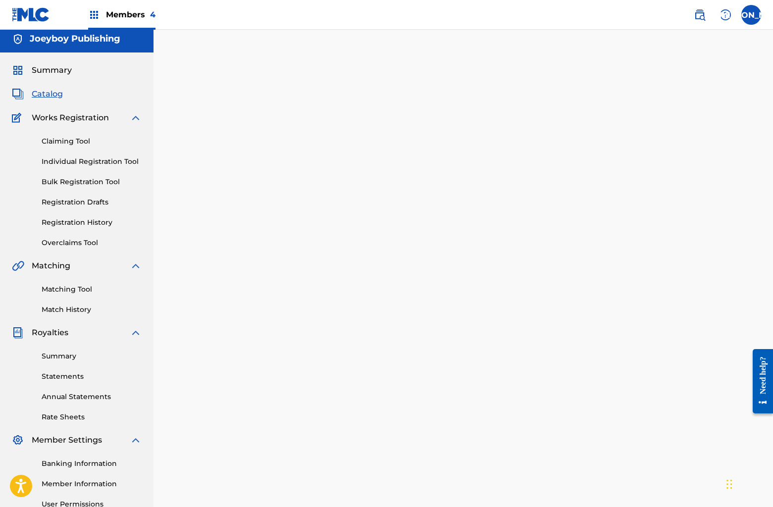
click at [51, 90] on span "Catalog" at bounding box center [47, 94] width 31 height 12
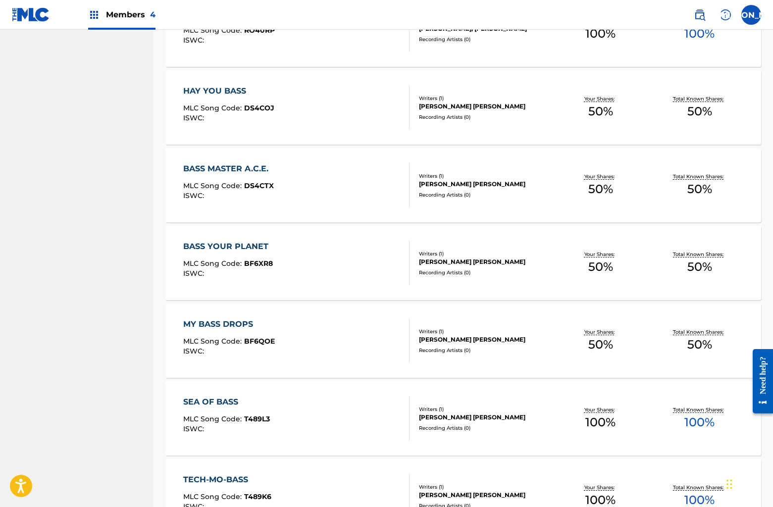
scroll to position [1793, 0]
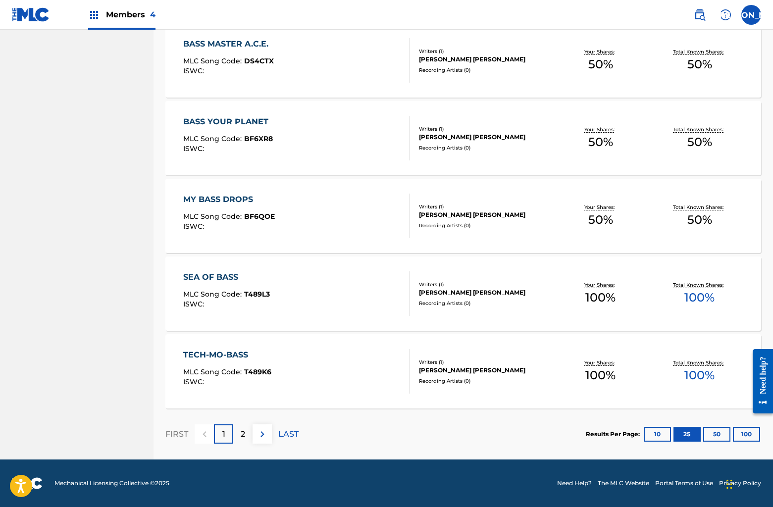
click at [241, 437] on p "2" at bounding box center [243, 434] width 4 height 12
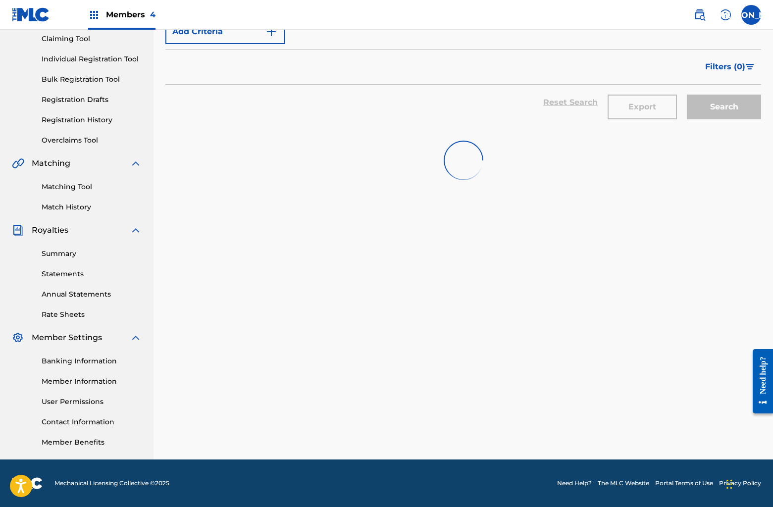
scroll to position [107, 0]
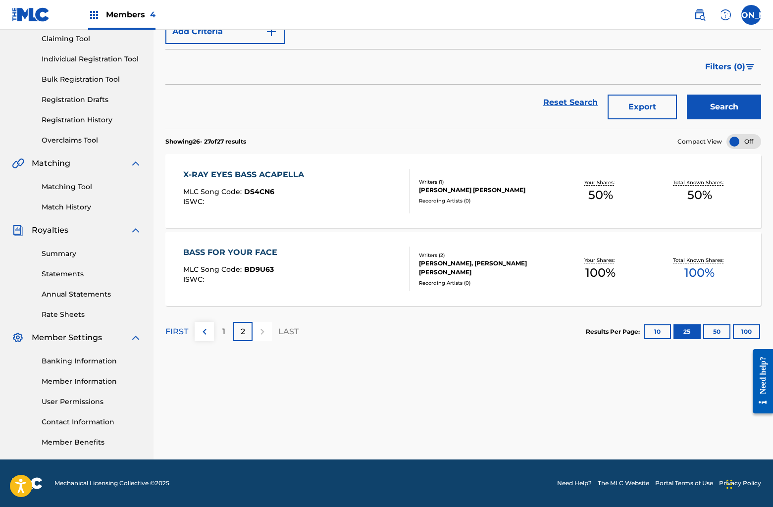
click at [308, 197] on div "X-RAY EYES BASS ACAPELLA MLC Song Code : DS4CN6 ISWC :" at bounding box center [296, 191] width 226 height 45
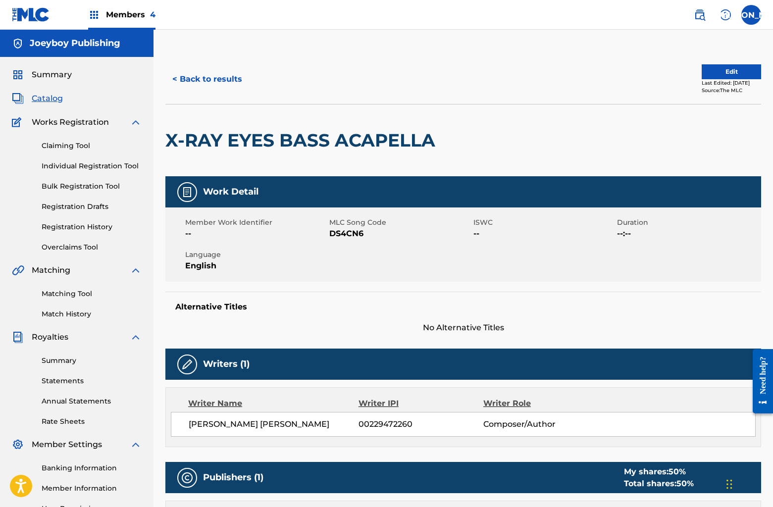
click at [702, 69] on button "Edit" at bounding box center [731, 71] width 59 height 15
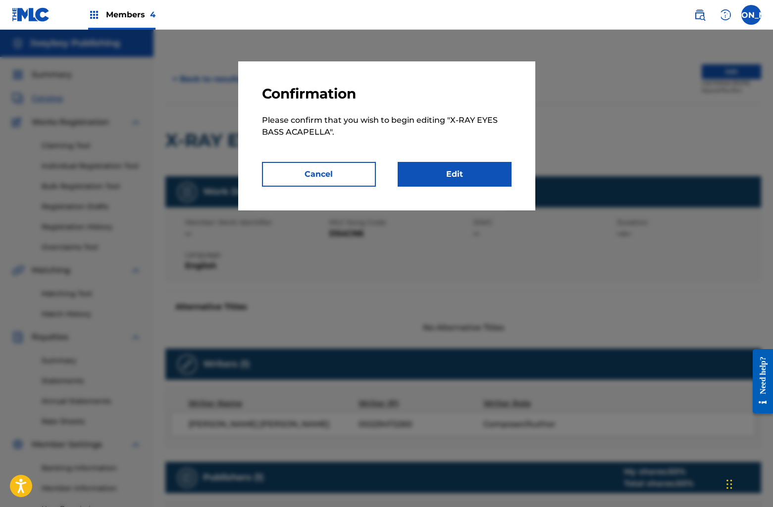
click at [483, 176] on link "Edit" at bounding box center [455, 174] width 114 height 25
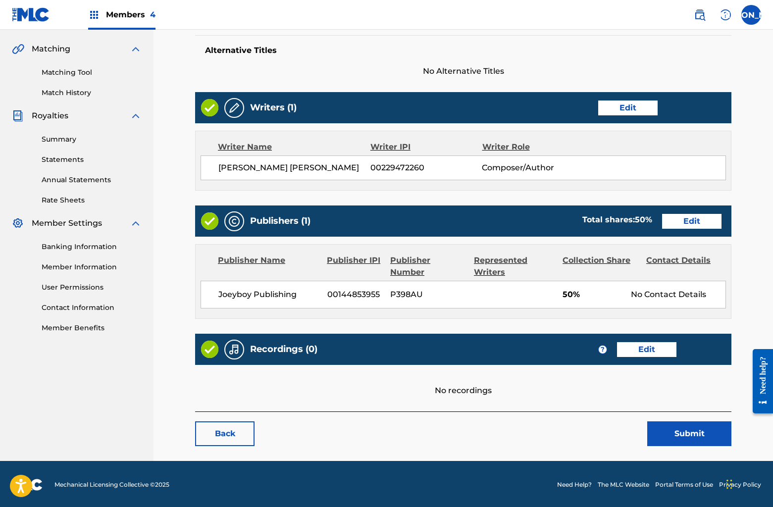
scroll to position [222, 0]
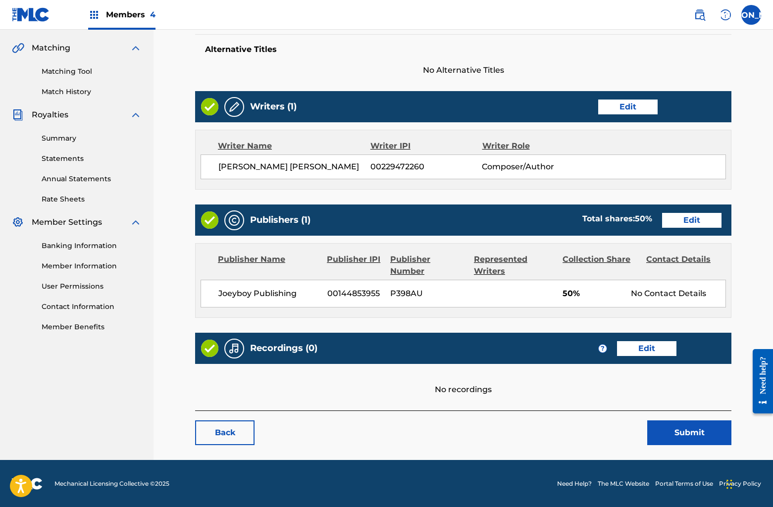
click at [695, 219] on link "Edit" at bounding box center [691, 220] width 59 height 15
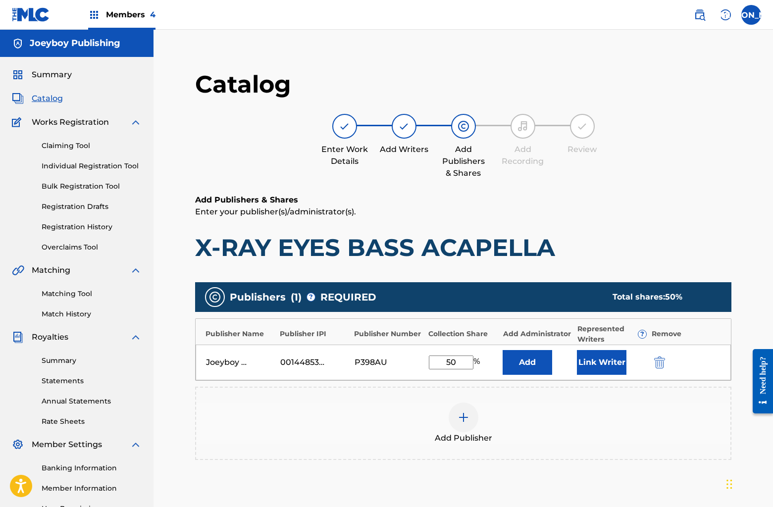
drag, startPoint x: 446, startPoint y: 361, endPoint x: 491, endPoint y: 362, distance: 44.6
click at [491, 362] on div "50 %" at bounding box center [463, 363] width 69 height 14
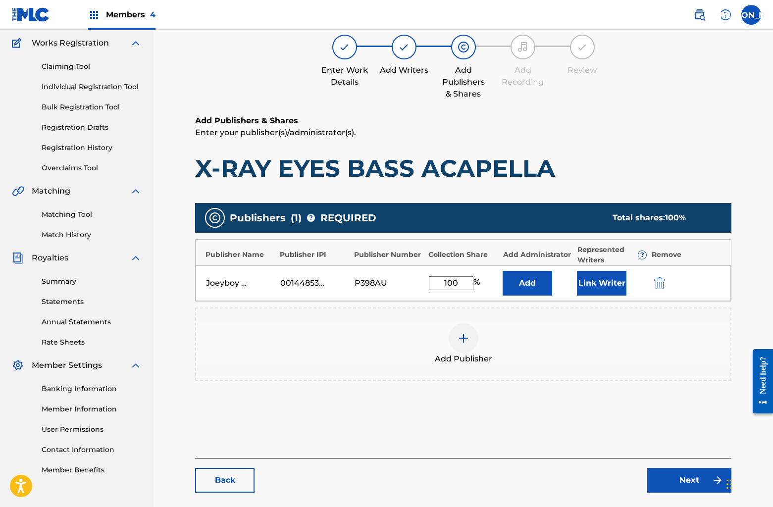
scroll to position [127, 0]
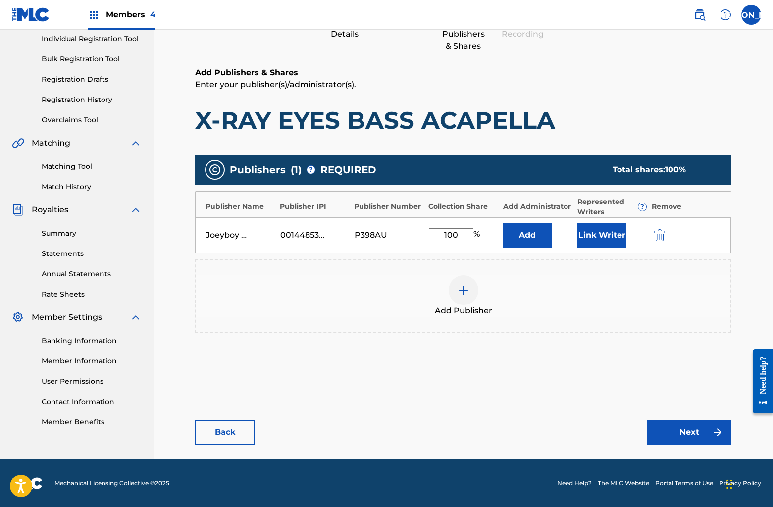
type input "100"
click at [671, 431] on link "Next" at bounding box center [689, 432] width 84 height 25
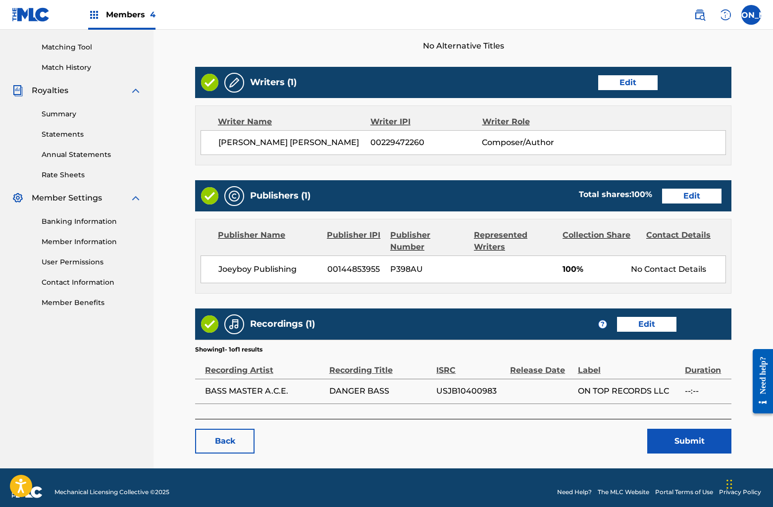
scroll to position [255, 0]
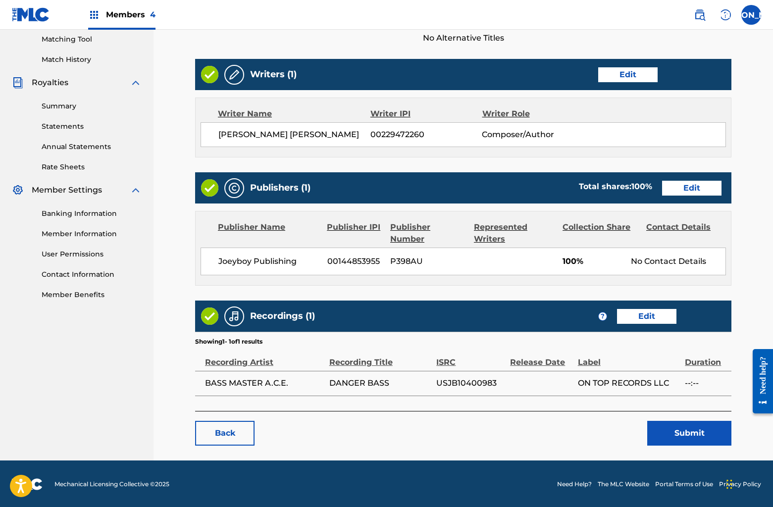
click at [662, 432] on button "Submit" at bounding box center [689, 433] width 84 height 25
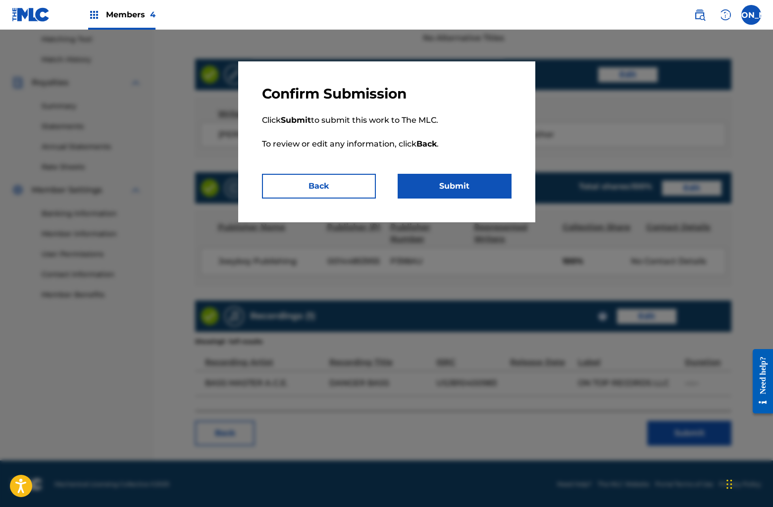
click at [476, 180] on button "Submit" at bounding box center [455, 186] width 114 height 25
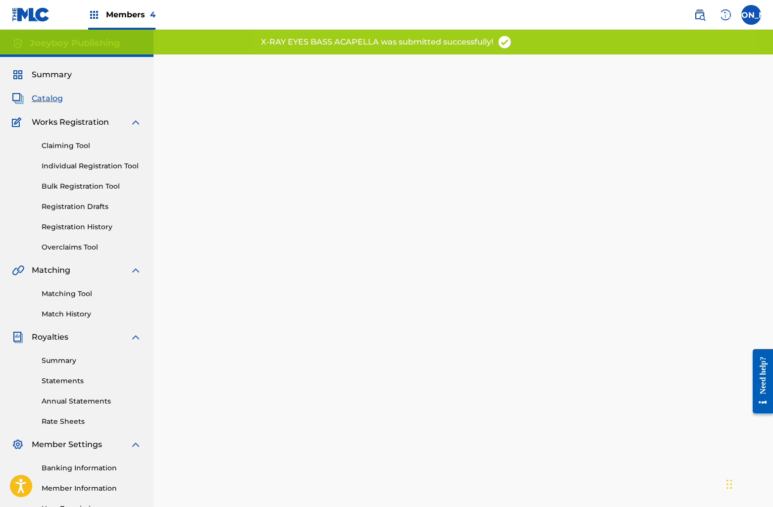
click at [60, 97] on span "Catalog" at bounding box center [47, 99] width 31 height 12
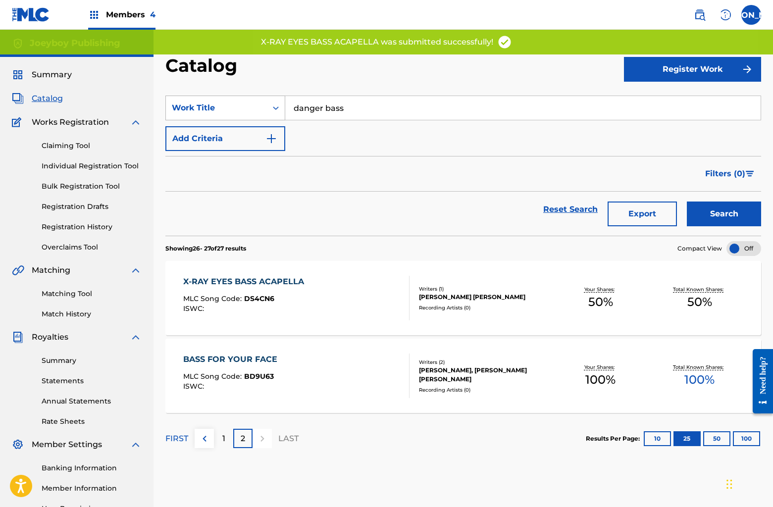
drag, startPoint x: 368, startPoint y: 112, endPoint x: 249, endPoint y: 96, distance: 120.4
click at [251, 97] on div "SearchWithCriteriadd9a9887-6219-43c8-861e-2d91aadc4cf6 Work Title danger bass" at bounding box center [463, 108] width 596 height 25
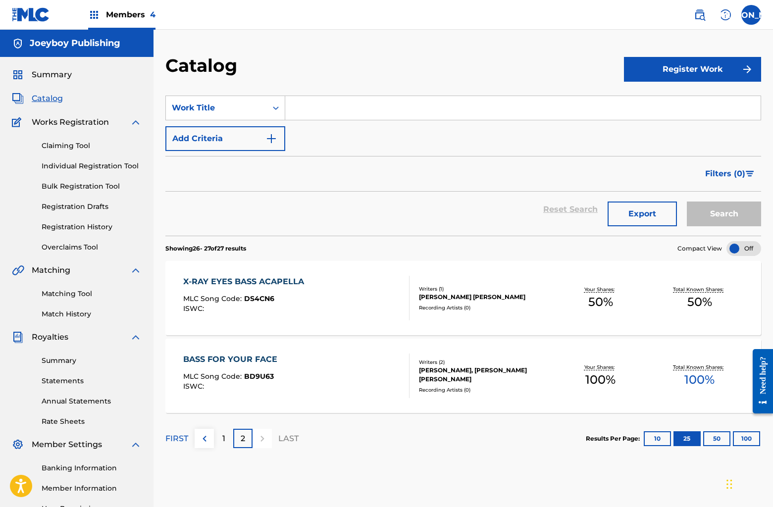
click at [44, 97] on span "Catalog" at bounding box center [47, 99] width 31 height 12
click at [323, 214] on div "Reset Search Export Search" at bounding box center [463, 210] width 596 height 36
drag, startPoint x: 249, startPoint y: 441, endPoint x: 258, endPoint y: 440, distance: 8.9
click at [250, 440] on div "2" at bounding box center [242, 438] width 19 height 19
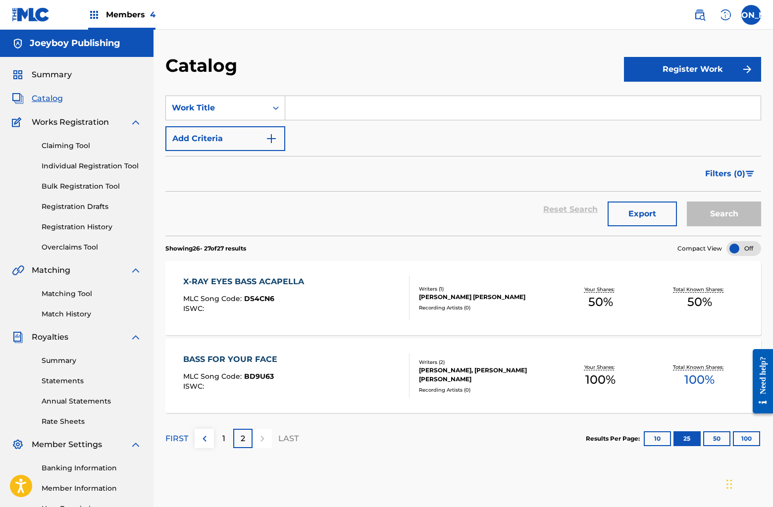
click at [280, 440] on p "LAST" at bounding box center [288, 439] width 20 height 12
click at [66, 143] on link "Claiming Tool" at bounding box center [92, 146] width 100 height 10
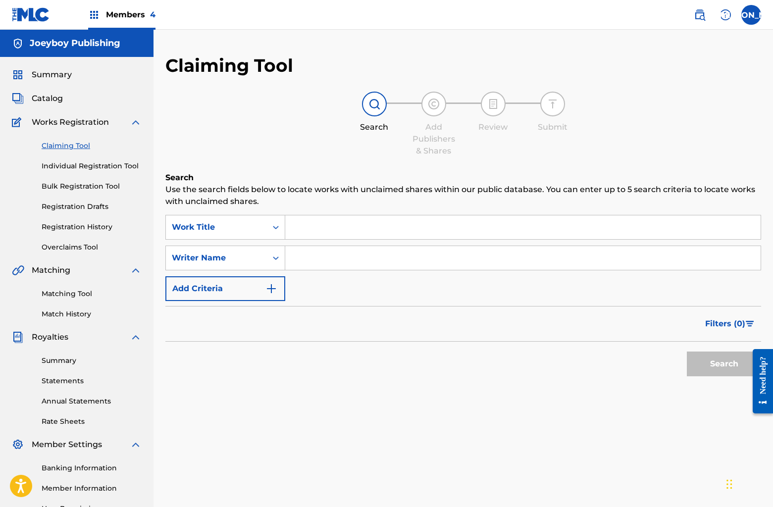
click at [43, 98] on span "Catalog" at bounding box center [47, 99] width 31 height 12
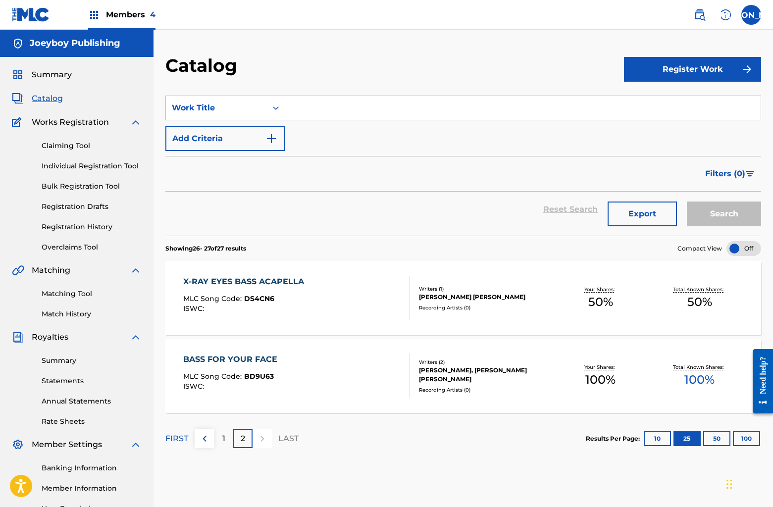
click at [67, 146] on link "Claiming Tool" at bounding box center [92, 146] width 100 height 10
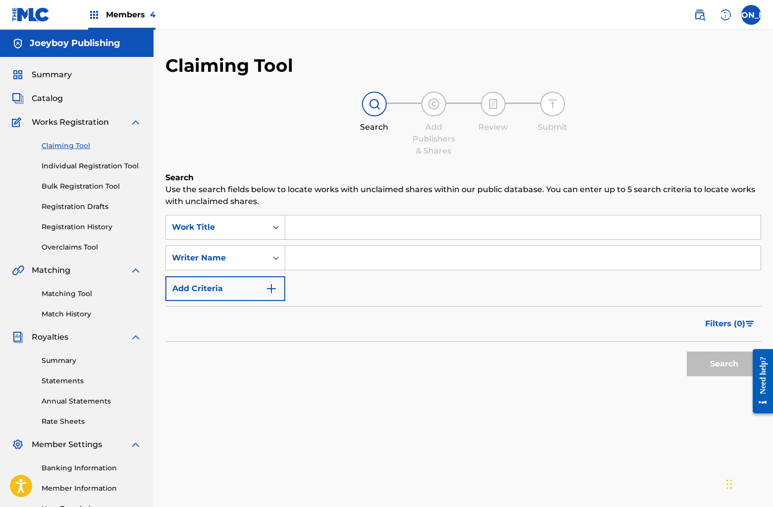
click at [96, 167] on link "Individual Registration Tool" at bounding box center [92, 166] width 100 height 10
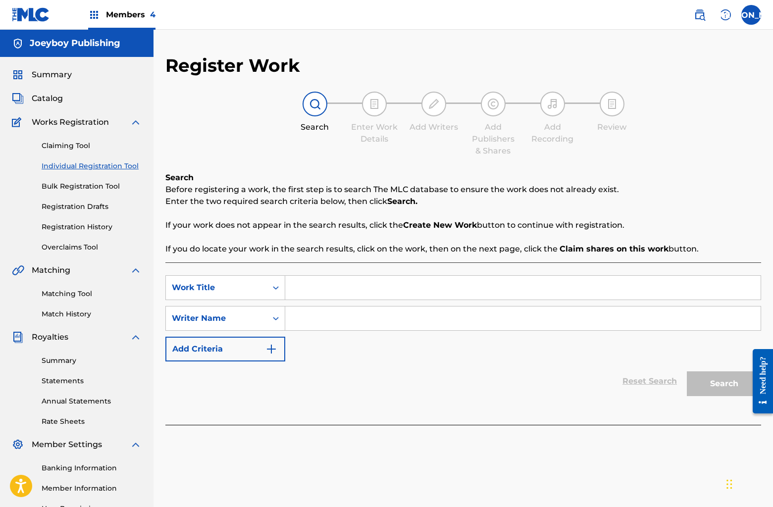
click at [304, 289] on input "Search Form" at bounding box center [522, 288] width 475 height 24
type input "let me"
drag, startPoint x: 346, startPoint y: 317, endPoint x: 337, endPoint y: 314, distance: 9.3
click at [345, 316] on input "Search Form" at bounding box center [522, 319] width 475 height 24
type input "[PERSON_NAME]"
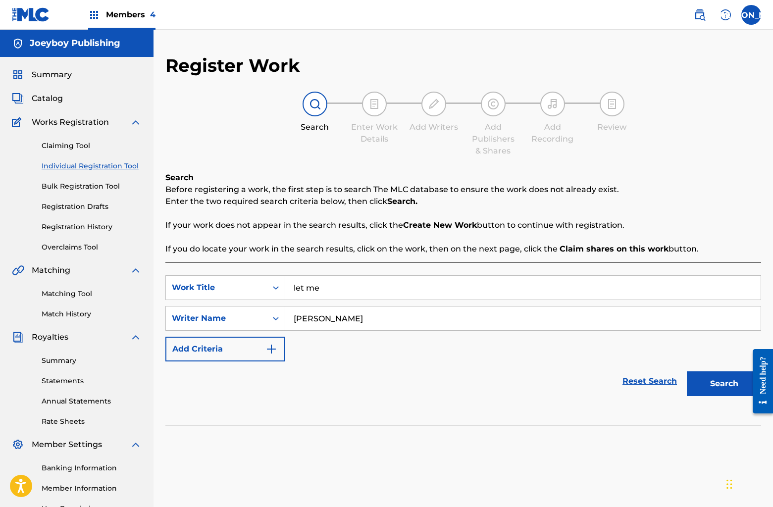
click at [687, 371] on button "Search" at bounding box center [724, 383] width 74 height 25
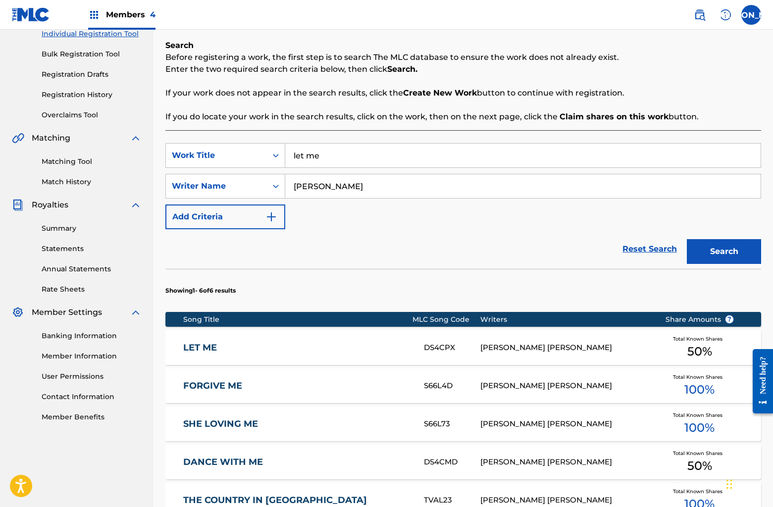
scroll to position [135, 0]
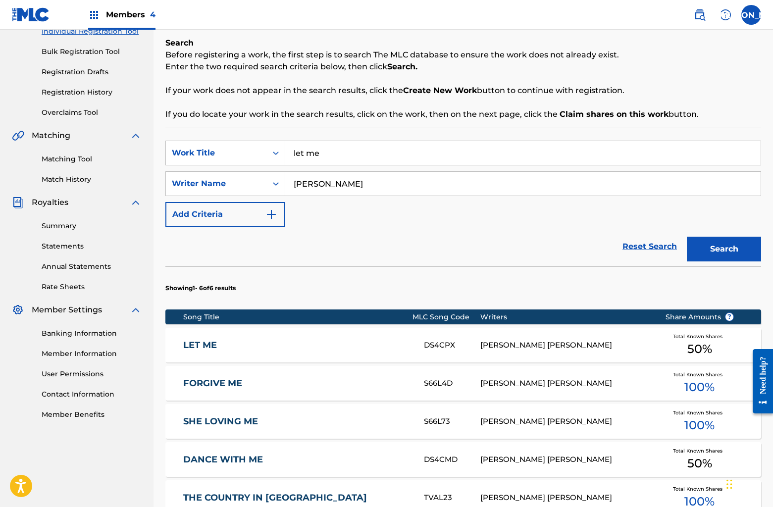
click at [324, 337] on div "LET ME DS4CPX [PERSON_NAME] [PERSON_NAME] Total Known Shares 50 %" at bounding box center [463, 345] width 596 height 35
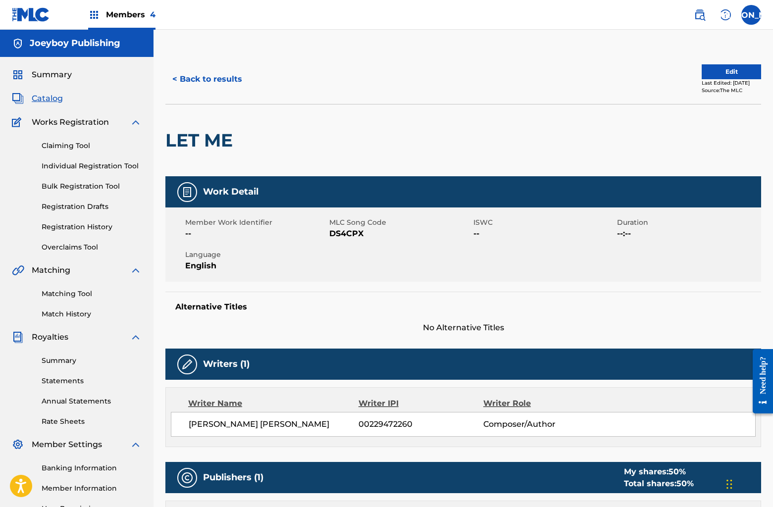
click at [706, 75] on button "Edit" at bounding box center [731, 71] width 59 height 15
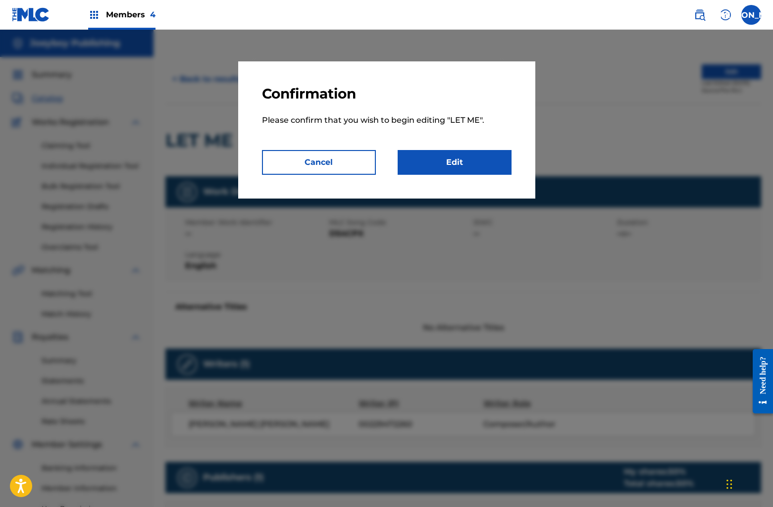
click at [469, 164] on link "Edit" at bounding box center [455, 162] width 114 height 25
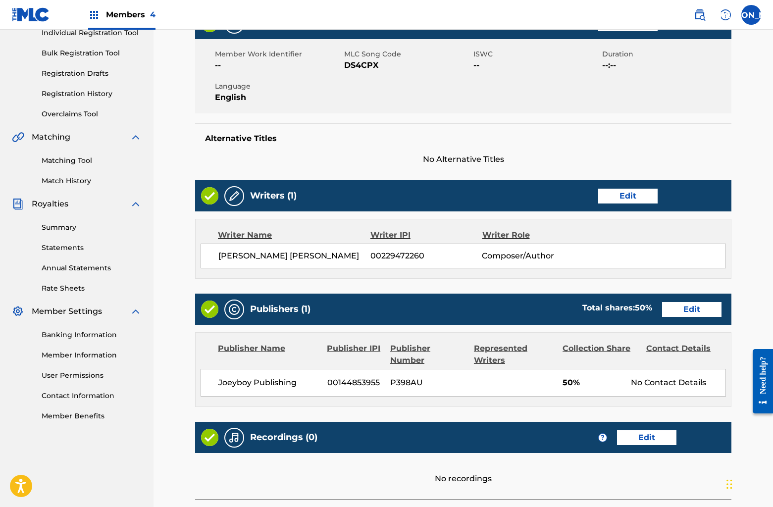
scroll to position [222, 0]
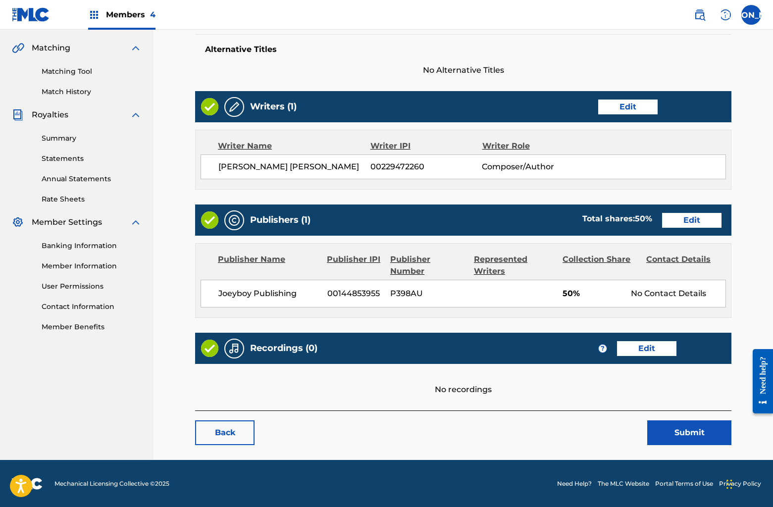
click at [678, 221] on link "Edit" at bounding box center [691, 220] width 59 height 15
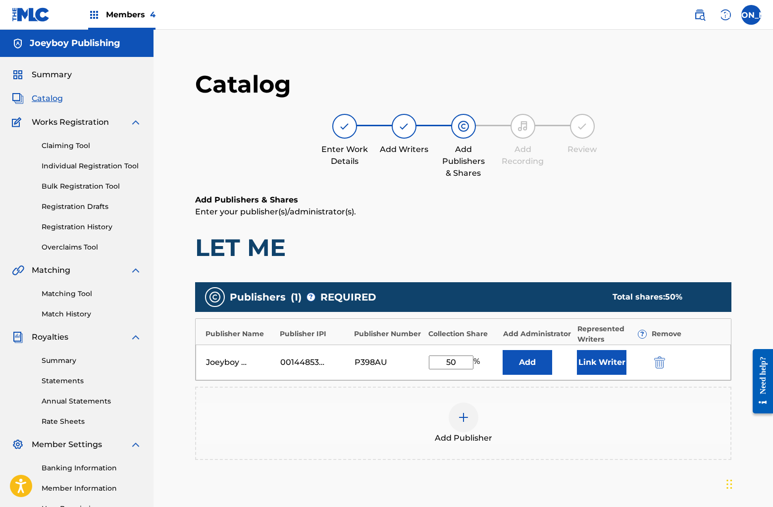
drag, startPoint x: 437, startPoint y: 363, endPoint x: 484, endPoint y: 365, distance: 47.1
click at [484, 365] on div "50 %" at bounding box center [463, 363] width 69 height 14
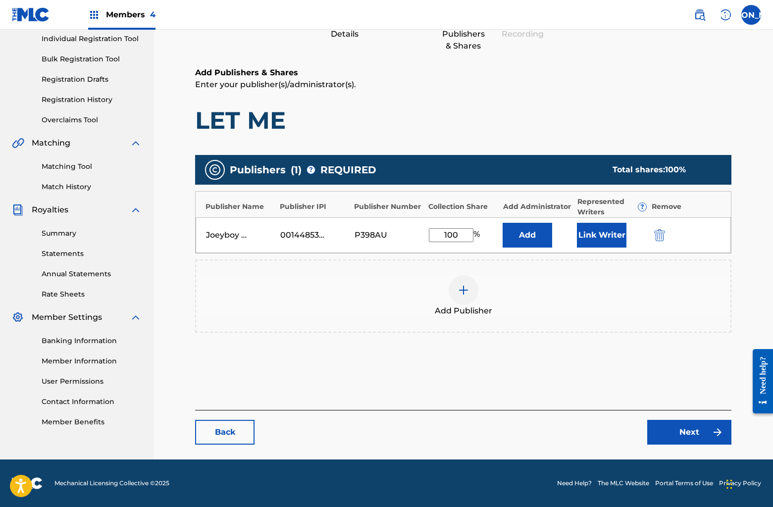
type input "100"
click at [663, 432] on link "Next" at bounding box center [689, 432] width 84 height 25
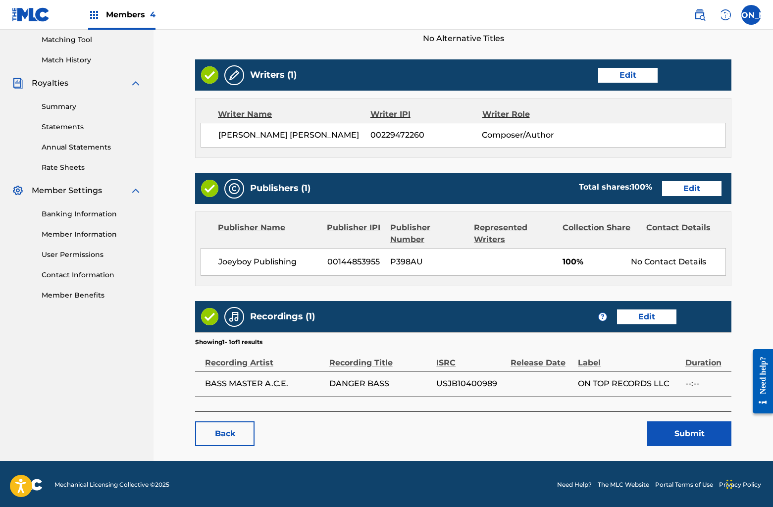
scroll to position [253, 0]
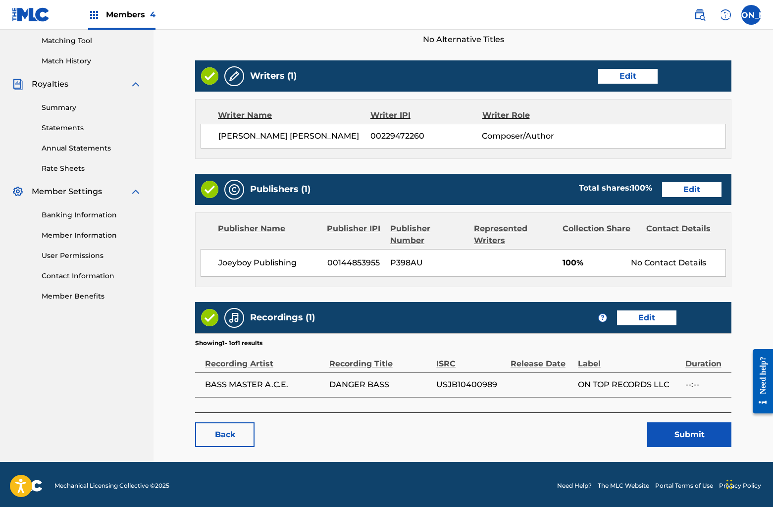
click at [676, 434] on button "Submit" at bounding box center [689, 434] width 84 height 25
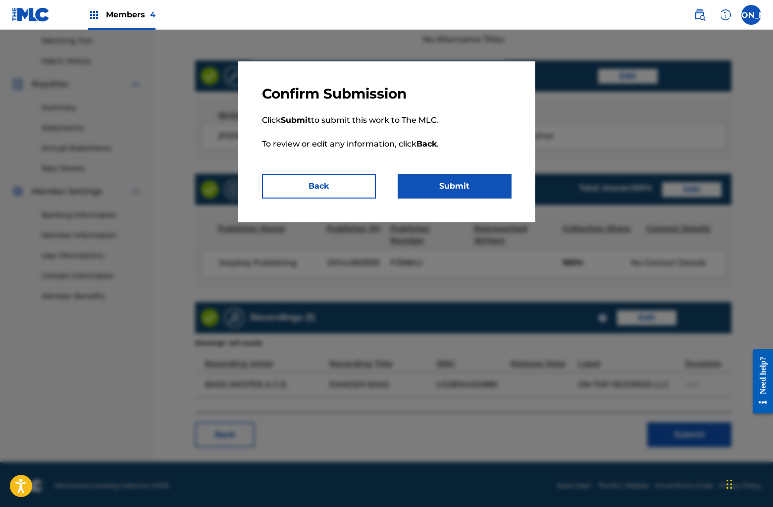
click at [474, 175] on button "Submit" at bounding box center [455, 186] width 114 height 25
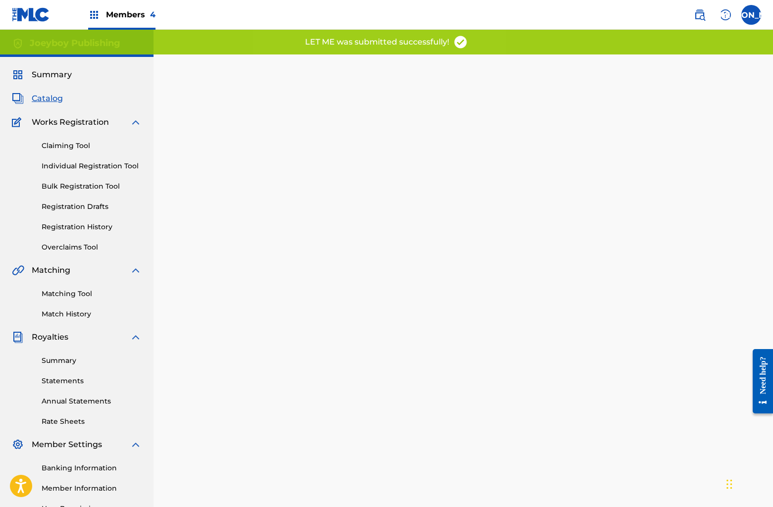
click at [54, 97] on span "Catalog" at bounding box center [47, 99] width 31 height 12
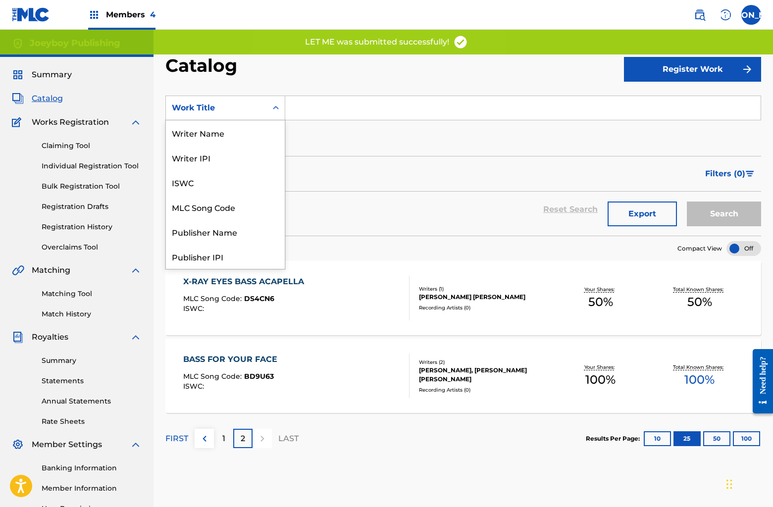
click at [269, 103] on div "Search Form" at bounding box center [276, 108] width 18 height 18
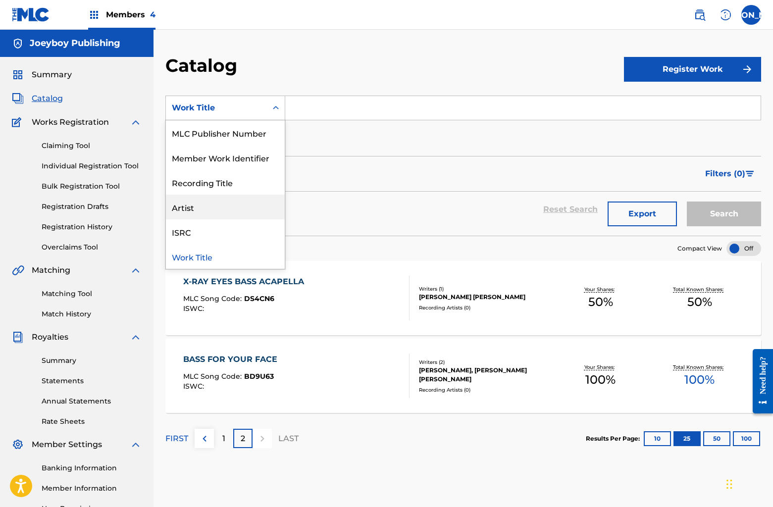
click at [221, 212] on div "Artist" at bounding box center [225, 207] width 119 height 25
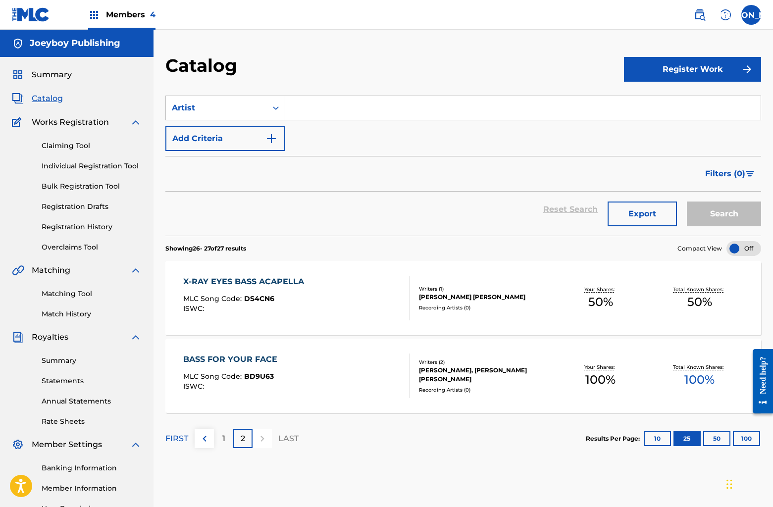
click at [308, 110] on input "Search Form" at bounding box center [522, 108] width 475 height 24
type input "b"
click at [395, 110] on input "BASS MASTER A>C>E" at bounding box center [522, 108] width 475 height 24
type input "BASS MASTER A.C.E."
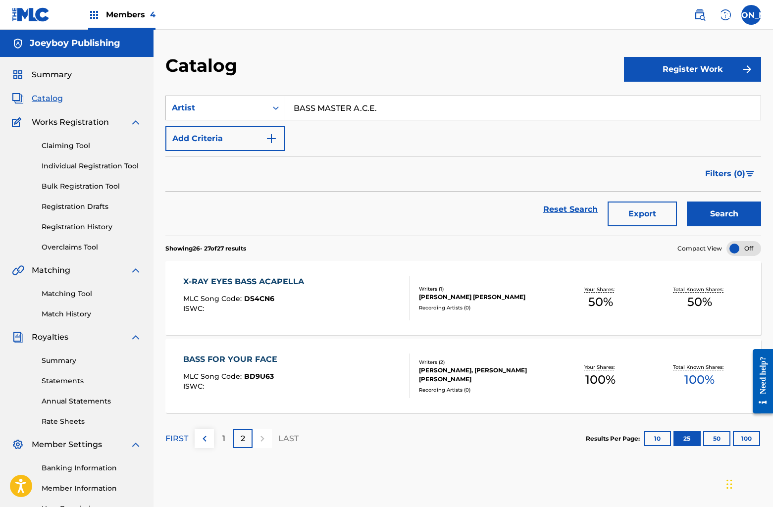
click at [687, 202] on button "Search" at bounding box center [724, 214] width 74 height 25
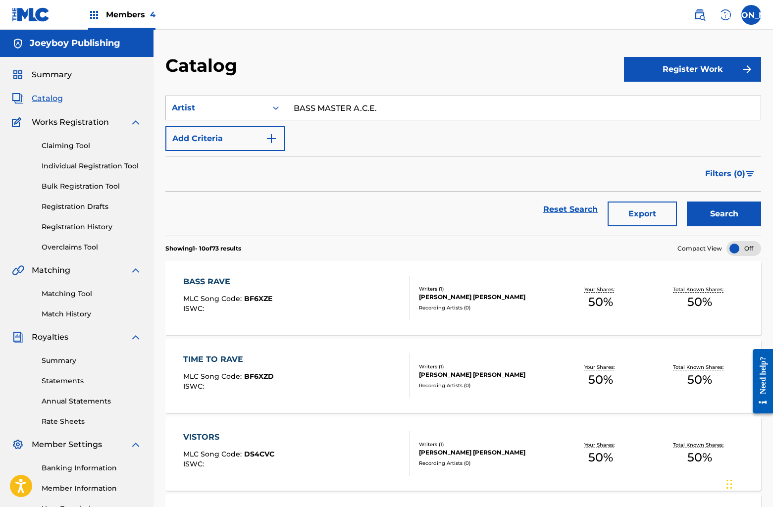
click at [296, 291] on div "BASS RAVE MLC Song Code : BF6XZE ISWC :" at bounding box center [296, 298] width 226 height 45
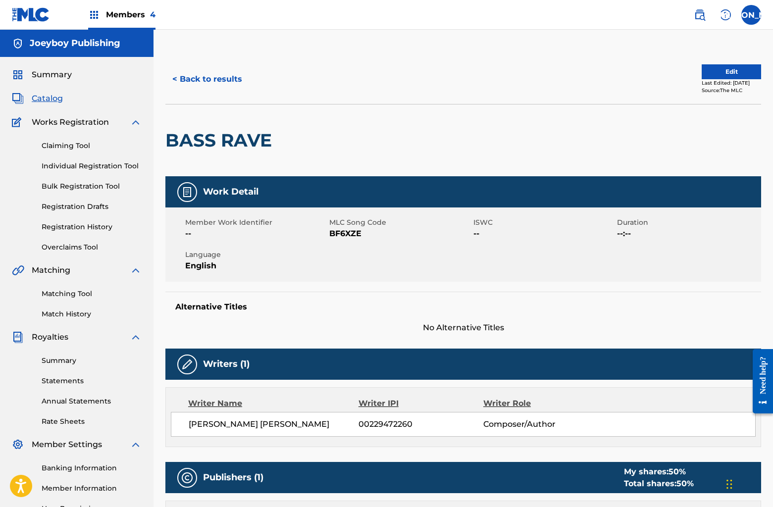
click at [721, 62] on div "< Back to results Edit Last Edited: [DATE] Source: The MLC" at bounding box center [463, 79] width 596 height 50
click at [721, 64] on button "Edit" at bounding box center [731, 71] width 59 height 15
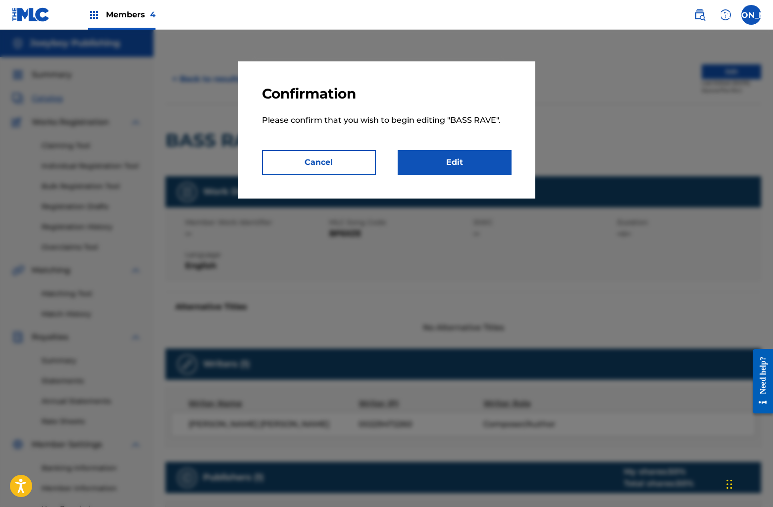
click at [438, 175] on div "Confirmation Please confirm that you wish to begin editing " BASS RAVE ". Cance…" at bounding box center [386, 129] width 297 height 137
click at [444, 160] on link "Edit" at bounding box center [455, 162] width 114 height 25
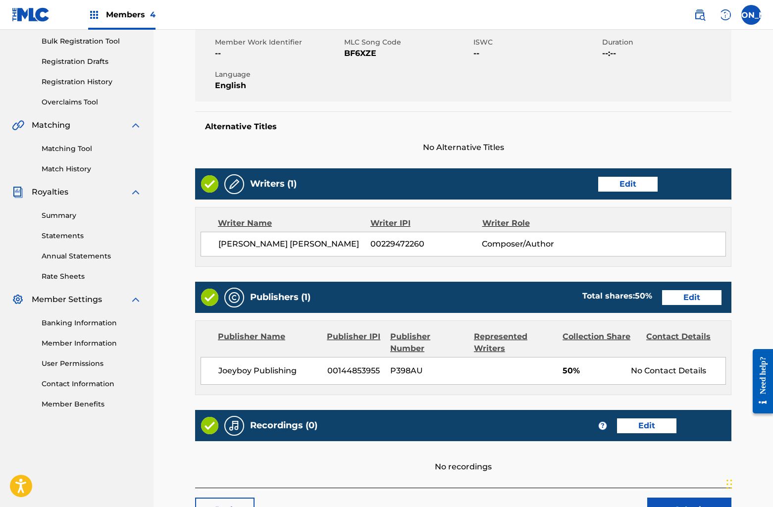
scroll to position [222, 0]
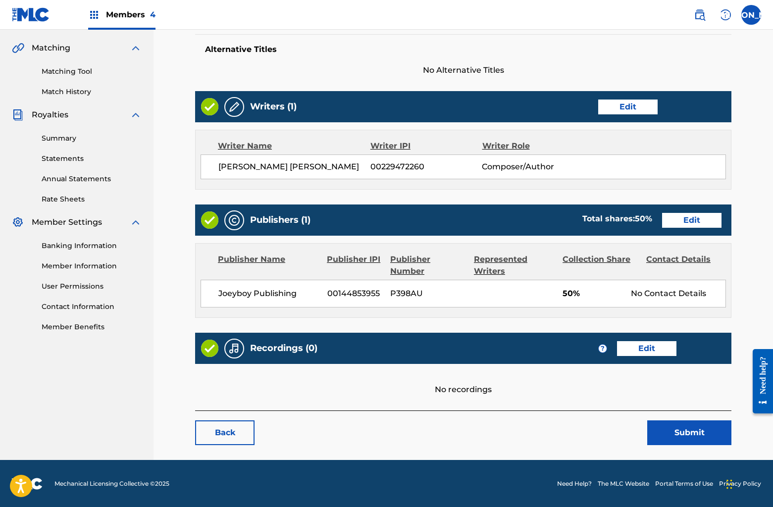
click at [681, 218] on link "Edit" at bounding box center [691, 220] width 59 height 15
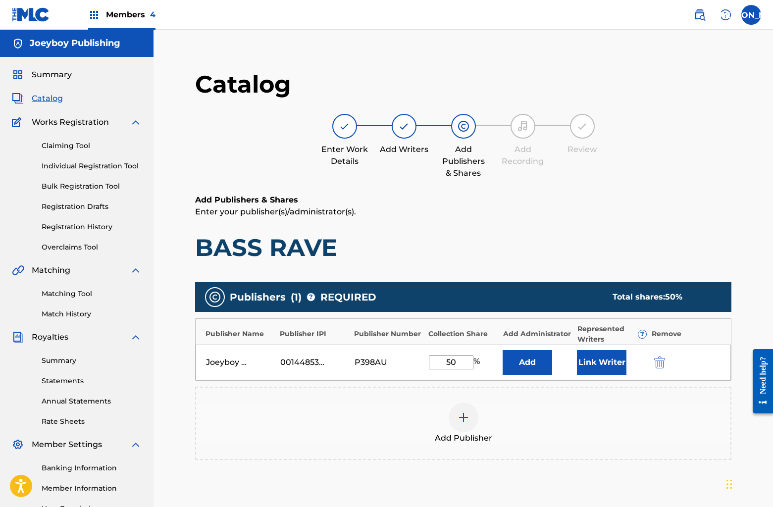
drag, startPoint x: 443, startPoint y: 359, endPoint x: 500, endPoint y: 362, distance: 57.1
click at [500, 362] on div "Joeyboy Publishing 00144853955 P398AU 50 % Add Link Writer" at bounding box center [463, 363] width 535 height 36
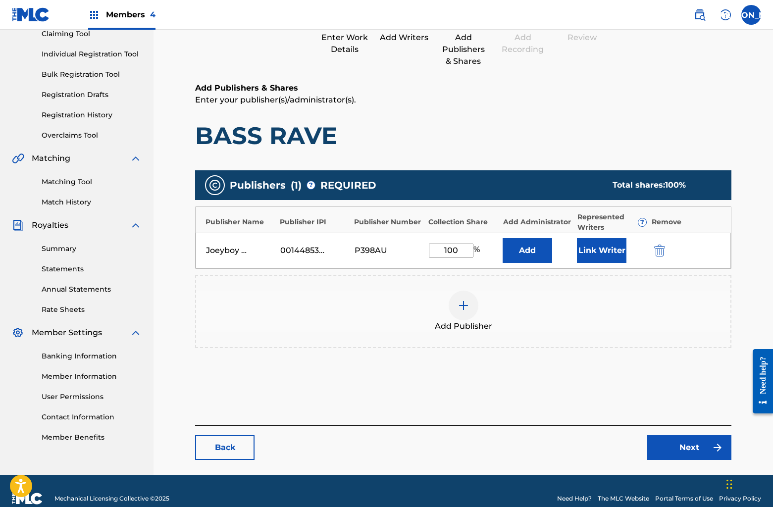
scroll to position [127, 0]
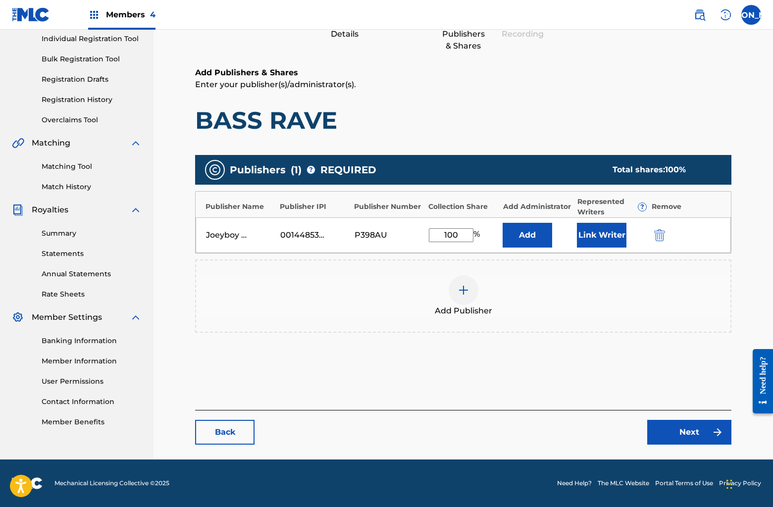
type input "100"
click at [680, 430] on link "Next" at bounding box center [689, 432] width 84 height 25
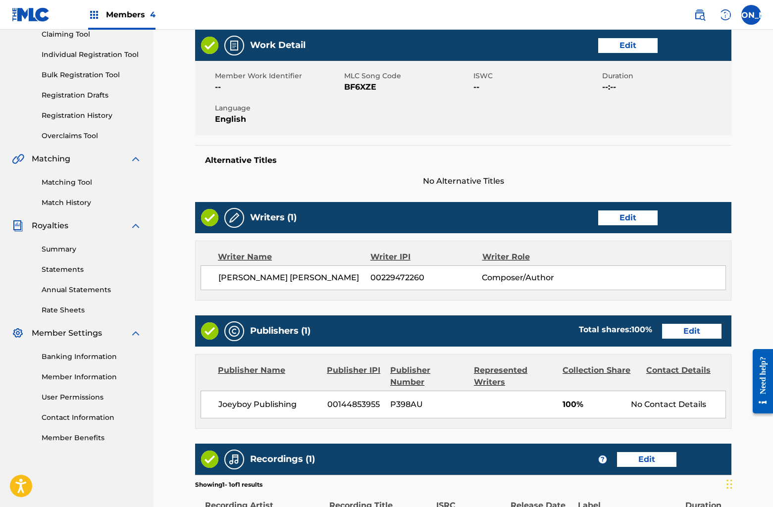
scroll to position [255, 0]
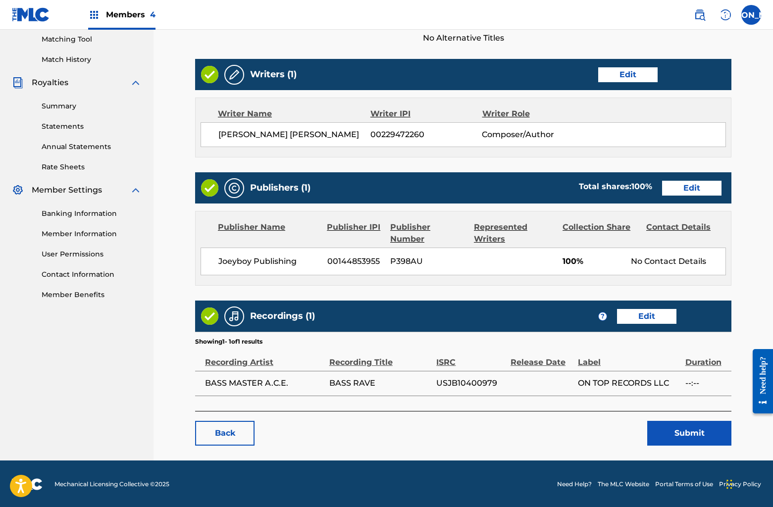
click at [679, 431] on button "Submit" at bounding box center [689, 433] width 84 height 25
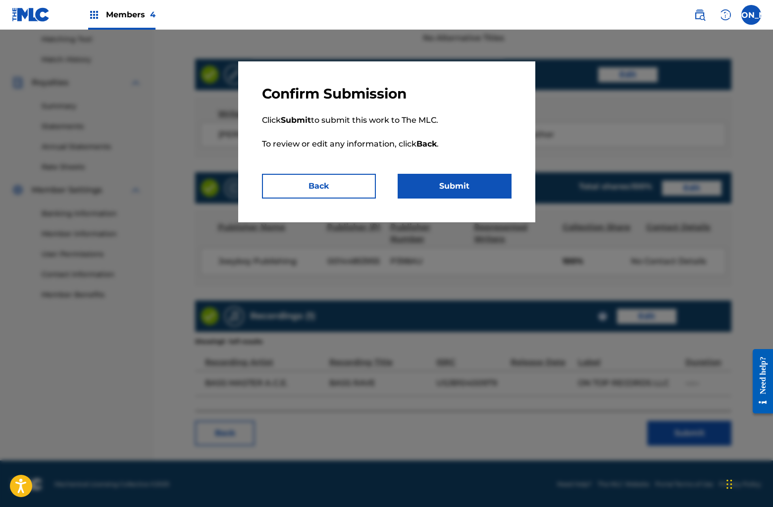
click at [461, 186] on button "Submit" at bounding box center [455, 186] width 114 height 25
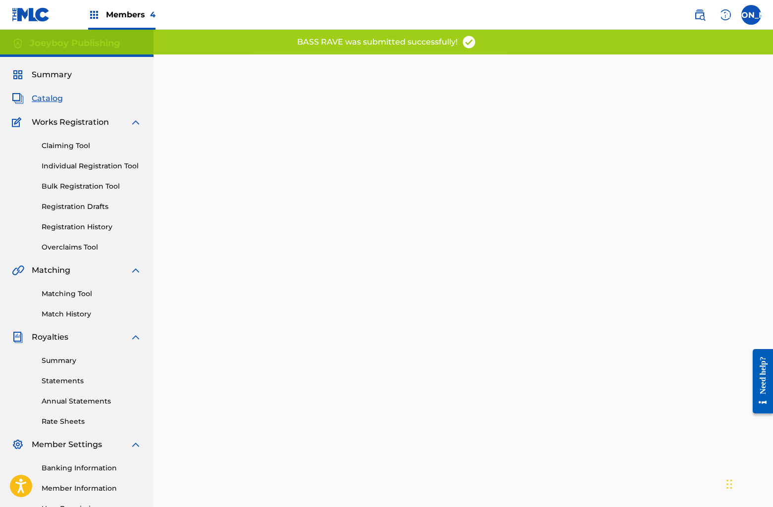
click at [58, 95] on span "Catalog" at bounding box center [47, 99] width 31 height 12
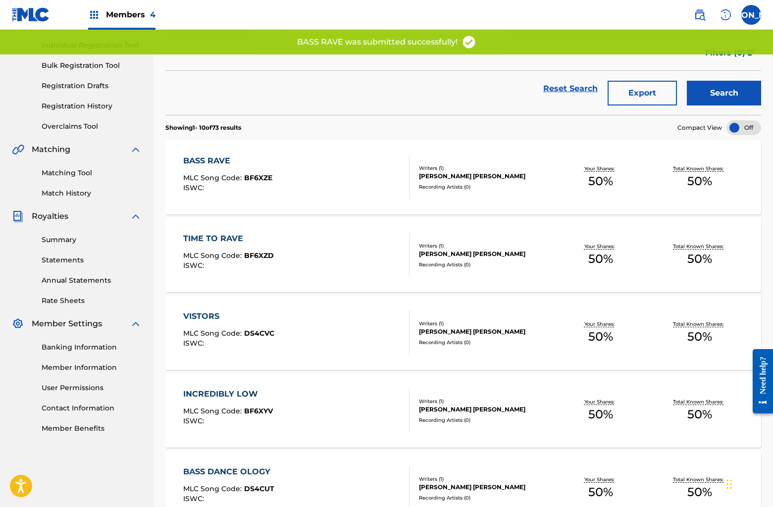
scroll to position [125, 0]
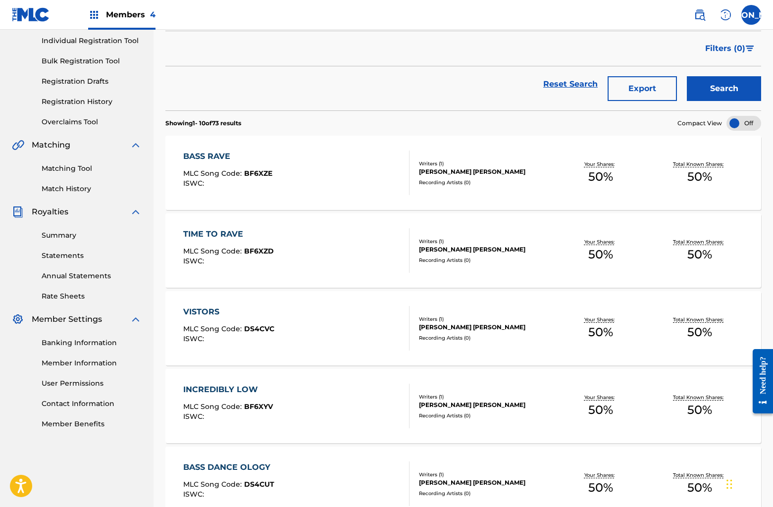
click at [357, 235] on div "TIME TO RAVE MLC Song Code : BF6XZD ISWC :" at bounding box center [296, 250] width 226 height 45
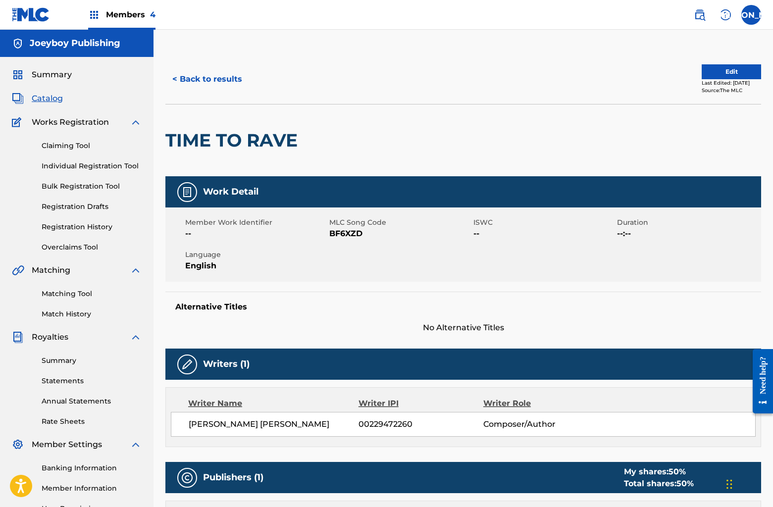
click at [704, 68] on button "Edit" at bounding box center [731, 71] width 59 height 15
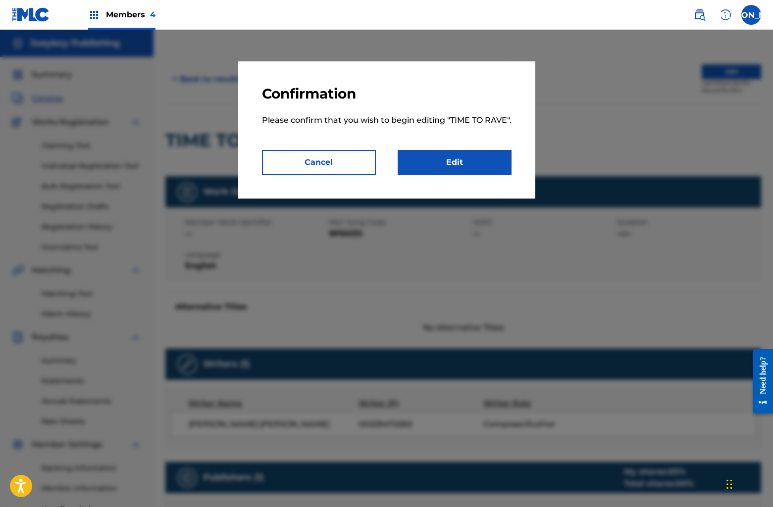
click at [476, 164] on link "Edit" at bounding box center [455, 162] width 114 height 25
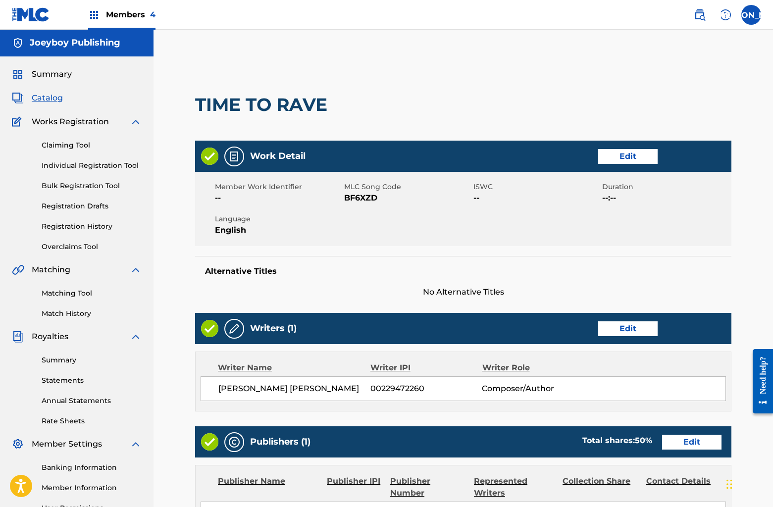
scroll to position [222, 0]
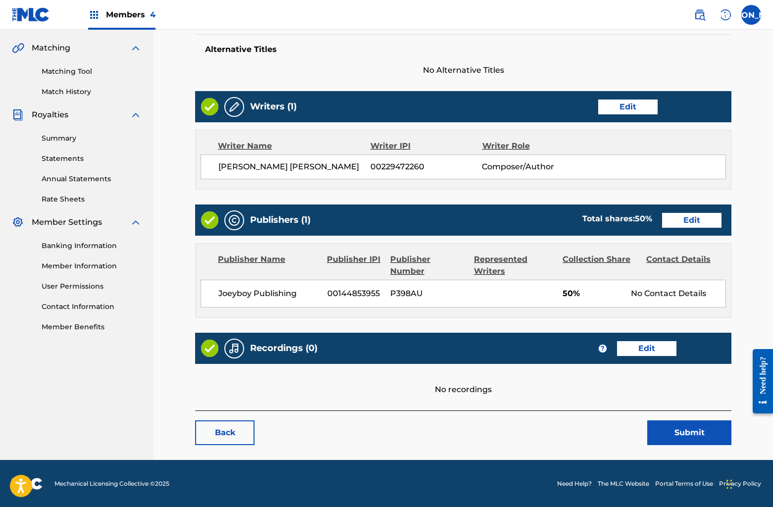
click at [675, 225] on link "Edit" at bounding box center [691, 220] width 59 height 15
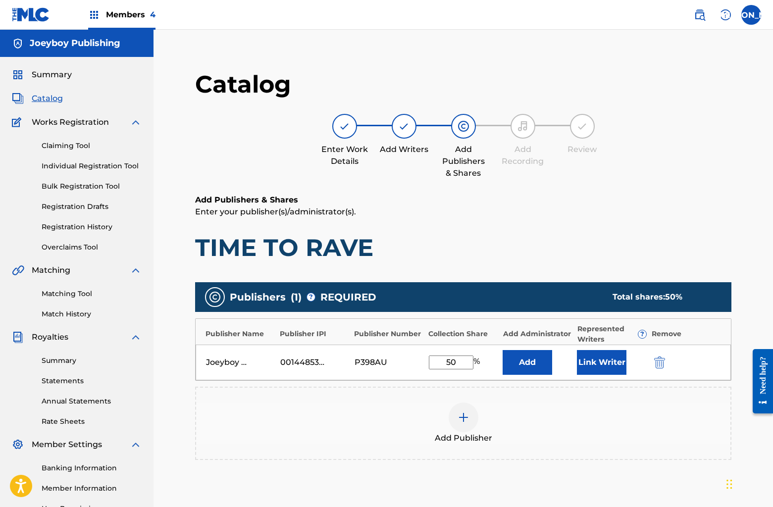
drag, startPoint x: 437, startPoint y: 361, endPoint x: 494, endPoint y: 362, distance: 57.0
click at [494, 362] on div "50 %" at bounding box center [463, 363] width 69 height 14
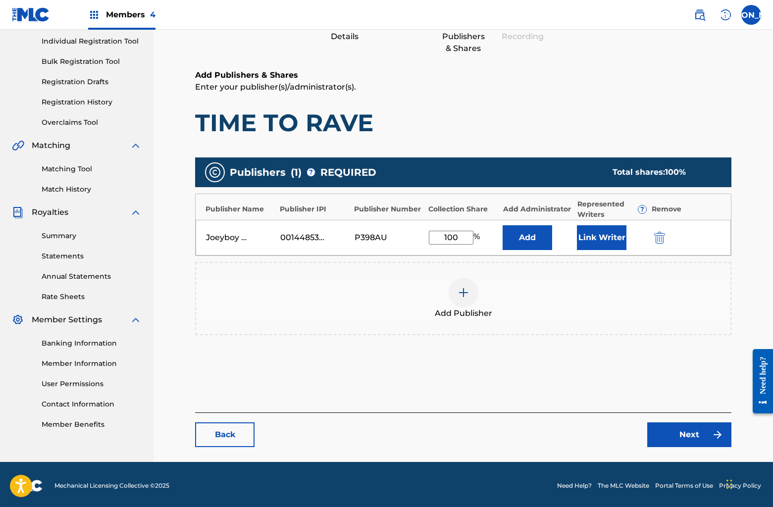
scroll to position [127, 0]
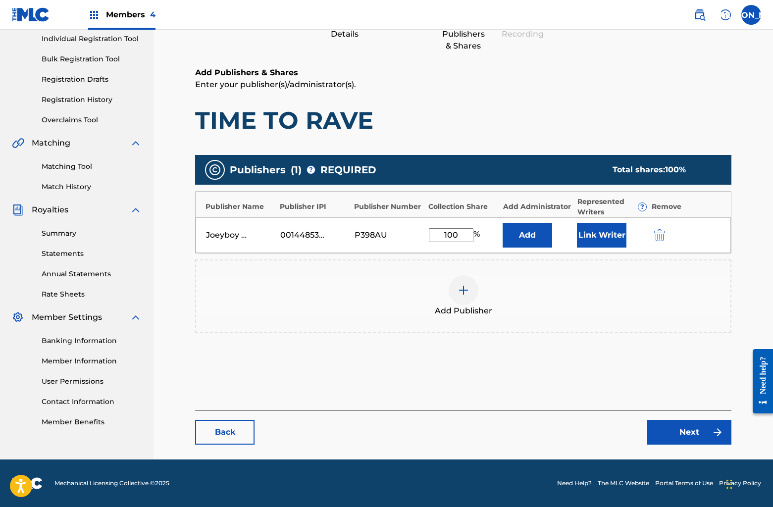
type input "100"
click at [668, 431] on link "Next" at bounding box center [689, 432] width 84 height 25
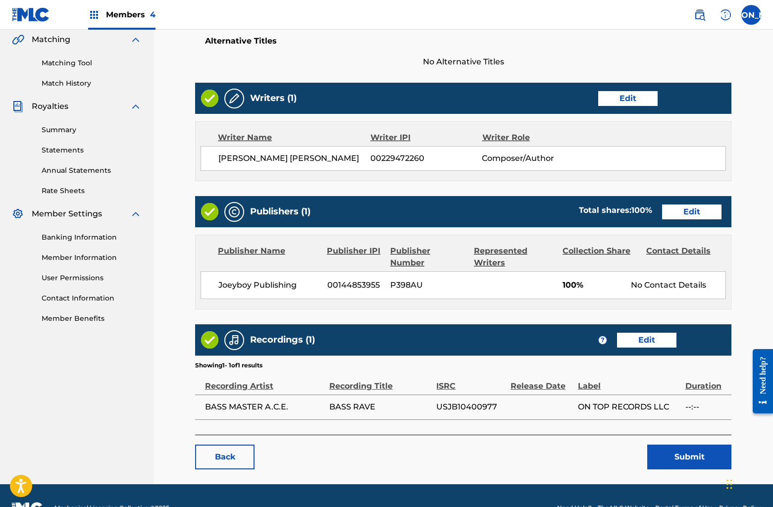
scroll to position [255, 0]
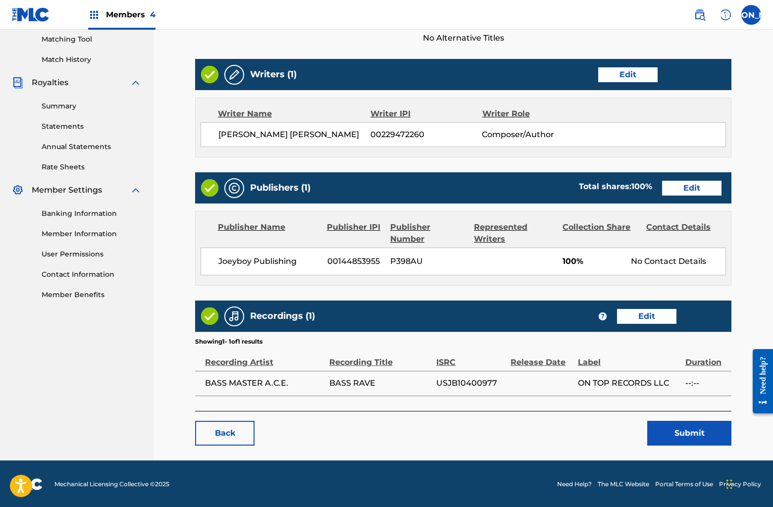
click at [686, 433] on button "Submit" at bounding box center [689, 433] width 84 height 25
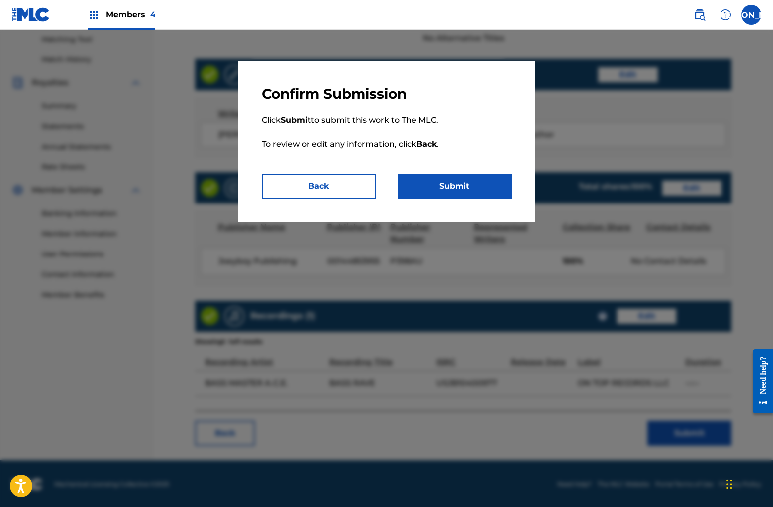
click at [460, 194] on button "Submit" at bounding box center [455, 186] width 114 height 25
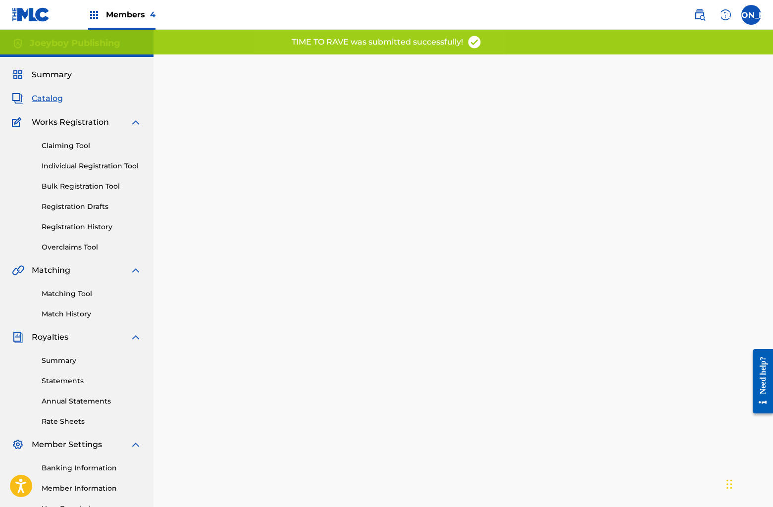
click at [57, 97] on span "Catalog" at bounding box center [47, 99] width 31 height 12
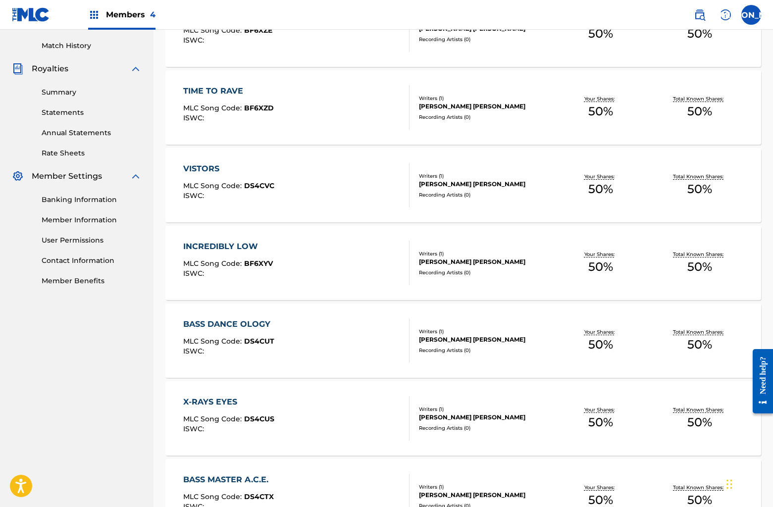
scroll to position [272, 0]
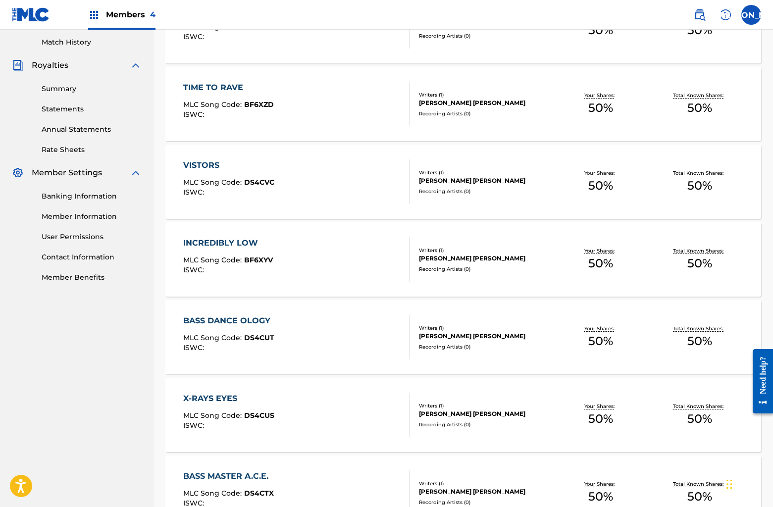
click at [316, 180] on div "VISTORS MLC Song Code : DS4CVC ISWC :" at bounding box center [296, 181] width 226 height 45
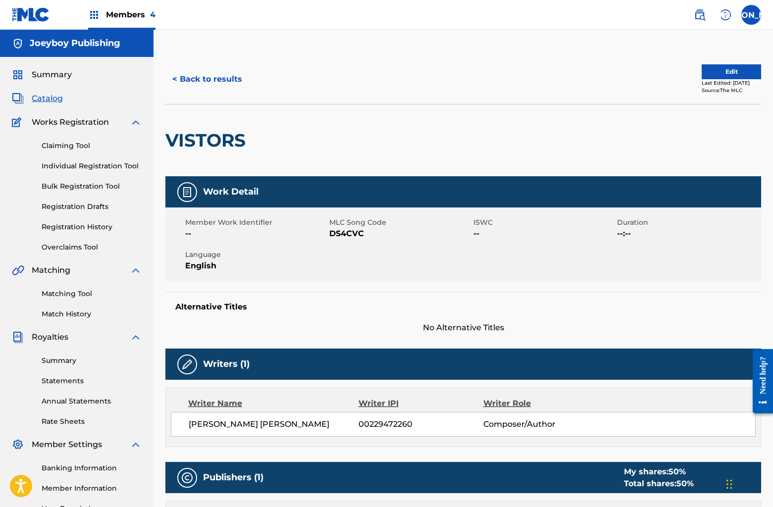
click at [686, 85] on div "Edit Last Edited: [DATE] Source: The MLC" at bounding box center [613, 79] width 298 height 30
click at [702, 66] on button "Edit" at bounding box center [731, 71] width 59 height 15
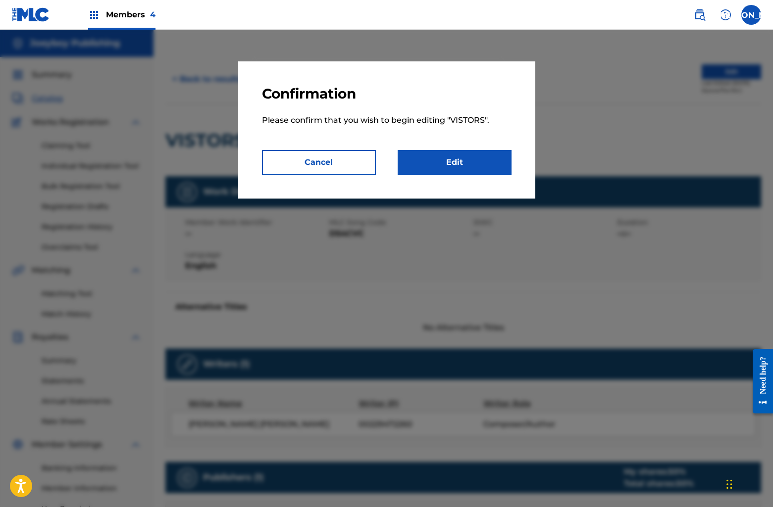
click at [468, 159] on link "Edit" at bounding box center [455, 162] width 114 height 25
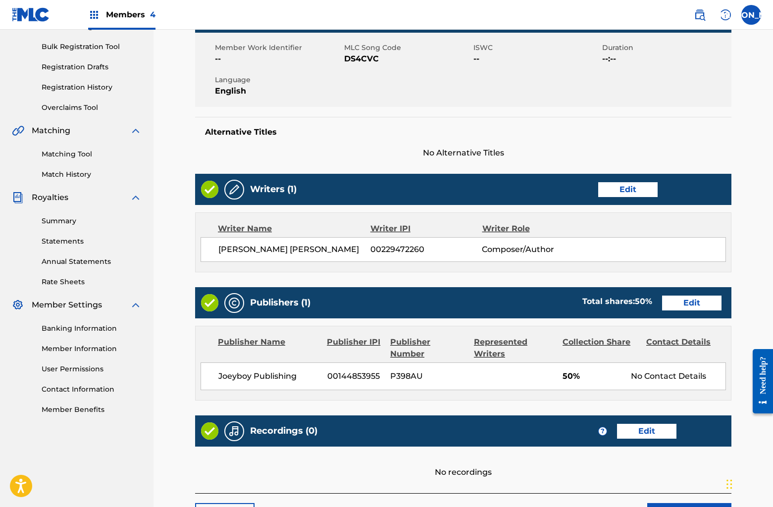
scroll to position [222, 0]
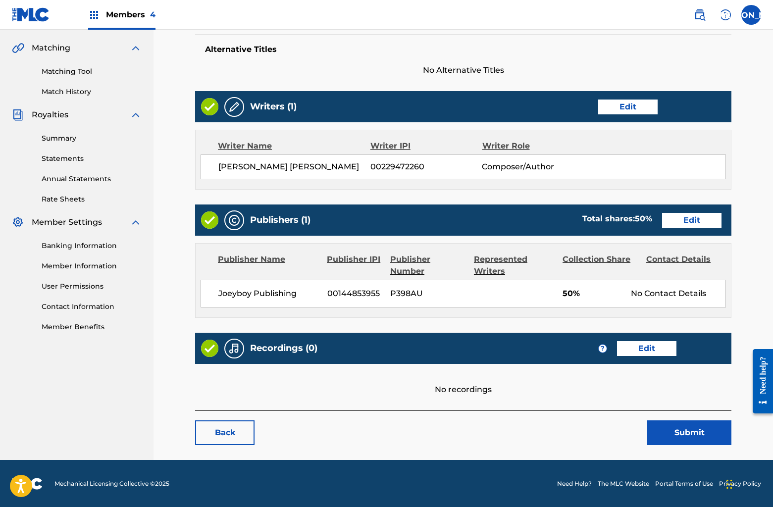
click at [698, 214] on link "Edit" at bounding box center [691, 220] width 59 height 15
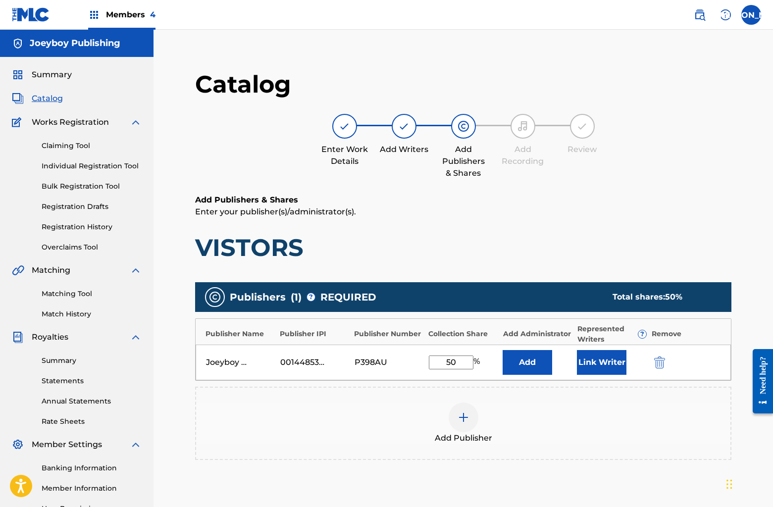
drag, startPoint x: 457, startPoint y: 363, endPoint x: 497, endPoint y: 364, distance: 40.1
click at [497, 364] on div "50 %" at bounding box center [463, 363] width 69 height 14
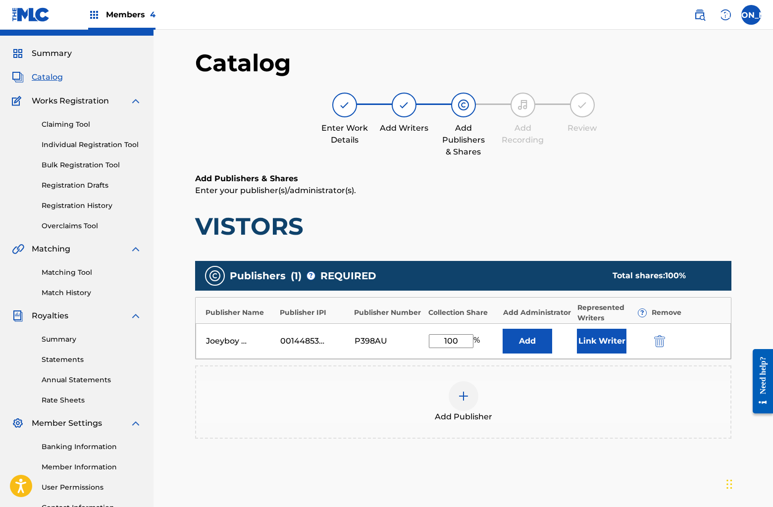
scroll to position [127, 0]
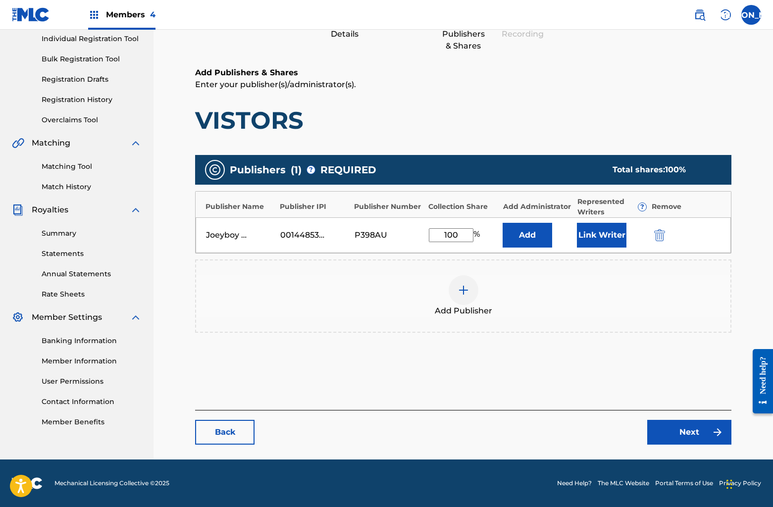
type input "100"
click at [694, 430] on link "Next" at bounding box center [689, 432] width 84 height 25
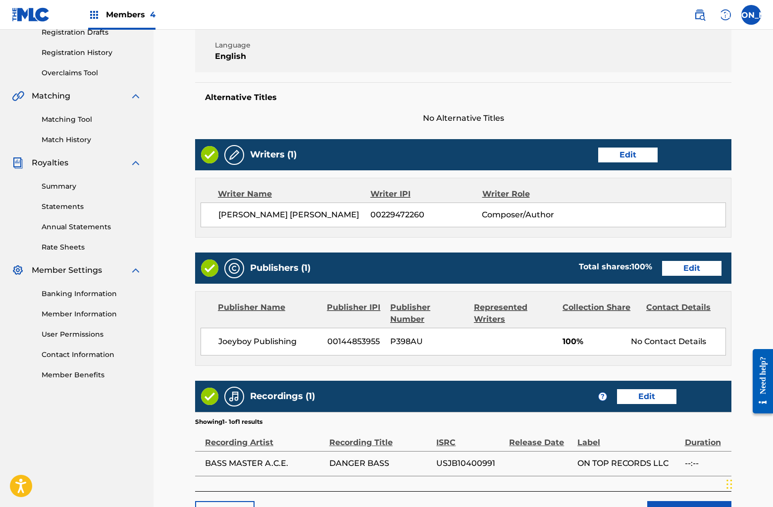
scroll to position [255, 0]
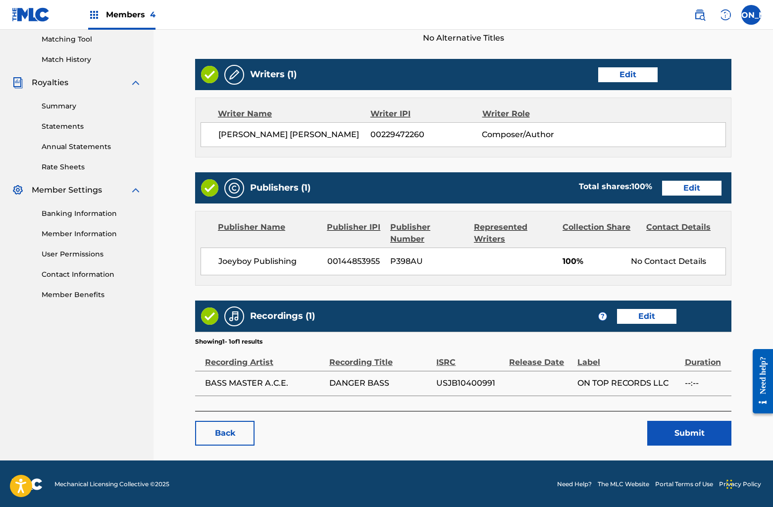
click at [687, 434] on button "Submit" at bounding box center [689, 433] width 84 height 25
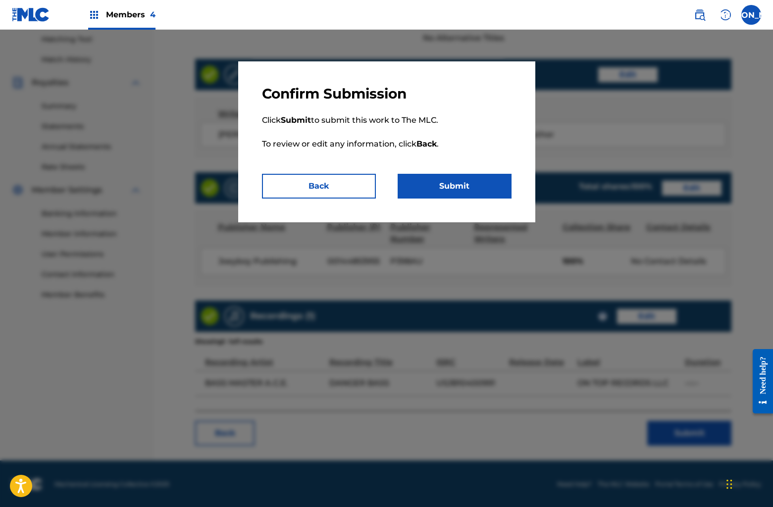
drag, startPoint x: 473, startPoint y: 187, endPoint x: 484, endPoint y: 192, distance: 12.0
click at [473, 188] on button "Submit" at bounding box center [455, 186] width 114 height 25
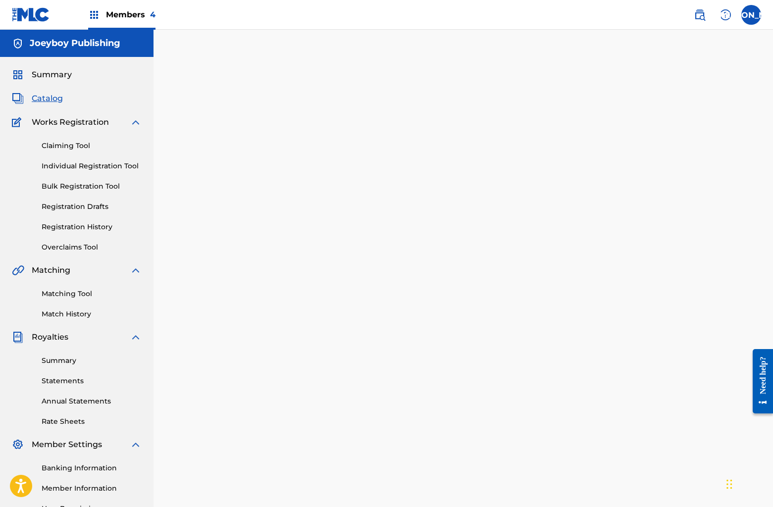
click at [54, 98] on span "Catalog" at bounding box center [47, 99] width 31 height 12
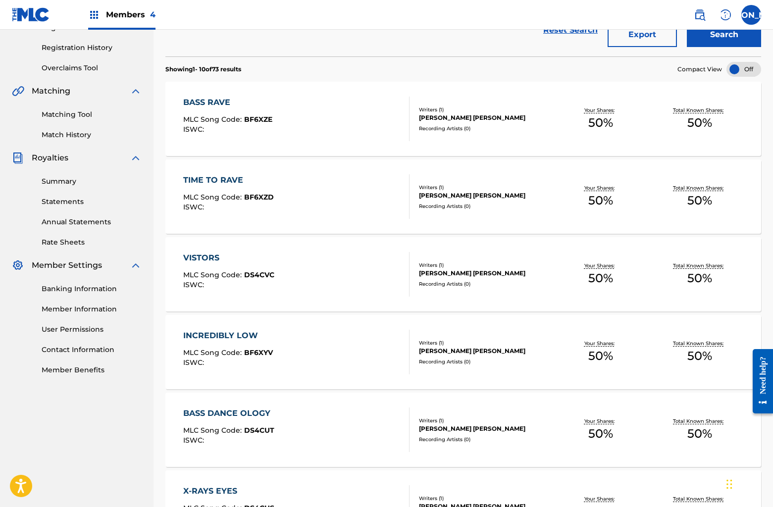
click at [331, 330] on div "INCREDIBLY LOW MLC Song Code : BF6XYV ISWC :" at bounding box center [296, 352] width 226 height 45
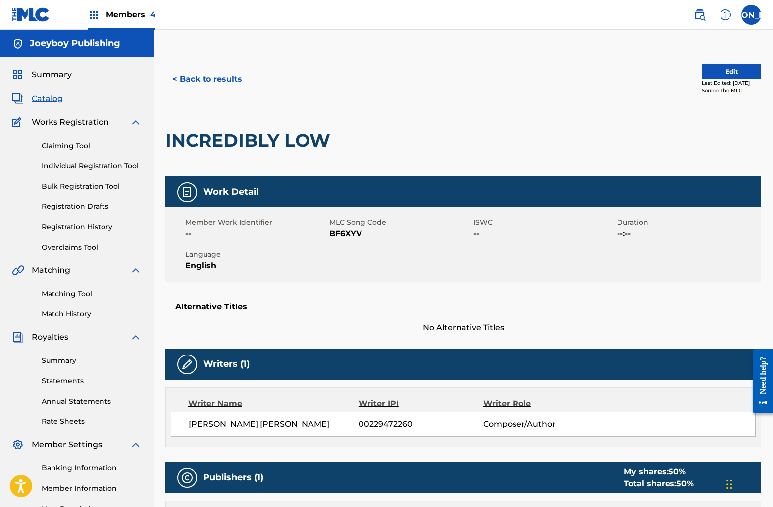
click at [707, 69] on button "Edit" at bounding box center [731, 71] width 59 height 15
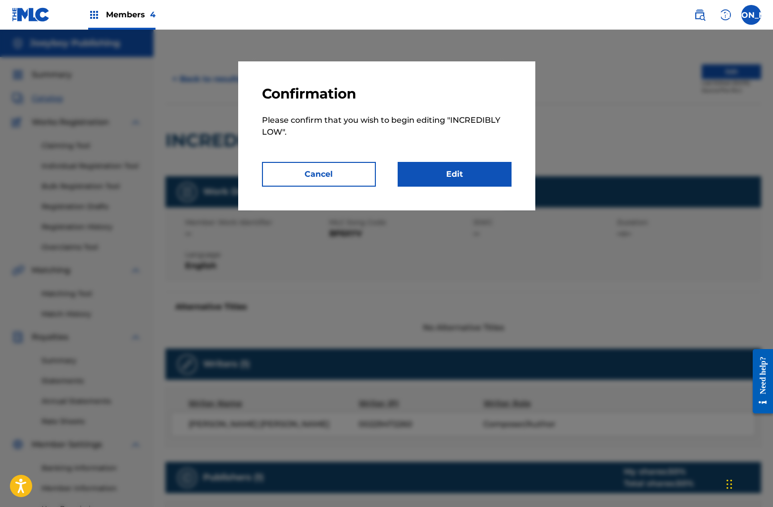
click at [470, 162] on link "Edit" at bounding box center [455, 174] width 114 height 25
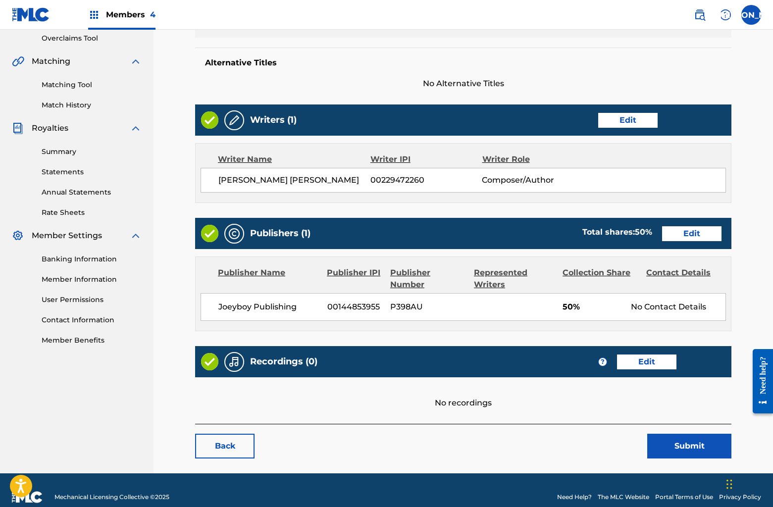
scroll to position [222, 0]
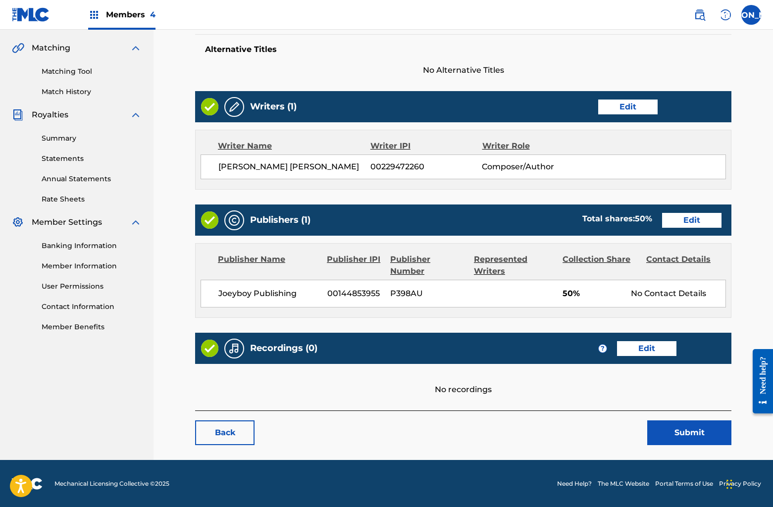
click at [675, 223] on link "Edit" at bounding box center [691, 220] width 59 height 15
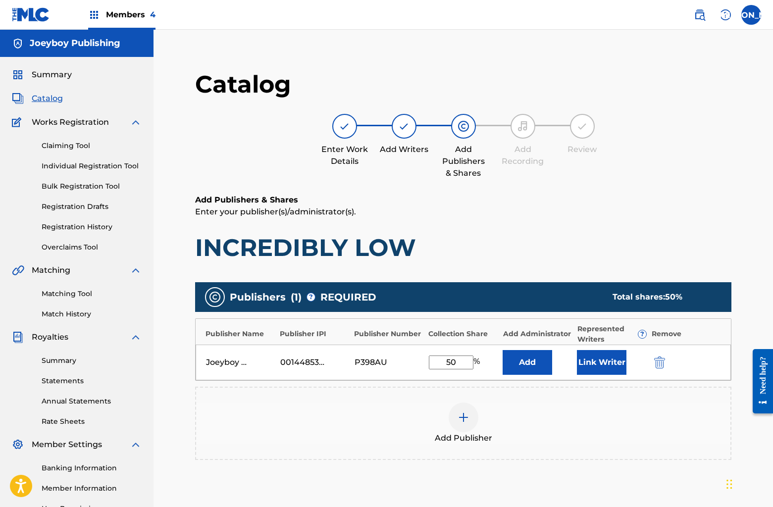
drag, startPoint x: 448, startPoint y: 362, endPoint x: 485, endPoint y: 363, distance: 37.6
click at [485, 363] on div "50 %" at bounding box center [463, 363] width 69 height 14
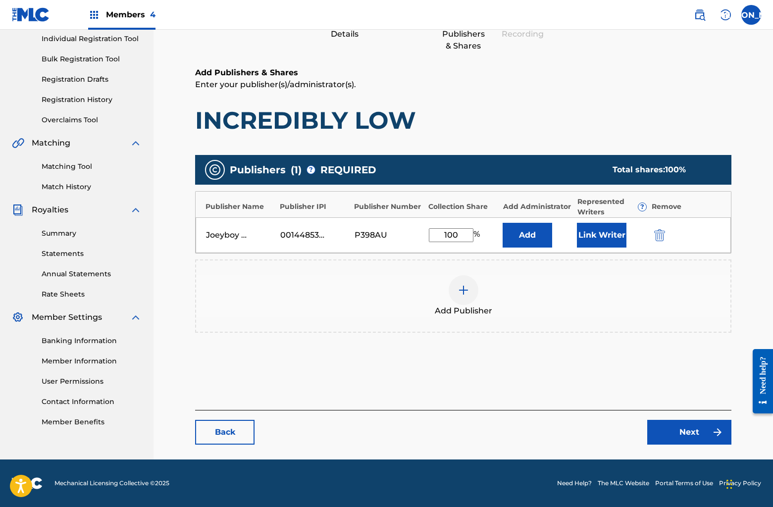
type input "100"
click at [685, 431] on link "Next" at bounding box center [689, 432] width 84 height 25
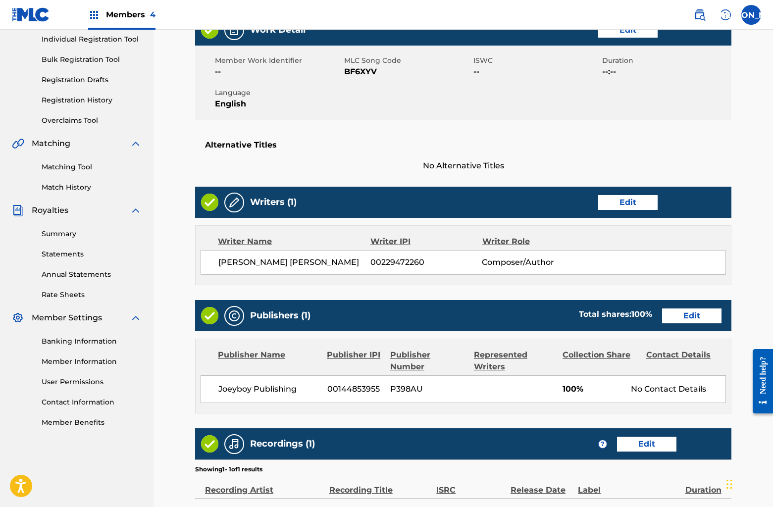
scroll to position [255, 0]
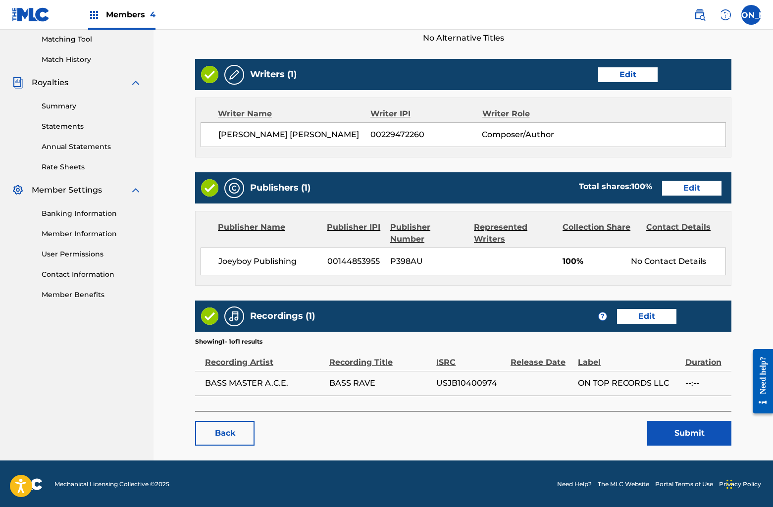
click at [666, 427] on button "Submit" at bounding box center [689, 433] width 84 height 25
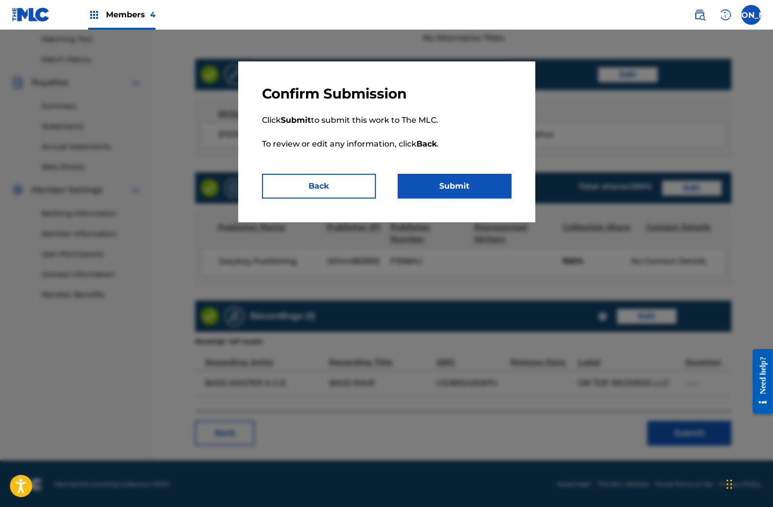
click at [466, 187] on button "Submit" at bounding box center [455, 186] width 114 height 25
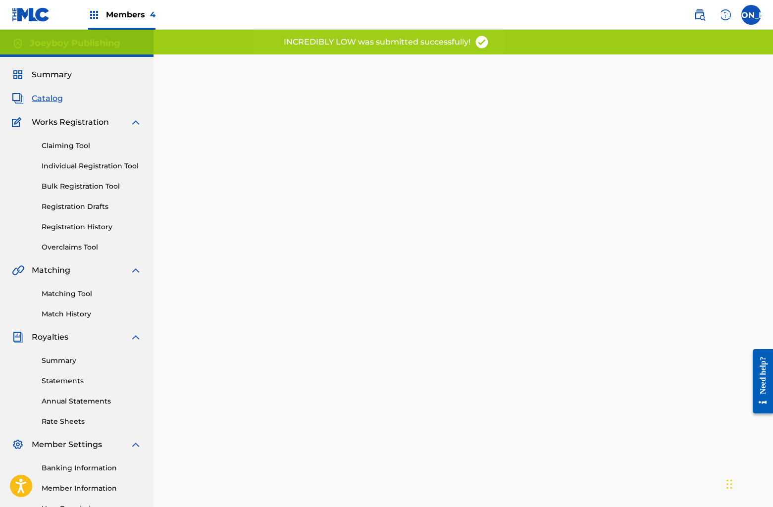
click at [59, 113] on div "Summary Catalog Works Registration Claiming Tool Individual Registration Tool B…" at bounding box center [77, 312] width 154 height 510
click at [56, 98] on span "Catalog" at bounding box center [47, 99] width 31 height 12
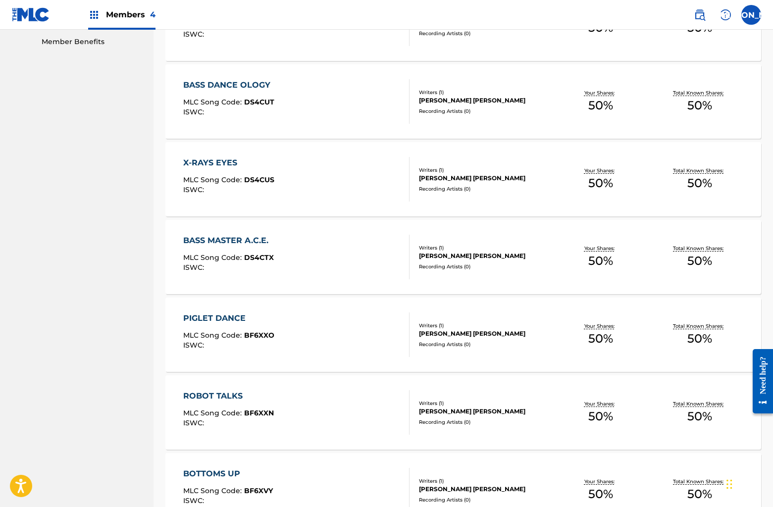
scroll to position [506, 0]
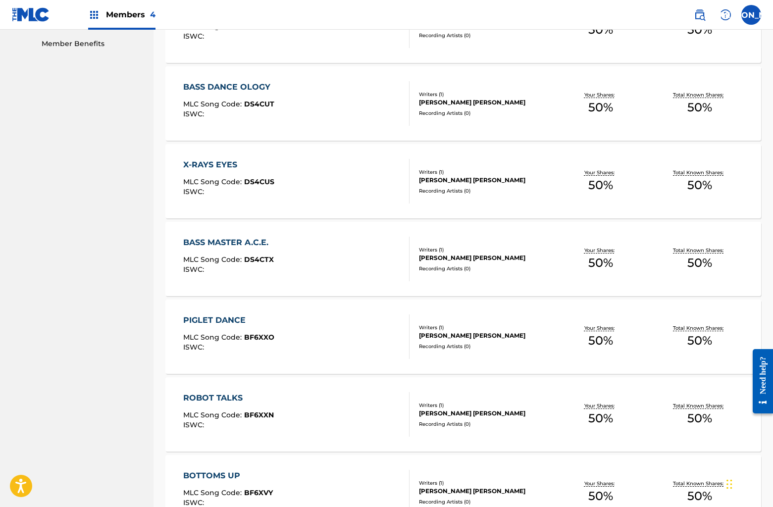
click at [292, 321] on div "PIGLET DANCE MLC Song Code : BF6XXO ISWC :" at bounding box center [296, 336] width 226 height 45
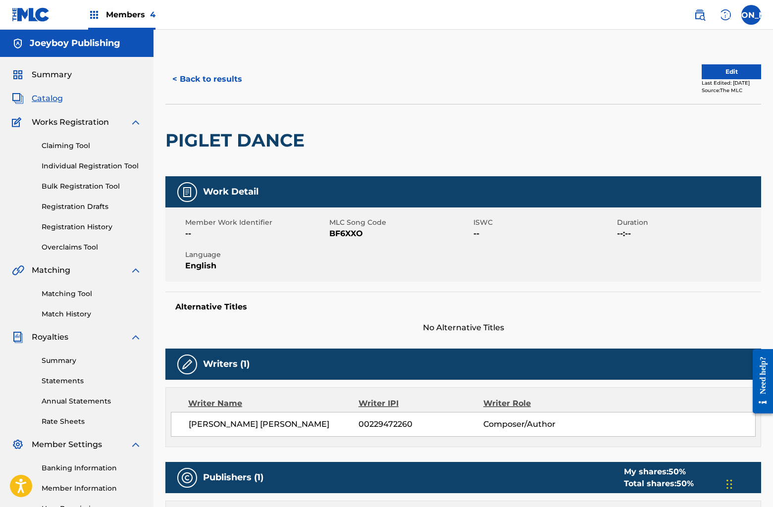
click at [719, 68] on button "Edit" at bounding box center [731, 71] width 59 height 15
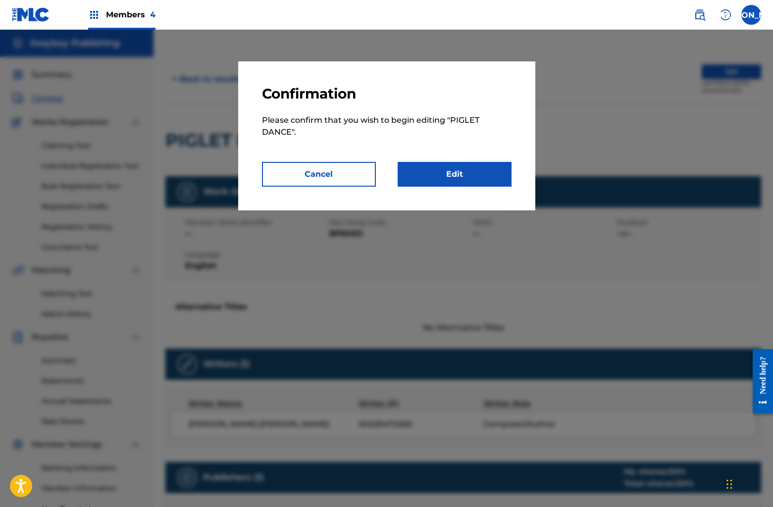
click at [423, 181] on link "Edit" at bounding box center [455, 174] width 114 height 25
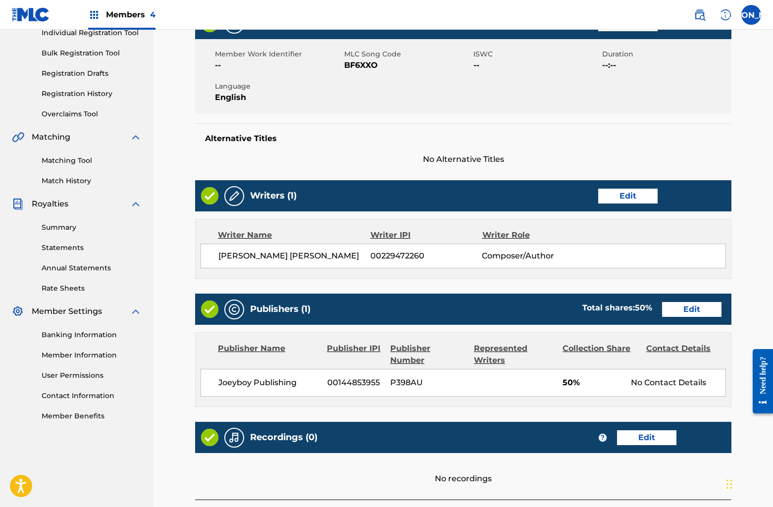
scroll to position [222, 0]
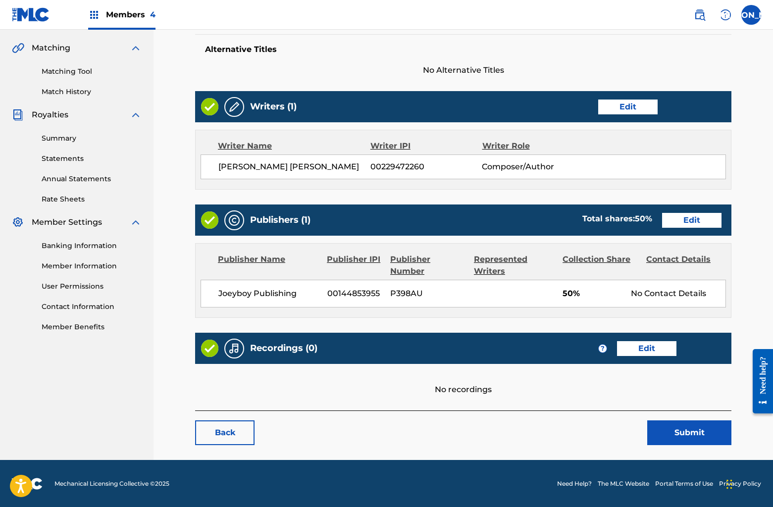
click at [691, 225] on link "Edit" at bounding box center [691, 220] width 59 height 15
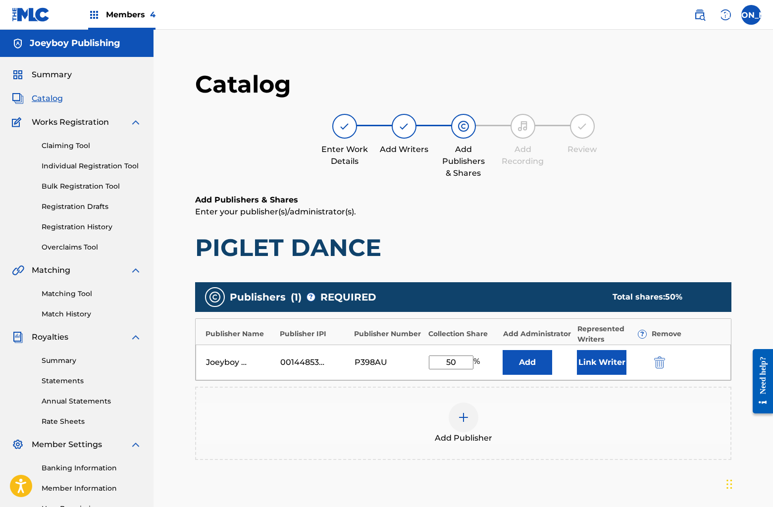
drag, startPoint x: 424, startPoint y: 365, endPoint x: 471, endPoint y: 363, distance: 47.1
click at [485, 366] on div "Joeyboy Publishing 00144853955 P398AU 50 % Add Link Writer" at bounding box center [463, 363] width 535 height 36
drag, startPoint x: 457, startPoint y: 362, endPoint x: 500, endPoint y: 362, distance: 43.1
click at [500, 362] on div "Joeyboy Publishing 00144853955 P398AU 50 % Add Link Writer" at bounding box center [463, 363] width 535 height 36
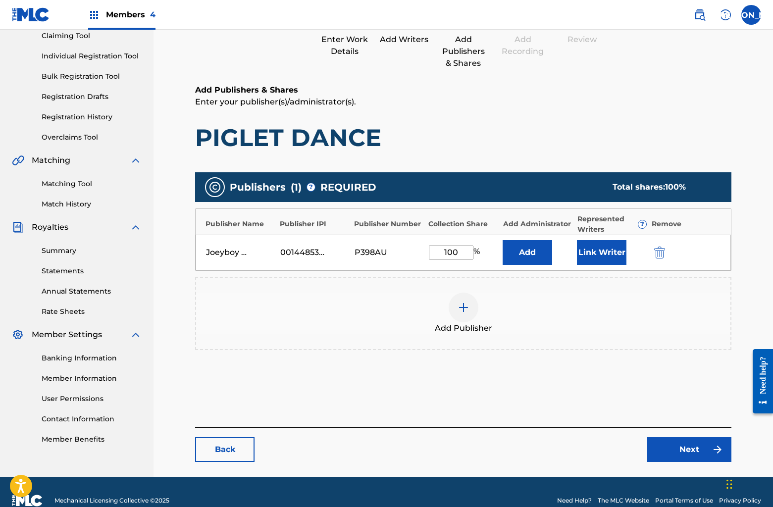
scroll to position [127, 0]
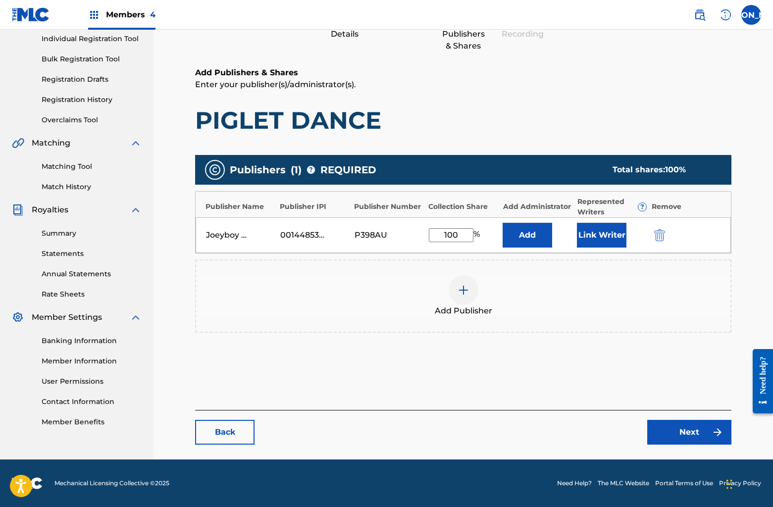
type input "100"
click at [680, 435] on link "Next" at bounding box center [689, 432] width 84 height 25
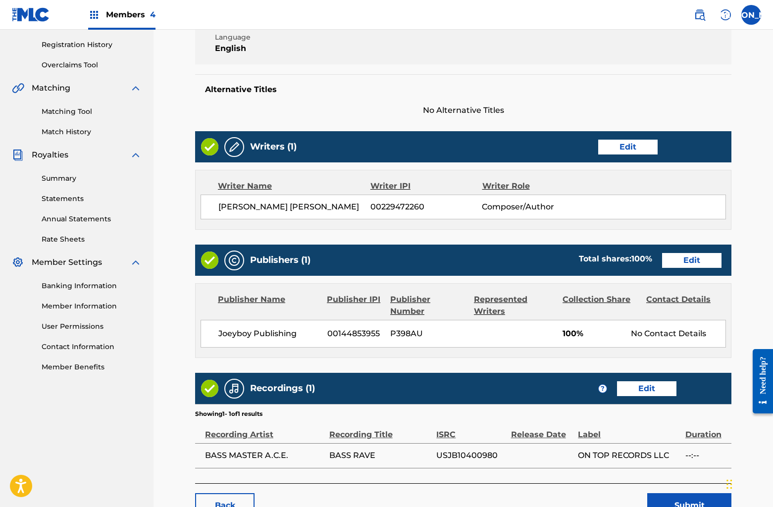
scroll to position [245, 0]
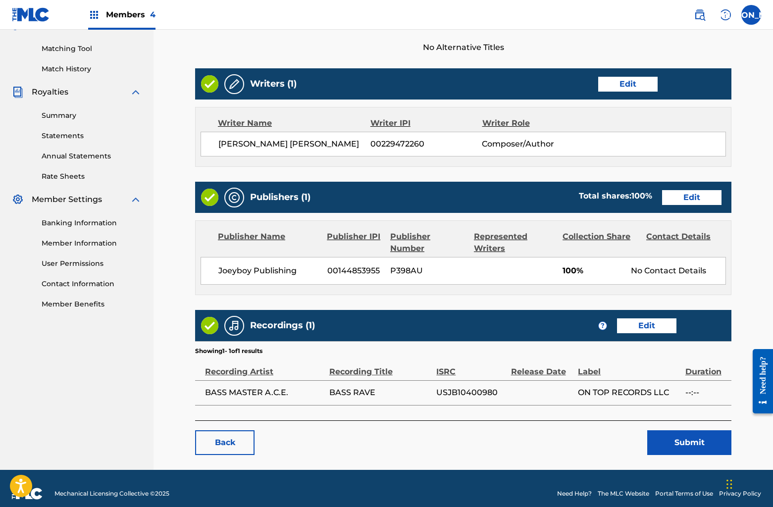
click at [673, 440] on button "Submit" at bounding box center [689, 442] width 84 height 25
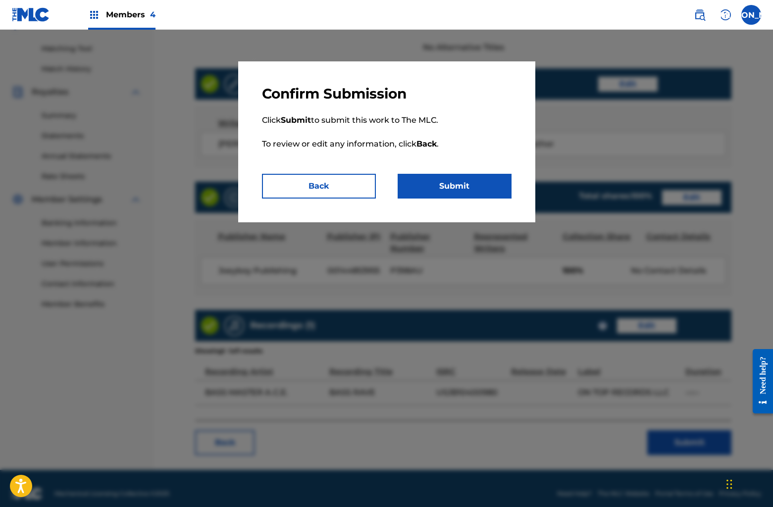
click at [438, 171] on p "Click Submit to submit this work to The MLC. To review or edit any information,…" at bounding box center [387, 138] width 250 height 71
click at [442, 177] on button "Submit" at bounding box center [455, 186] width 114 height 25
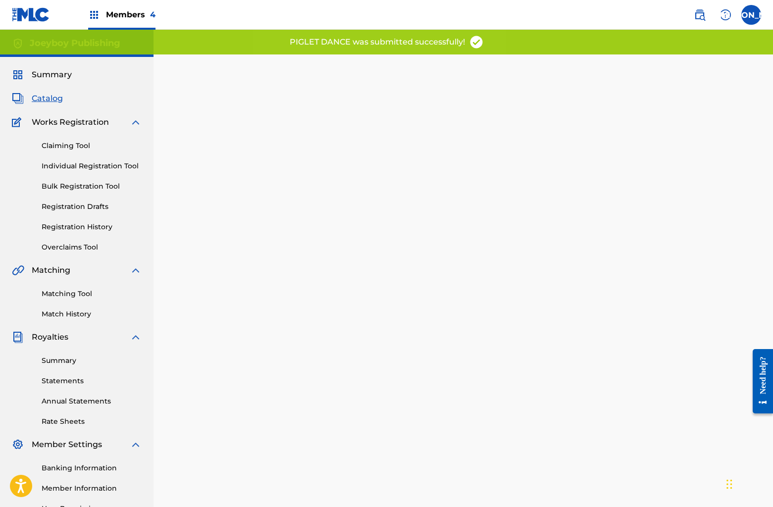
click at [50, 101] on span "Catalog" at bounding box center [47, 99] width 31 height 12
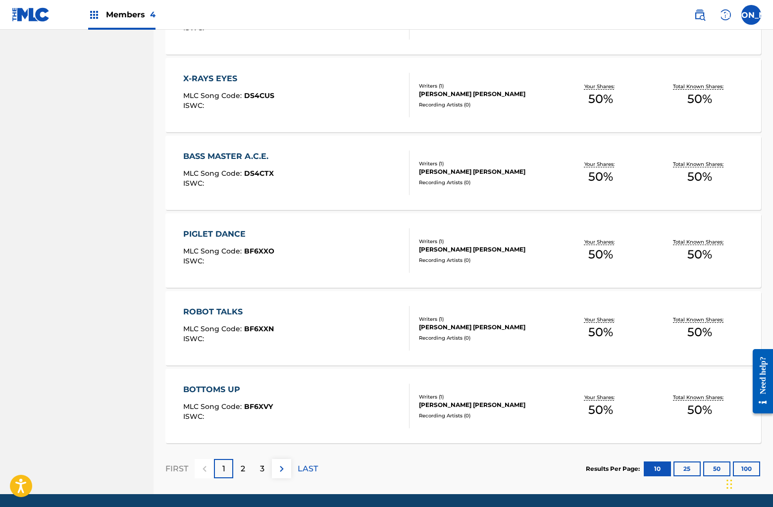
scroll to position [626, 0]
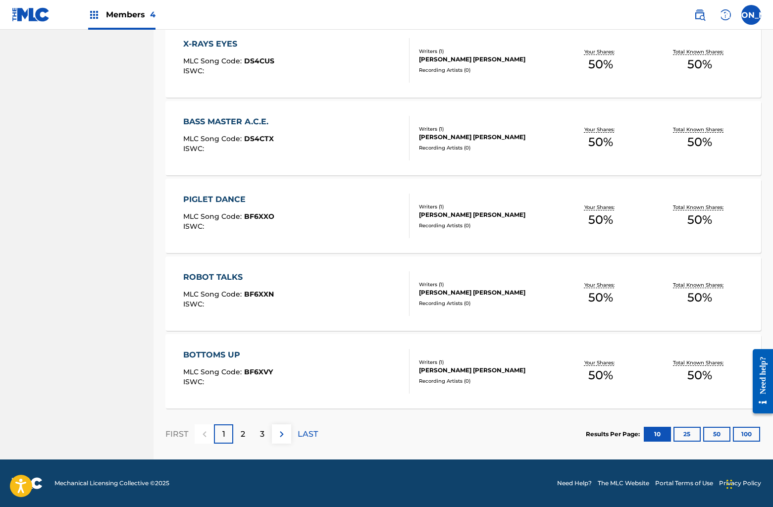
click at [338, 270] on div "ROBOT TALKS MLC Song Code : BF6XXN ISWC : Writers ( 1 ) [PERSON_NAME] [PERSON_N…" at bounding box center [463, 294] width 596 height 74
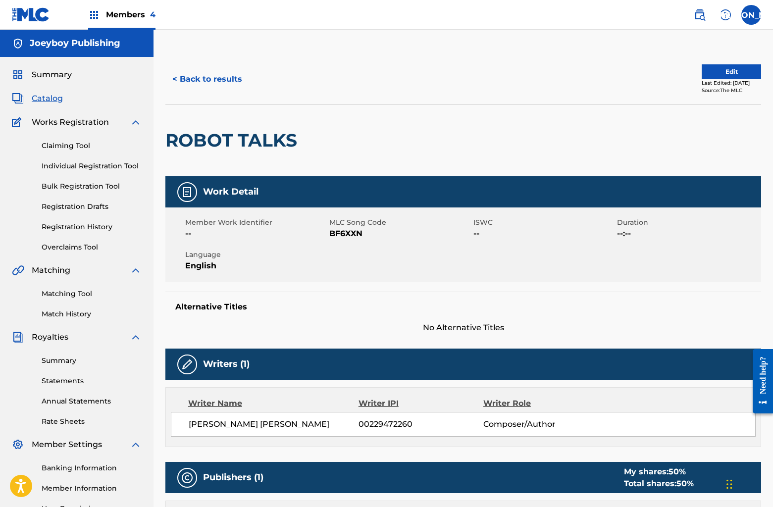
click at [718, 69] on button "Edit" at bounding box center [731, 71] width 59 height 15
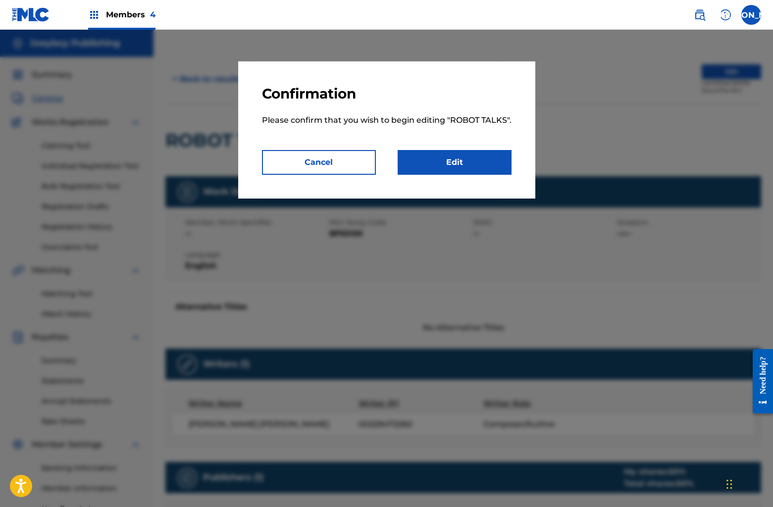
click at [434, 167] on link "Edit" at bounding box center [455, 162] width 114 height 25
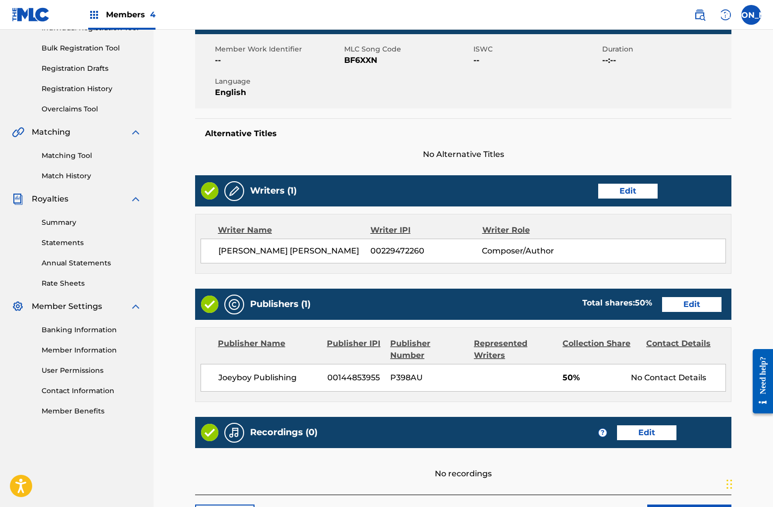
scroll to position [222, 0]
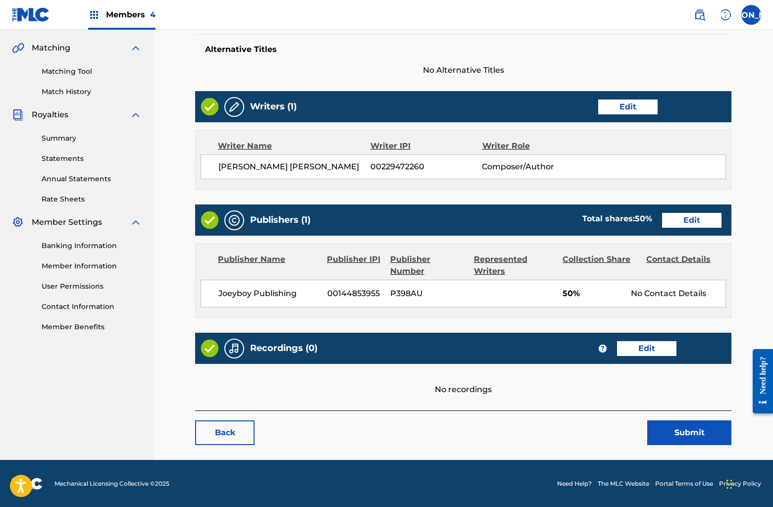
click at [683, 224] on link "Edit" at bounding box center [691, 220] width 59 height 15
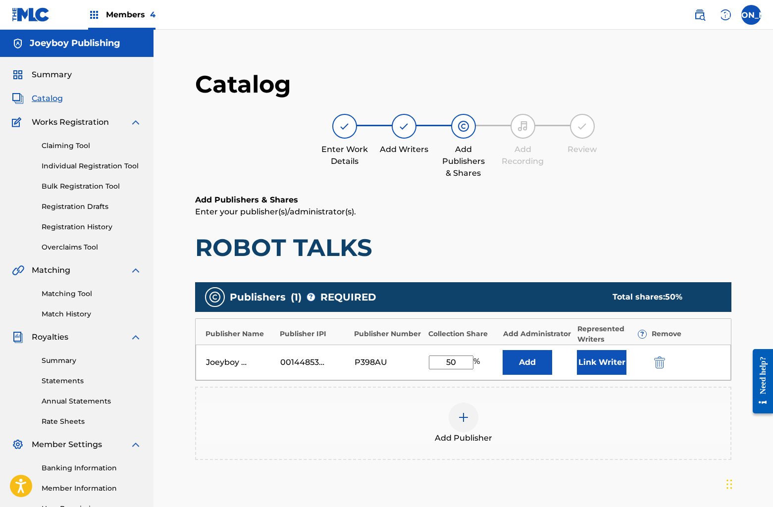
drag, startPoint x: 446, startPoint y: 364, endPoint x: 482, endPoint y: 364, distance: 36.2
click at [482, 364] on div "50 %" at bounding box center [455, 363] width 53 height 14
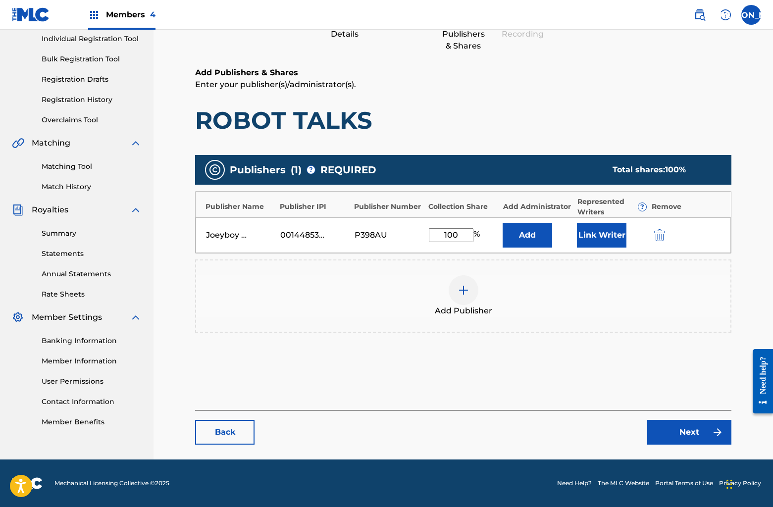
type input "100"
click at [665, 437] on link "Next" at bounding box center [689, 432] width 84 height 25
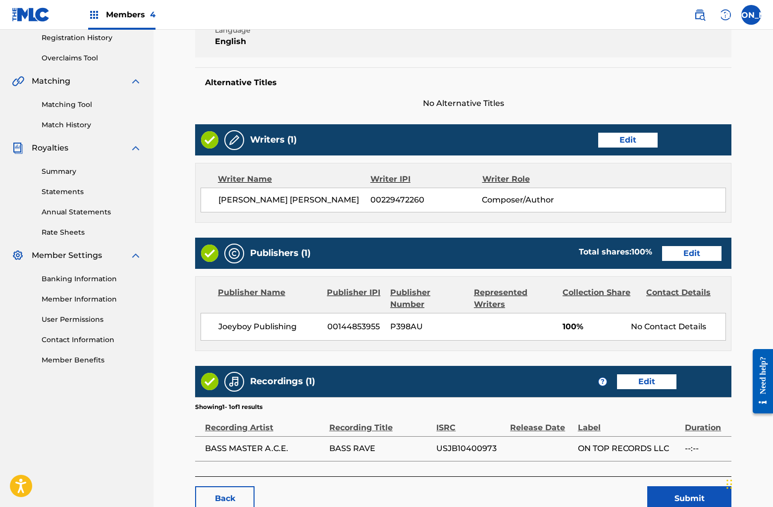
scroll to position [255, 0]
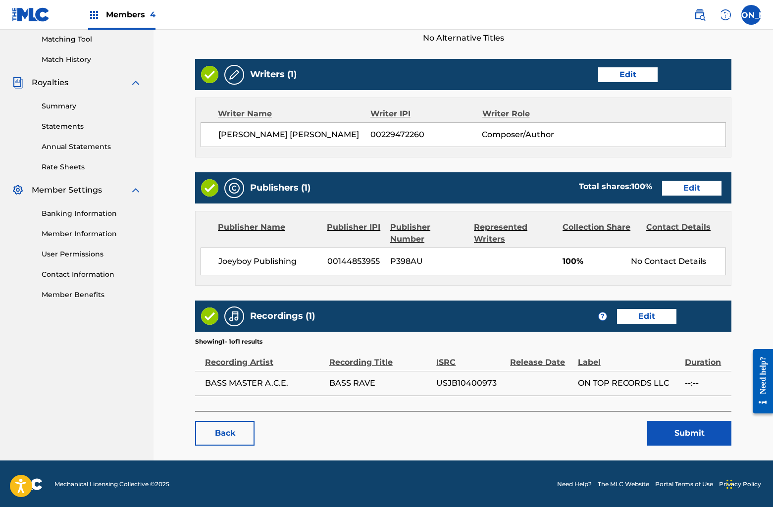
click at [681, 429] on button "Submit" at bounding box center [689, 433] width 84 height 25
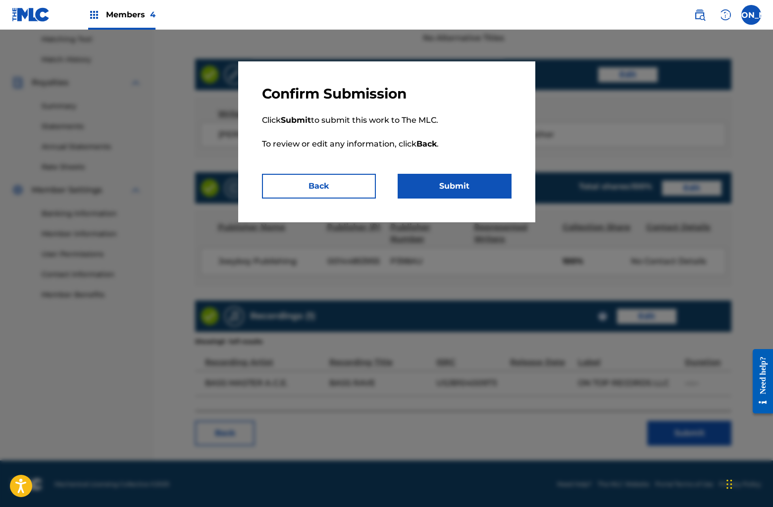
scroll to position [254, 0]
click at [456, 182] on button "Submit" at bounding box center [455, 186] width 114 height 25
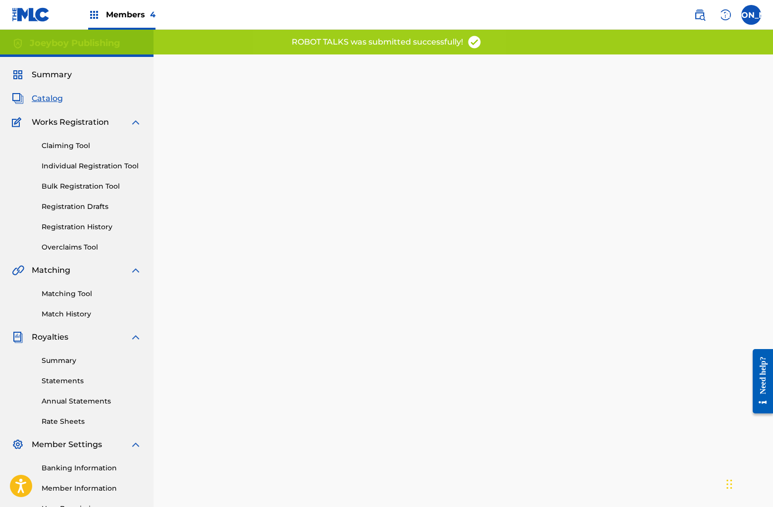
scroll to position [1, 0]
click at [59, 99] on span "Catalog" at bounding box center [47, 98] width 31 height 12
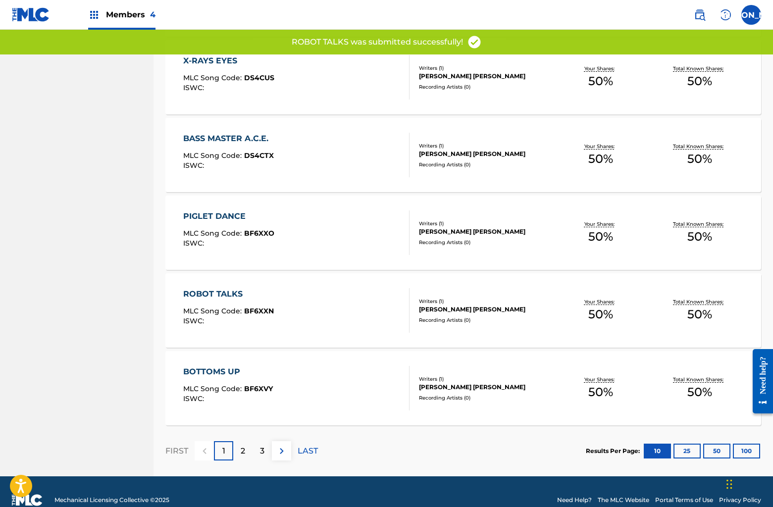
scroll to position [626, 0]
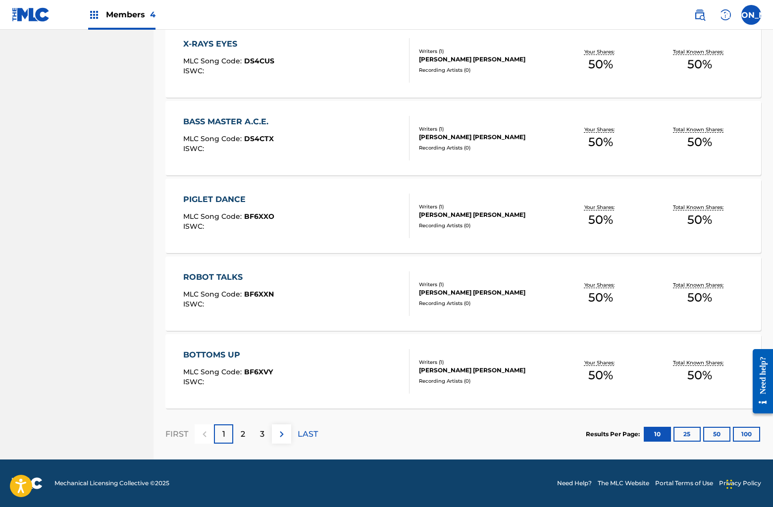
click at [343, 354] on div "BOTTOMS UP MLC Song Code : BF6XVY ISWC :" at bounding box center [296, 371] width 226 height 45
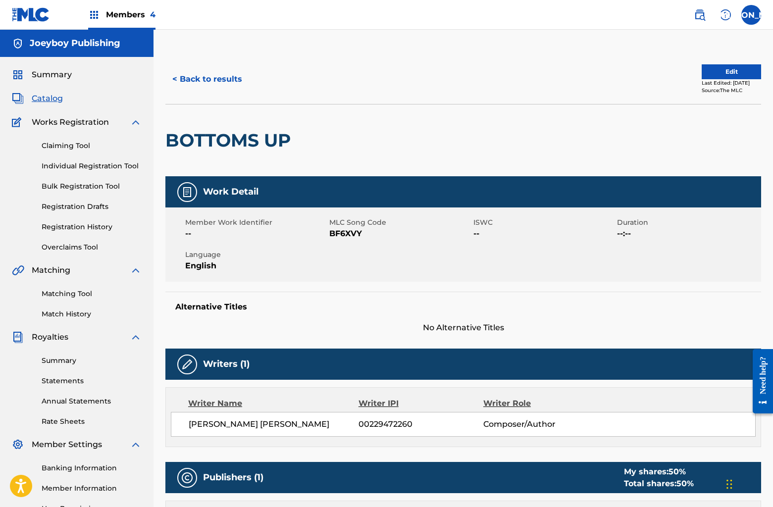
scroll to position [0, 0]
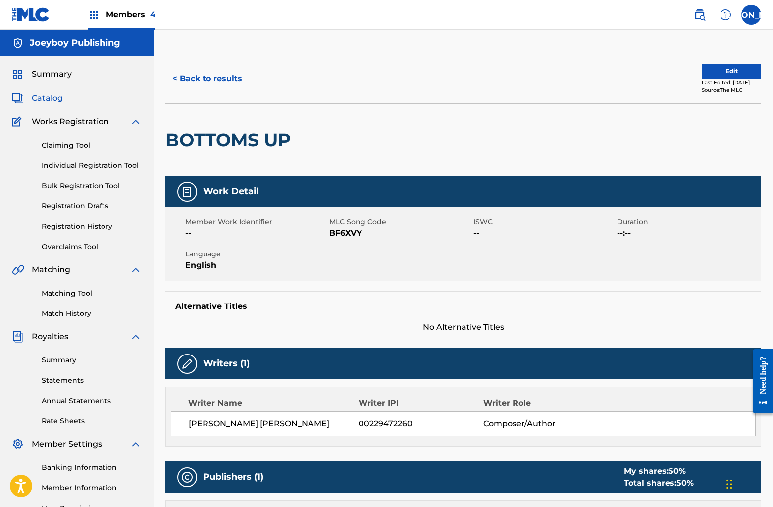
click at [714, 68] on button "Edit" at bounding box center [731, 71] width 59 height 15
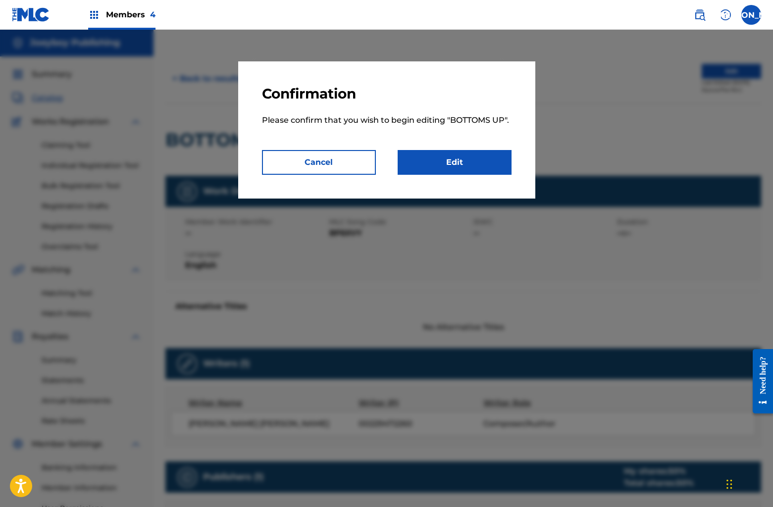
click at [437, 165] on link "Edit" at bounding box center [455, 162] width 114 height 25
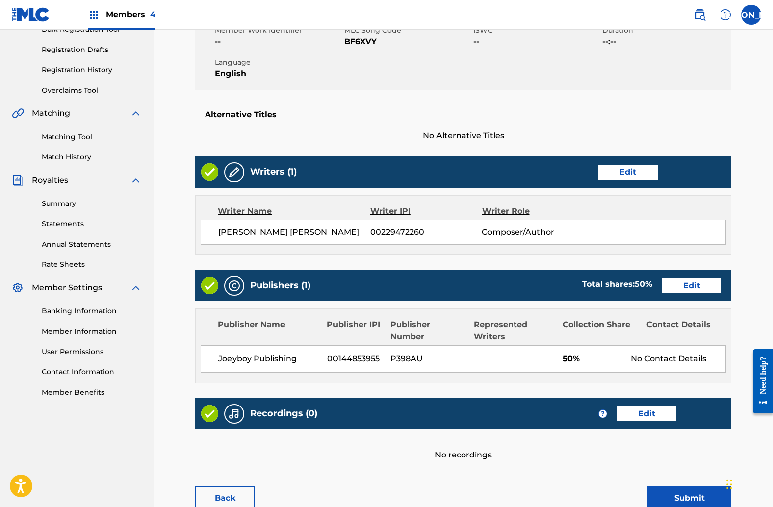
scroll to position [222, 0]
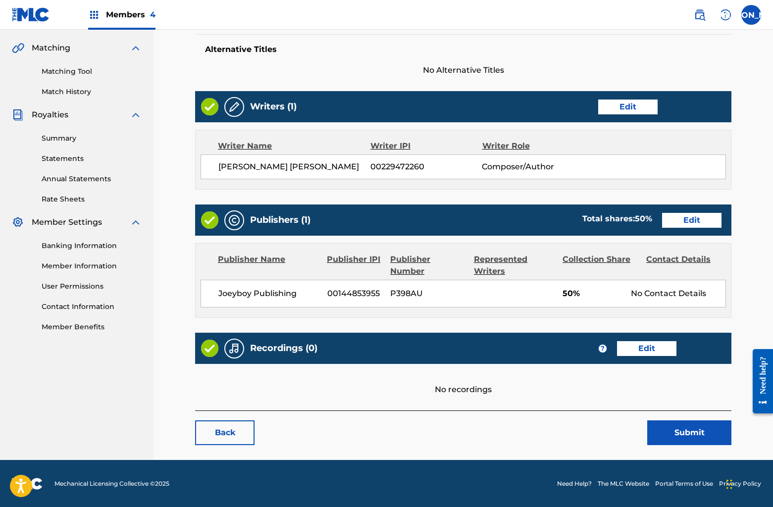
click at [699, 221] on link "Edit" at bounding box center [691, 220] width 59 height 15
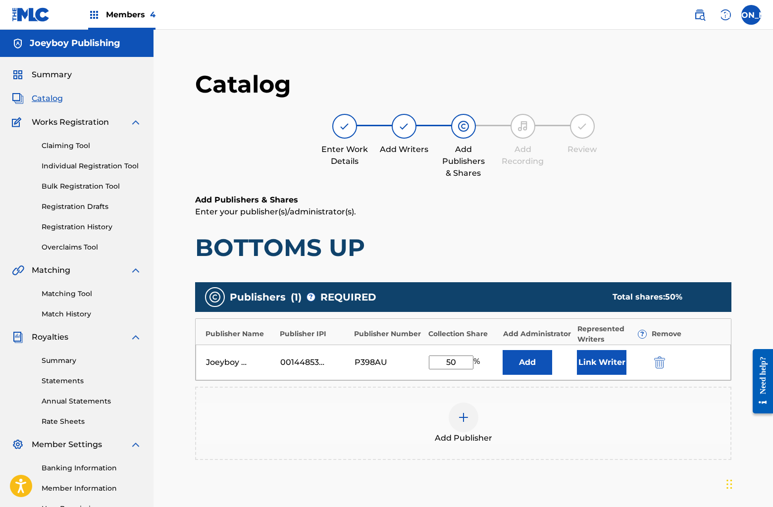
drag, startPoint x: 437, startPoint y: 363, endPoint x: 497, endPoint y: 366, distance: 60.0
click at [497, 366] on div "50 %" at bounding box center [463, 363] width 69 height 14
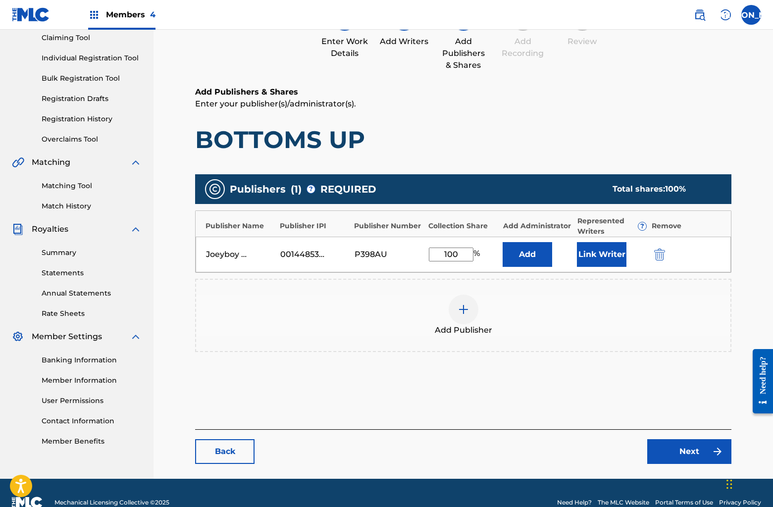
scroll to position [127, 0]
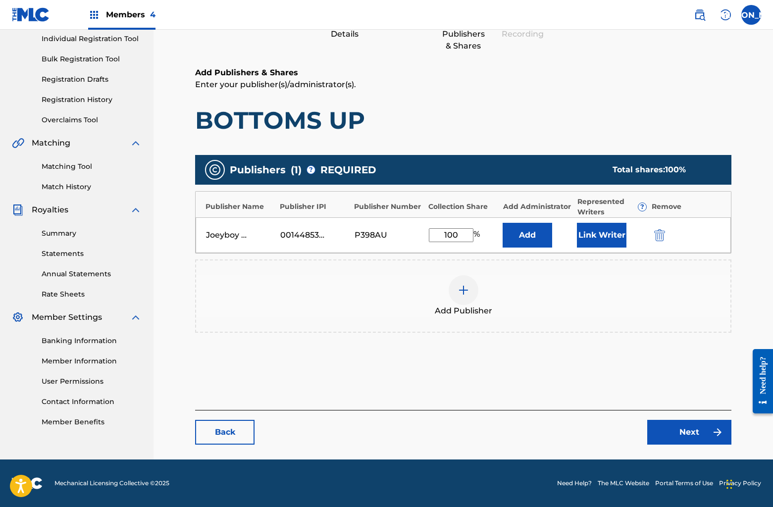
type input "100"
click at [667, 433] on link "Next" at bounding box center [689, 432] width 84 height 25
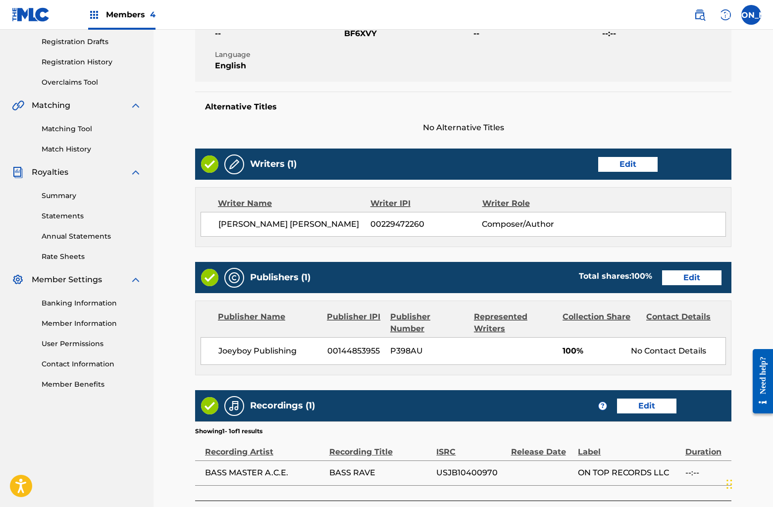
scroll to position [255, 0]
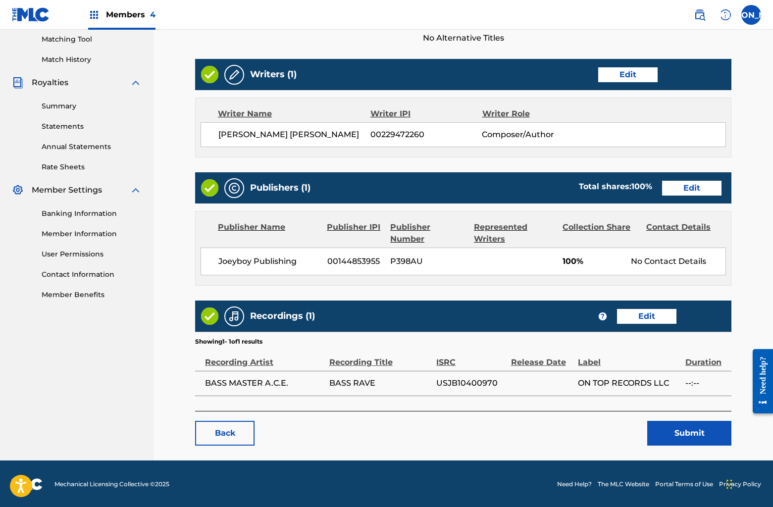
click at [672, 435] on button "Submit" at bounding box center [689, 433] width 84 height 25
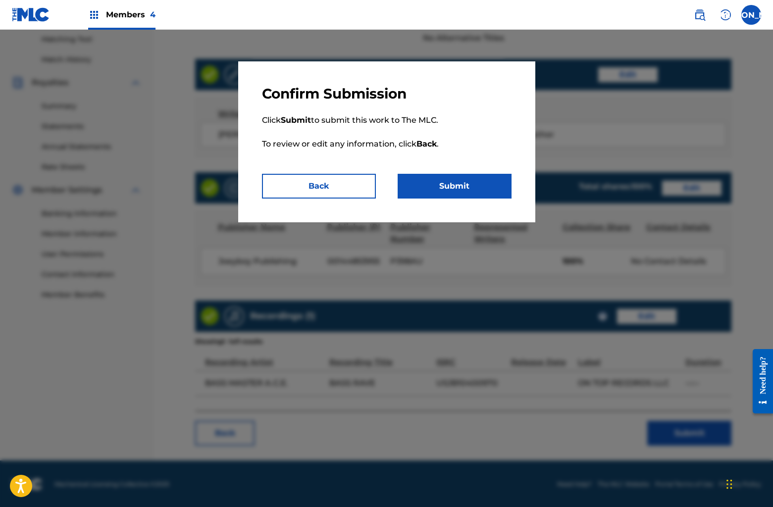
click at [455, 181] on button "Submit" at bounding box center [455, 186] width 114 height 25
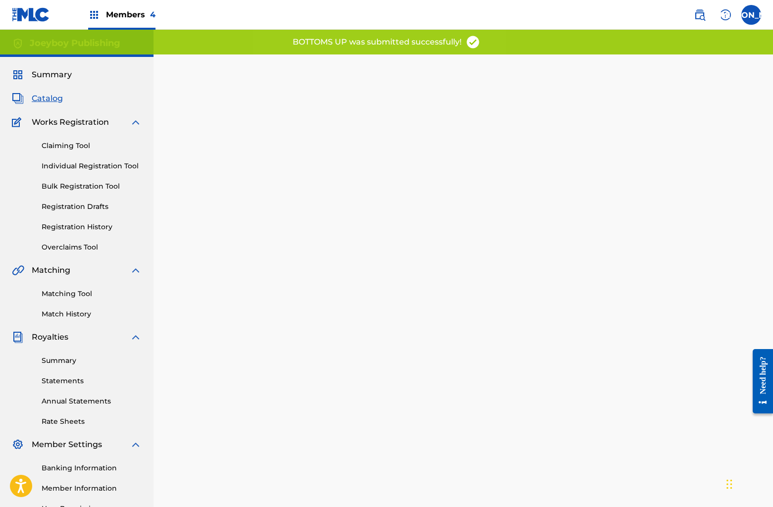
scroll to position [1, 0]
click at [50, 97] on span "Catalog" at bounding box center [47, 98] width 31 height 12
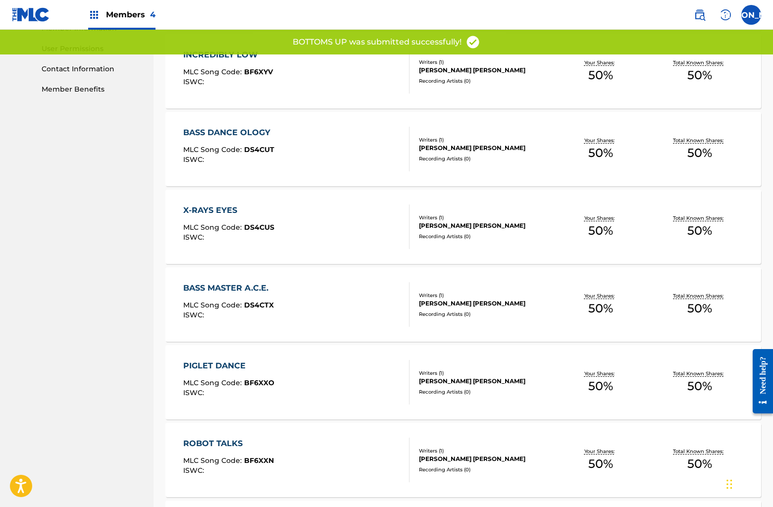
scroll to position [626, 0]
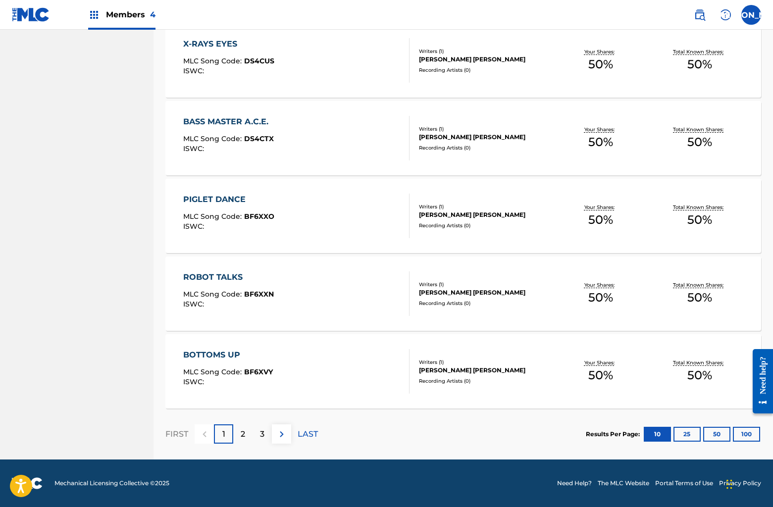
click at [243, 434] on p "2" at bounding box center [243, 434] width 4 height 12
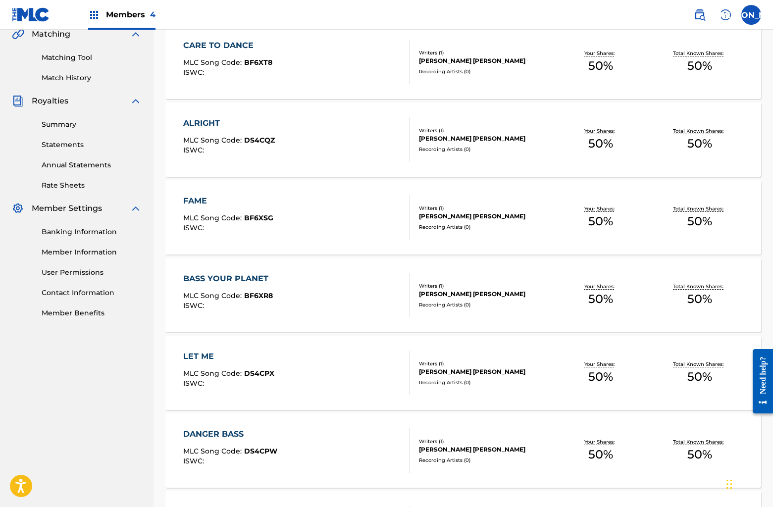
scroll to position [0, 0]
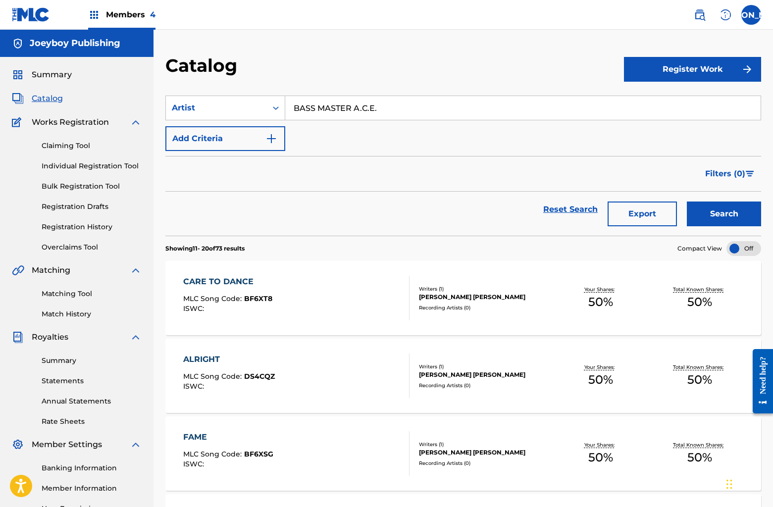
click at [346, 311] on div "CARE TO DANCE MLC Song Code : BF6XT8 ISWC :" at bounding box center [296, 298] width 226 height 45
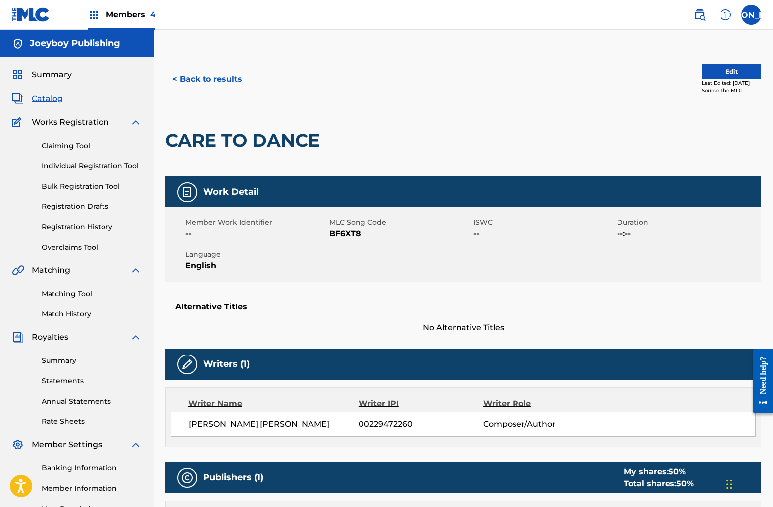
click at [710, 80] on div "Last Edited: [DATE]" at bounding box center [731, 82] width 59 height 7
click at [709, 72] on button "Edit" at bounding box center [731, 71] width 59 height 15
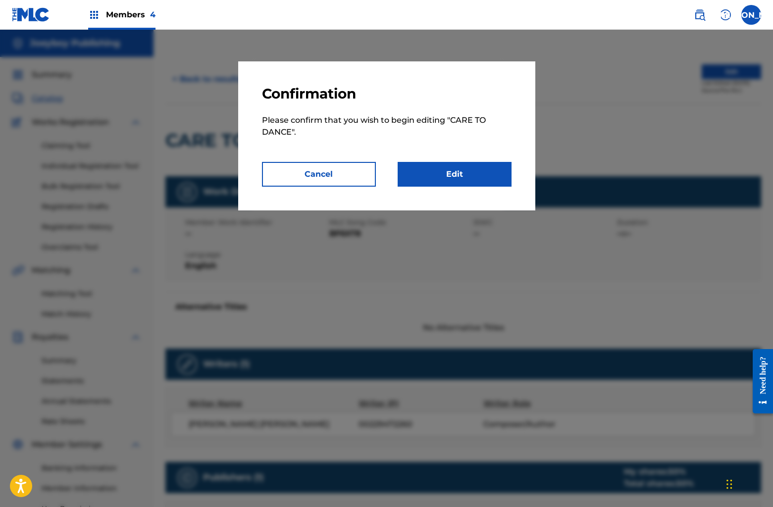
click at [467, 167] on link "Edit" at bounding box center [455, 174] width 114 height 25
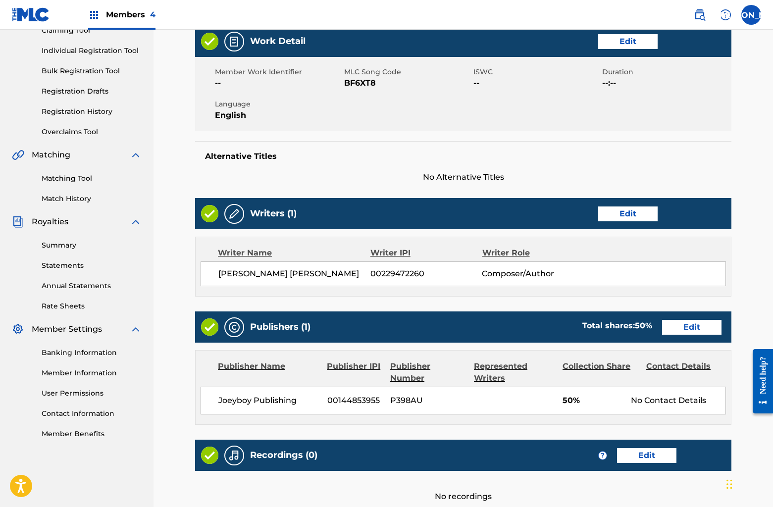
scroll to position [222, 0]
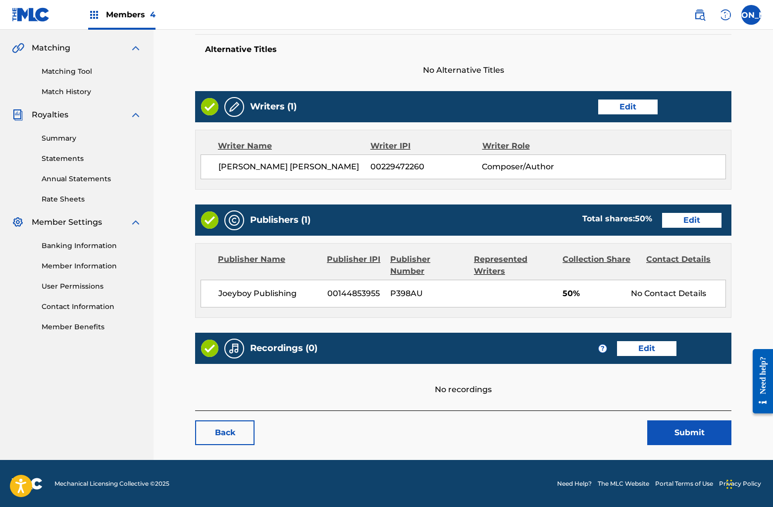
click at [694, 216] on link "Edit" at bounding box center [691, 220] width 59 height 15
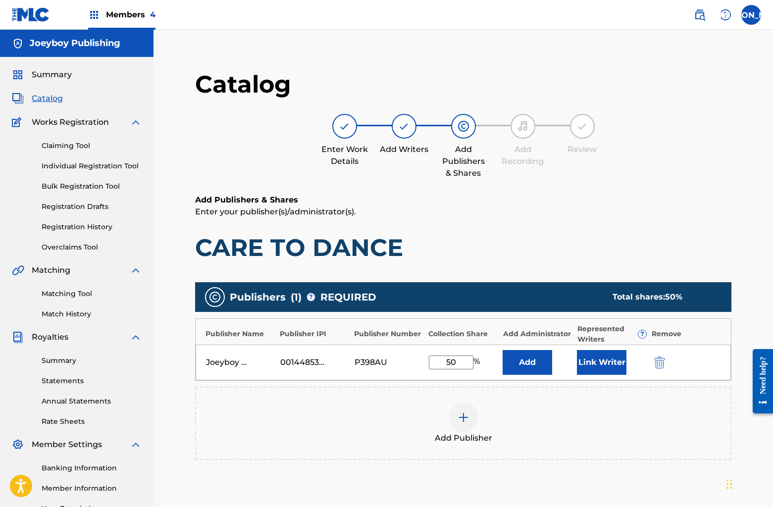
drag, startPoint x: 446, startPoint y: 362, endPoint x: 489, endPoint y: 362, distance: 43.1
click at [489, 362] on div "50 %" at bounding box center [463, 363] width 69 height 14
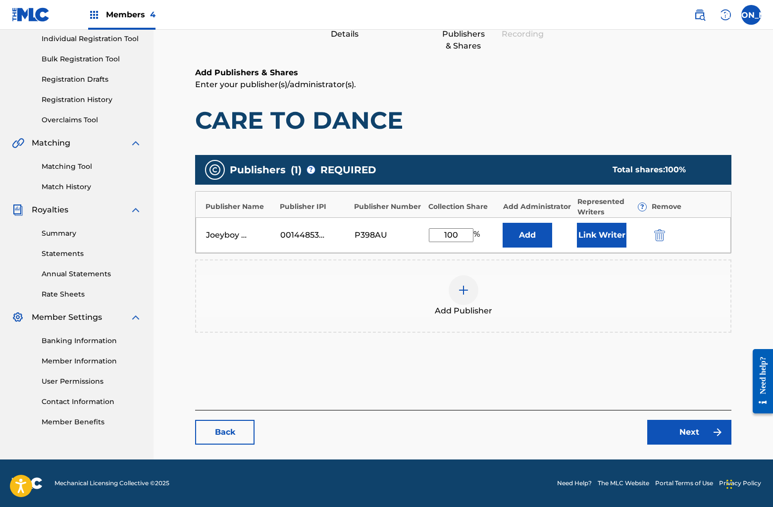
type input "100"
click at [677, 433] on link "Next" at bounding box center [689, 432] width 84 height 25
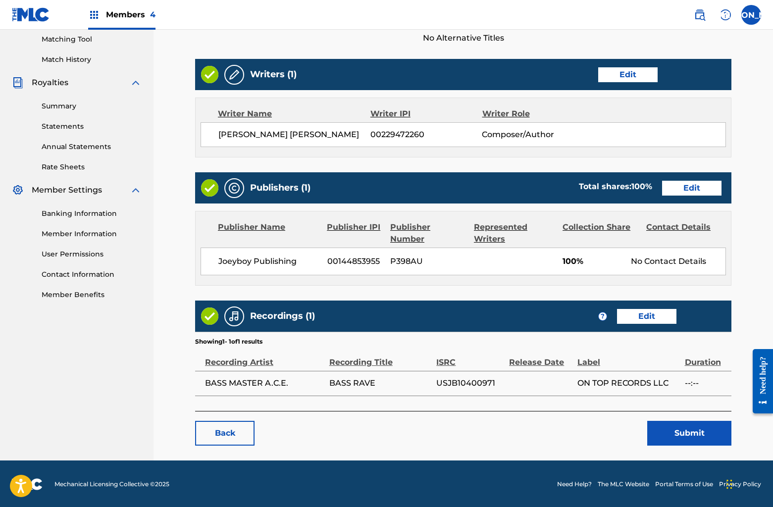
scroll to position [255, 0]
click at [666, 422] on button "Submit" at bounding box center [689, 433] width 84 height 25
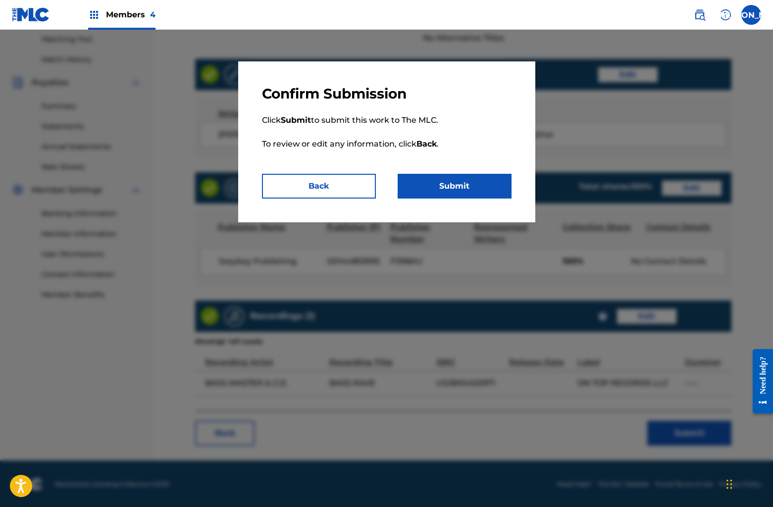
click at [453, 187] on button "Submit" at bounding box center [455, 186] width 114 height 25
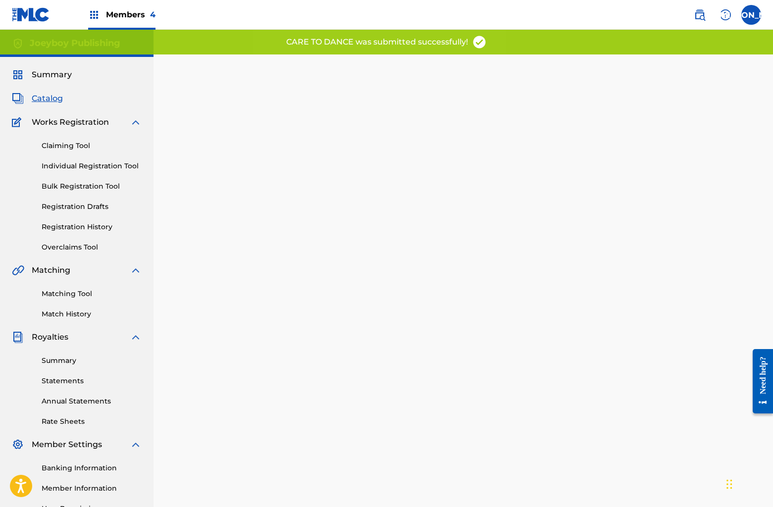
click at [44, 98] on span "Catalog" at bounding box center [47, 99] width 31 height 12
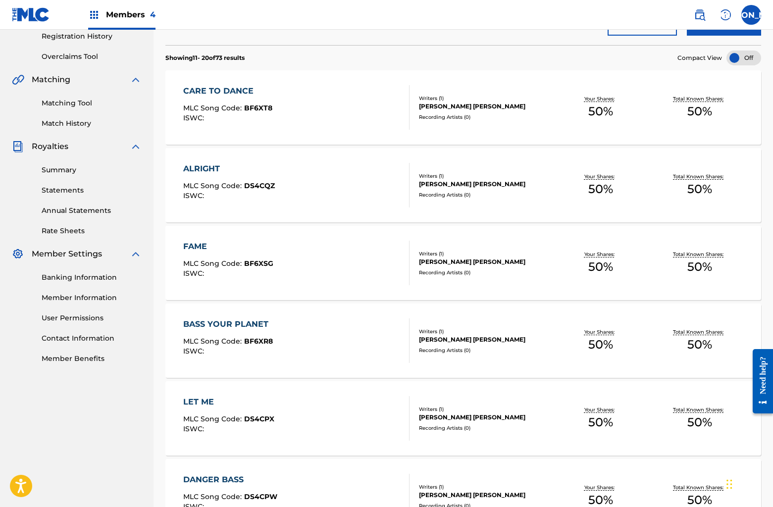
scroll to position [206, 0]
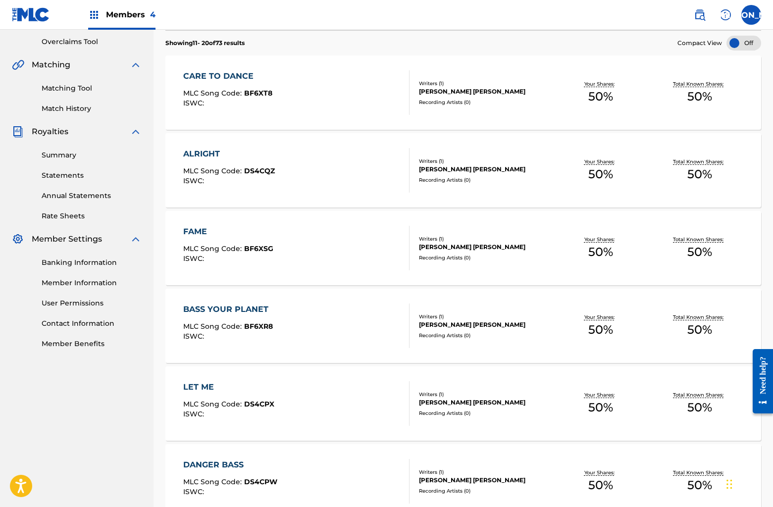
click at [389, 171] on div "ALRIGHT MLC Song Code : DS4CQZ ISWC :" at bounding box center [296, 170] width 226 height 45
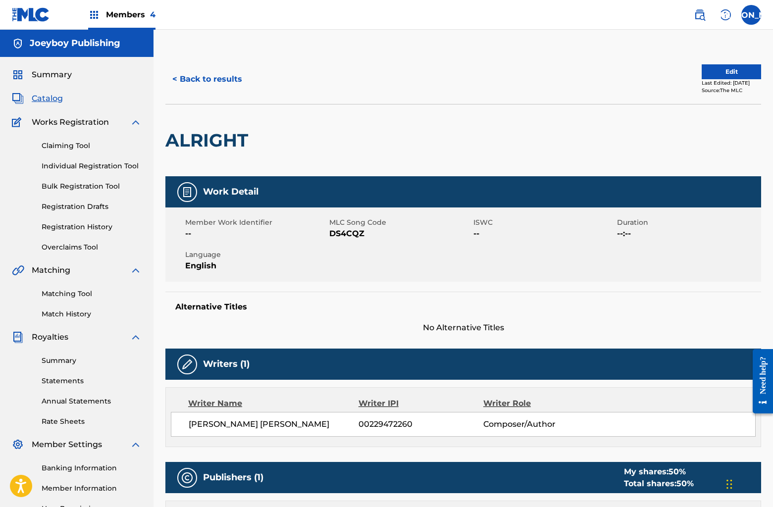
scroll to position [0, 0]
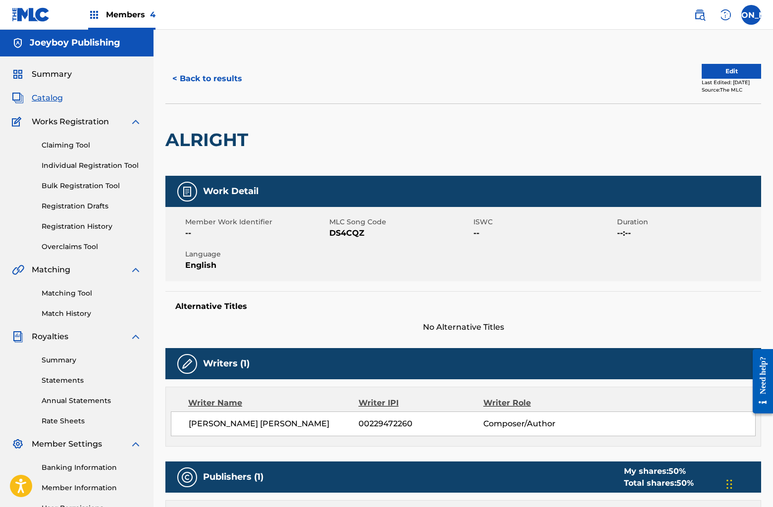
click at [706, 74] on button "Edit" at bounding box center [731, 71] width 59 height 15
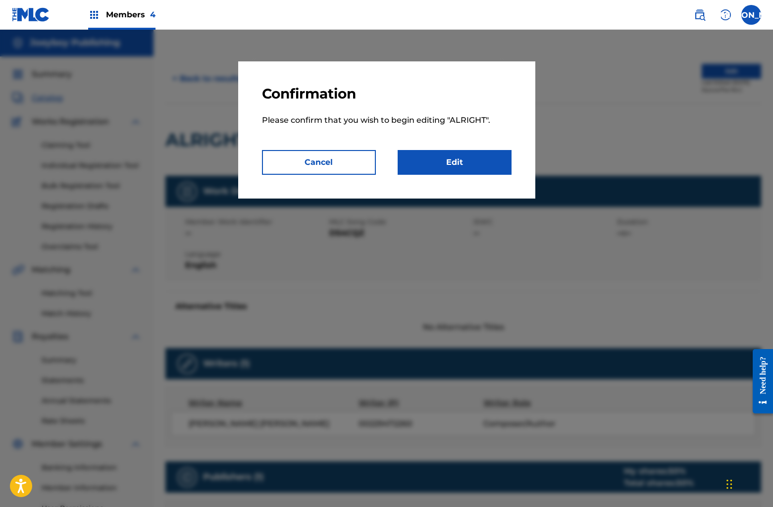
click at [447, 165] on link "Edit" at bounding box center [455, 162] width 114 height 25
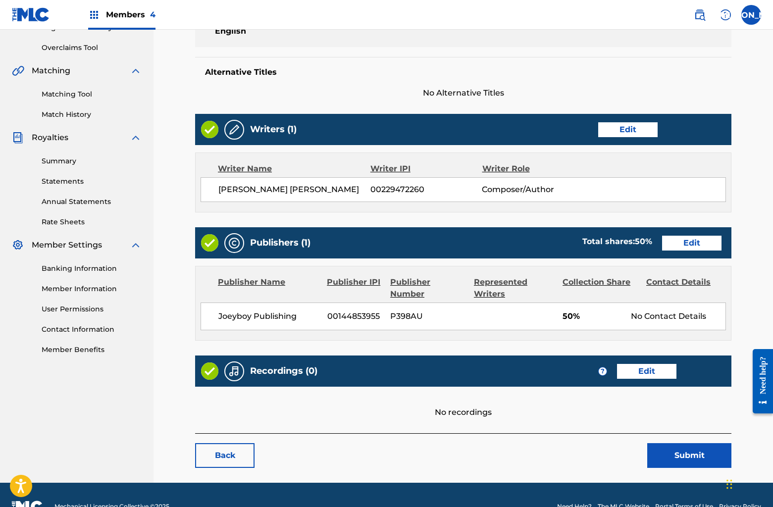
scroll to position [222, 0]
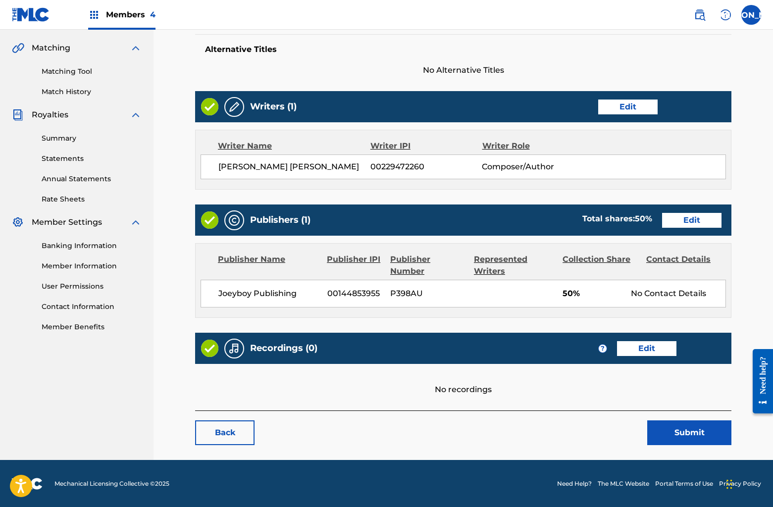
click at [689, 227] on link "Edit" at bounding box center [691, 220] width 59 height 15
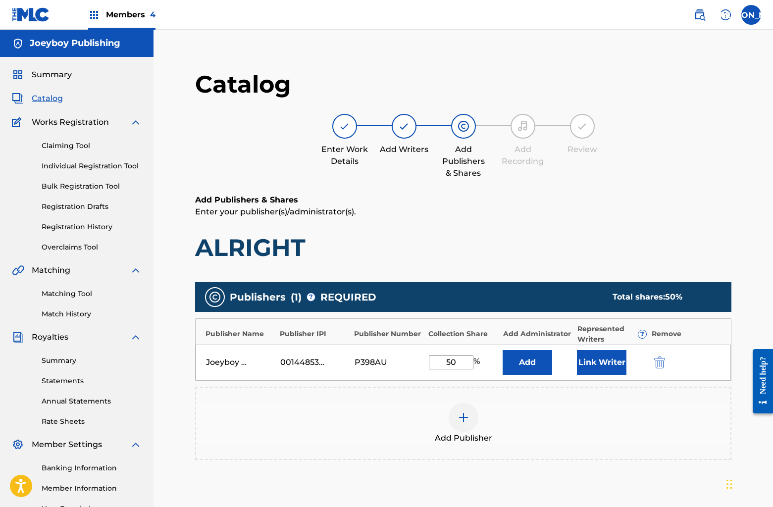
drag, startPoint x: 445, startPoint y: 362, endPoint x: 475, endPoint y: 365, distance: 29.9
click at [475, 365] on div "50 %" at bounding box center [455, 363] width 53 height 14
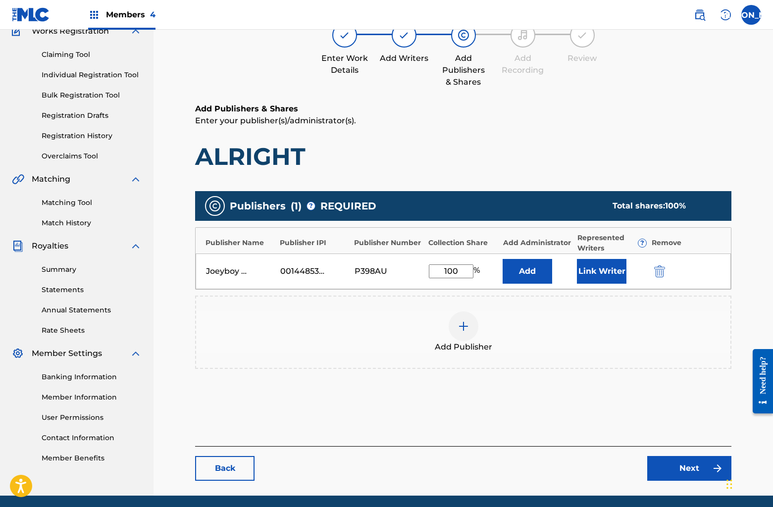
scroll to position [127, 0]
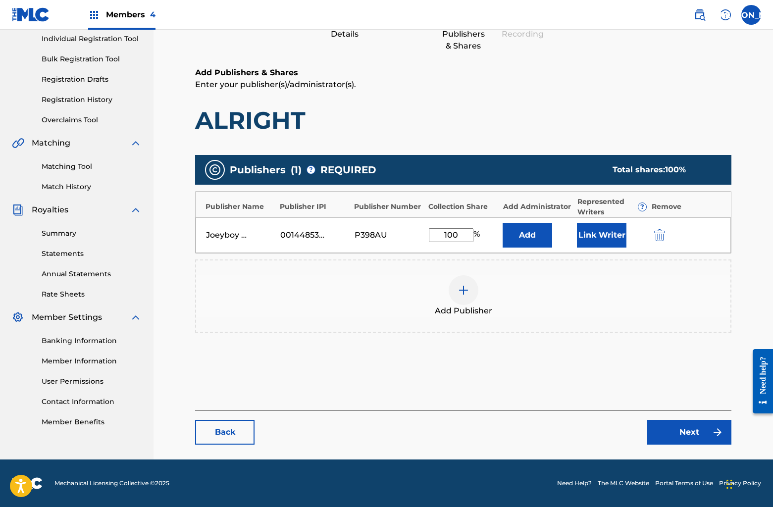
type input "100"
click at [659, 426] on link "Next" at bounding box center [689, 432] width 84 height 25
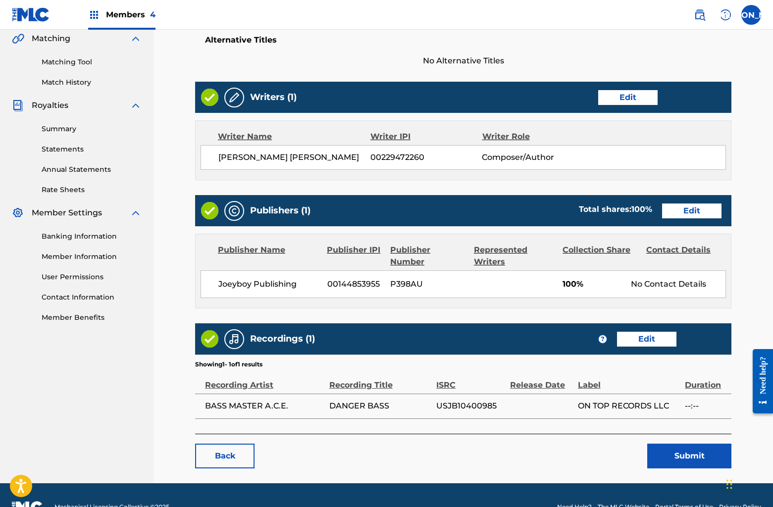
scroll to position [255, 0]
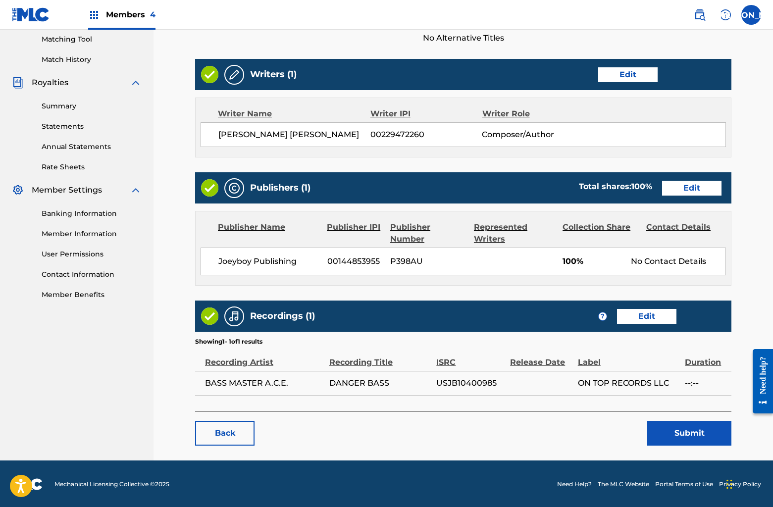
click at [667, 429] on button "Submit" at bounding box center [689, 433] width 84 height 25
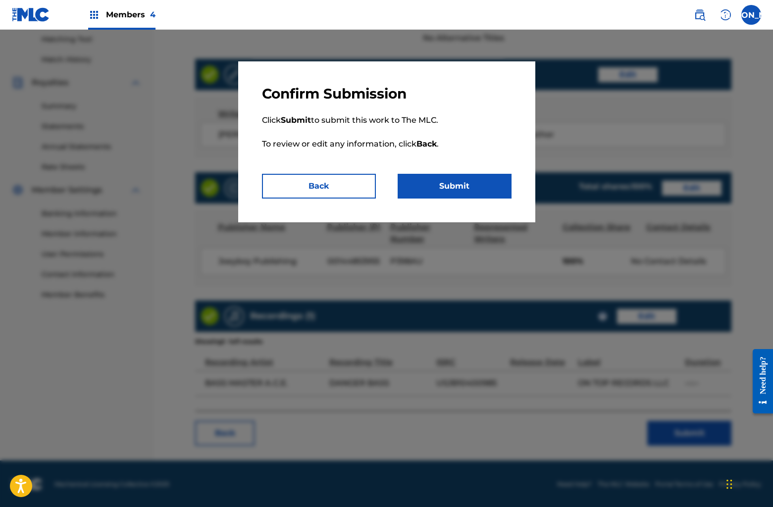
click at [459, 190] on button "Submit" at bounding box center [455, 186] width 114 height 25
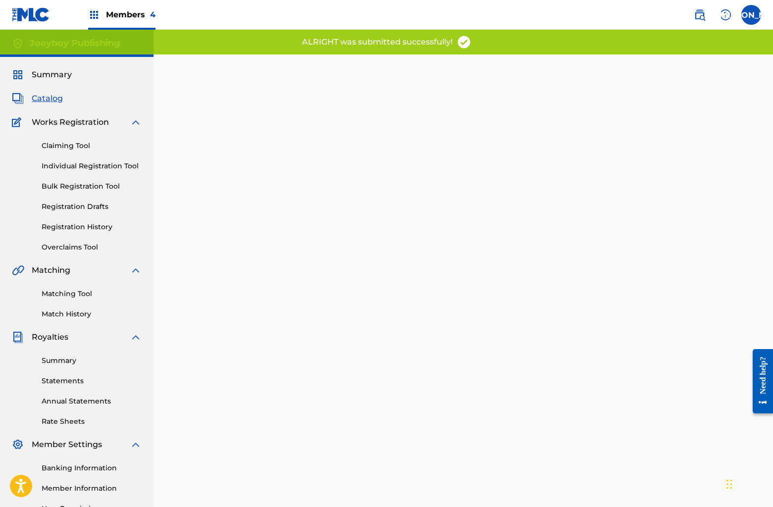
click at [36, 98] on span "Catalog" at bounding box center [47, 99] width 31 height 12
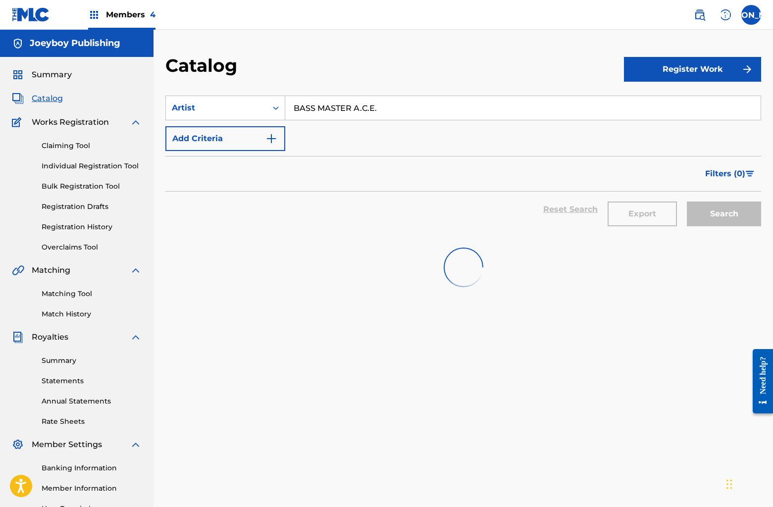
click at [55, 101] on span "Catalog" at bounding box center [47, 99] width 31 height 12
click at [49, 100] on span "Catalog" at bounding box center [47, 99] width 31 height 12
click at [24, 96] on link "Catalog" at bounding box center [37, 99] width 51 height 12
click at [34, 98] on span "Catalog" at bounding box center [47, 99] width 31 height 12
click at [73, 46] on h5 "Joeyboy Publishing" at bounding box center [75, 43] width 91 height 11
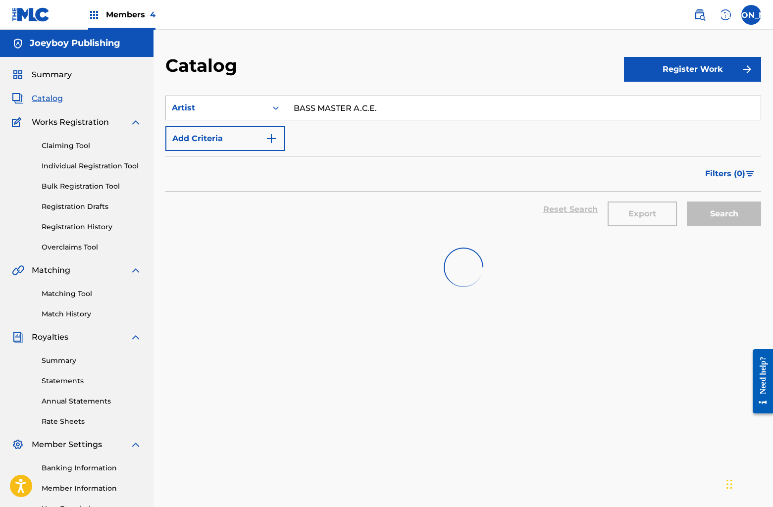
click at [99, 21] on div "Members 4" at bounding box center [121, 14] width 67 height 29
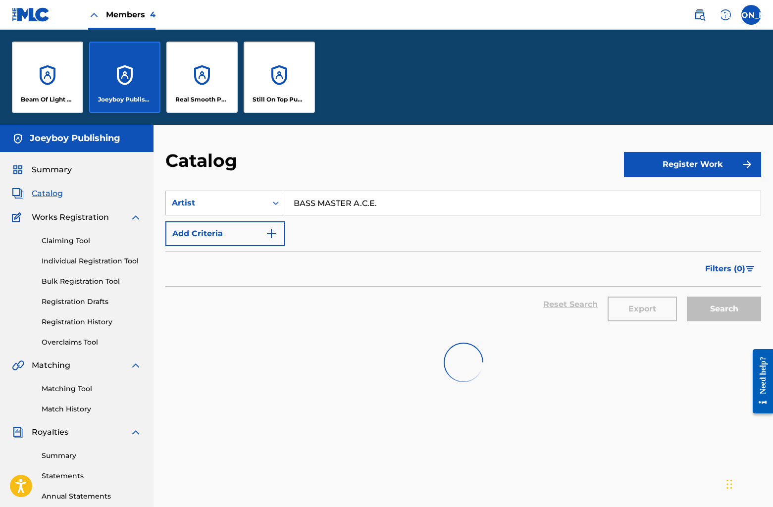
click at [331, 200] on input "BASS MASTER A.C.E." at bounding box center [522, 203] width 475 height 24
click at [395, 201] on input "BASS MASTER A.C.E." at bounding box center [522, 203] width 475 height 24
click at [395, 211] on input "BASS MASTER A.C.E." at bounding box center [522, 203] width 475 height 24
click at [47, 77] on div "Beam Of Light Publishing" at bounding box center [47, 77] width 71 height 71
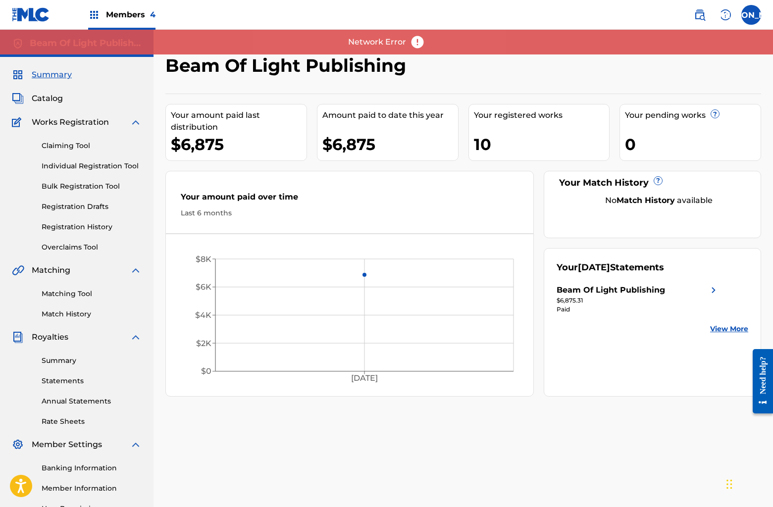
click at [40, 93] on span "Catalog" at bounding box center [47, 99] width 31 height 12
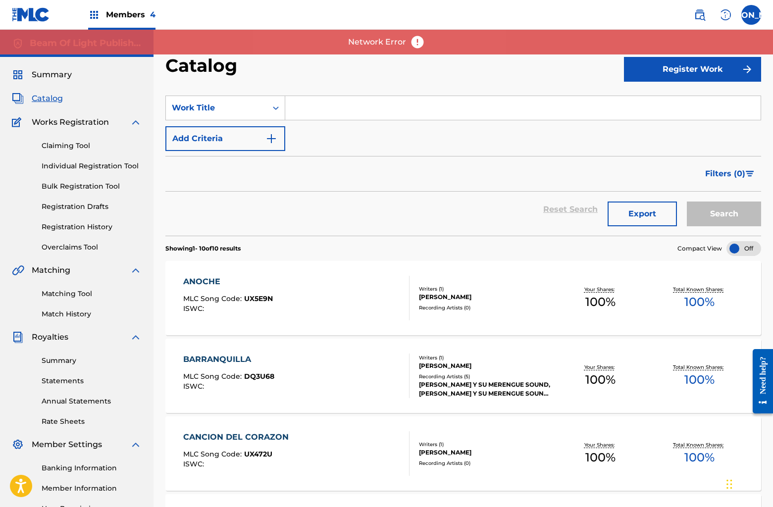
click at [749, 16] on label at bounding box center [751, 15] width 20 height 20
click at [751, 15] on input "JA [PERSON_NAME] [EMAIL_ADDRESS][DOMAIN_NAME] Notification Preferences Profile …" at bounding box center [751, 15] width 0 height 0
